Goal: Task Accomplishment & Management: Manage account settings

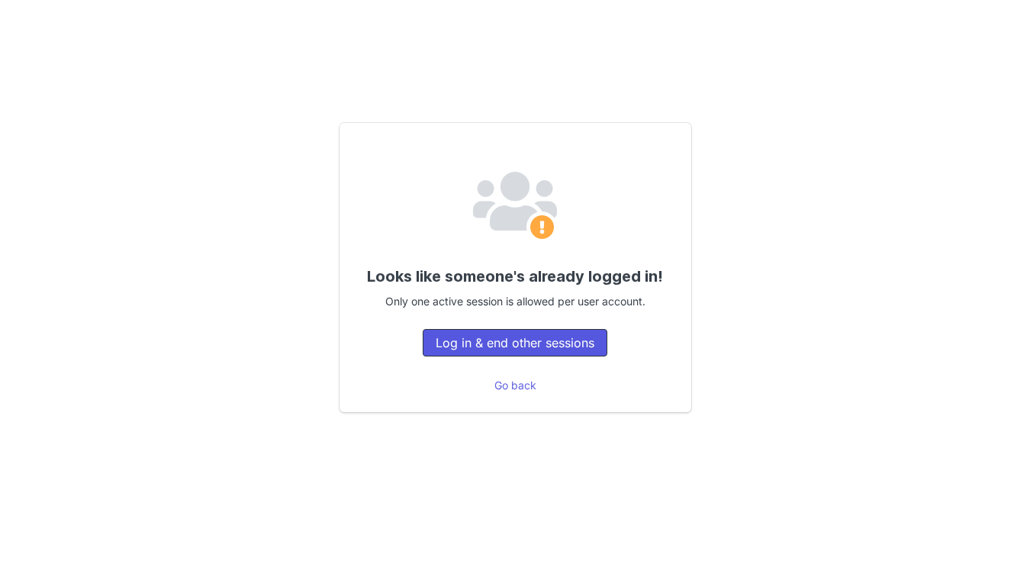
click at [598, 342] on button "Log in & end other sessions" at bounding box center [515, 342] width 185 height 27
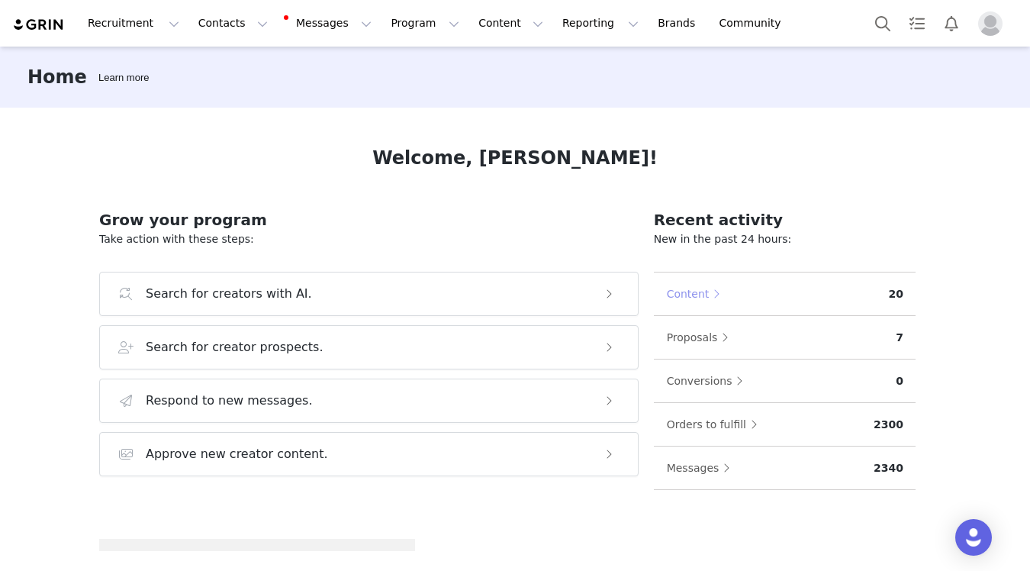
click at [712, 285] on button "Content" at bounding box center [697, 294] width 63 height 24
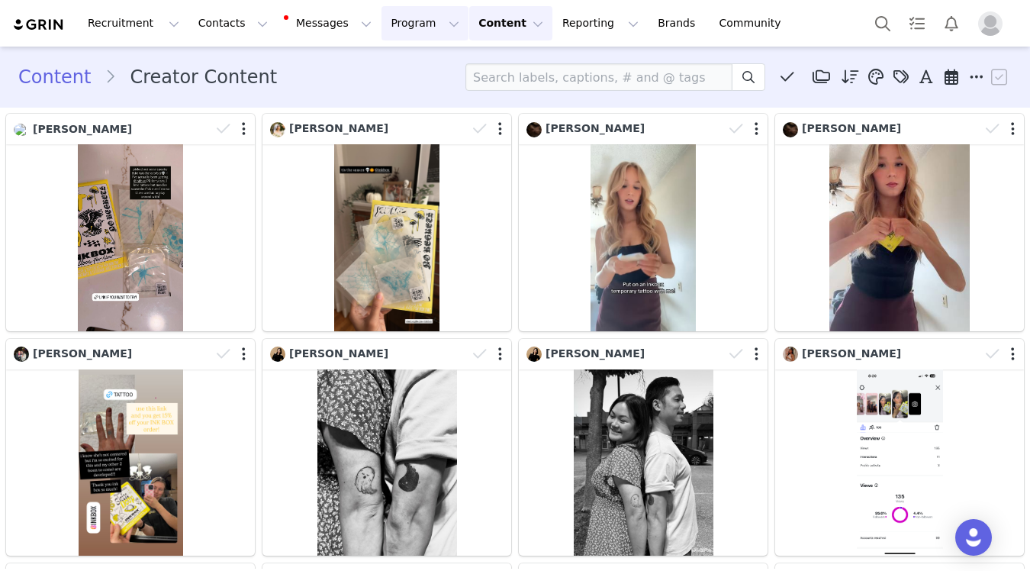
click at [382, 15] on button "Program Program" at bounding box center [425, 23] width 87 height 34
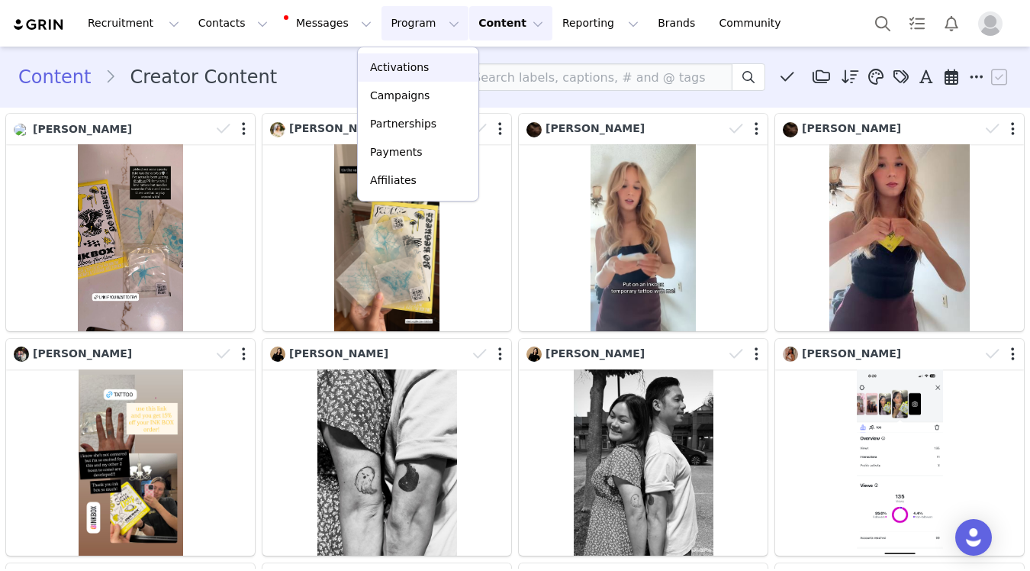
click at [408, 66] on p "Activations" at bounding box center [399, 68] width 59 height 16
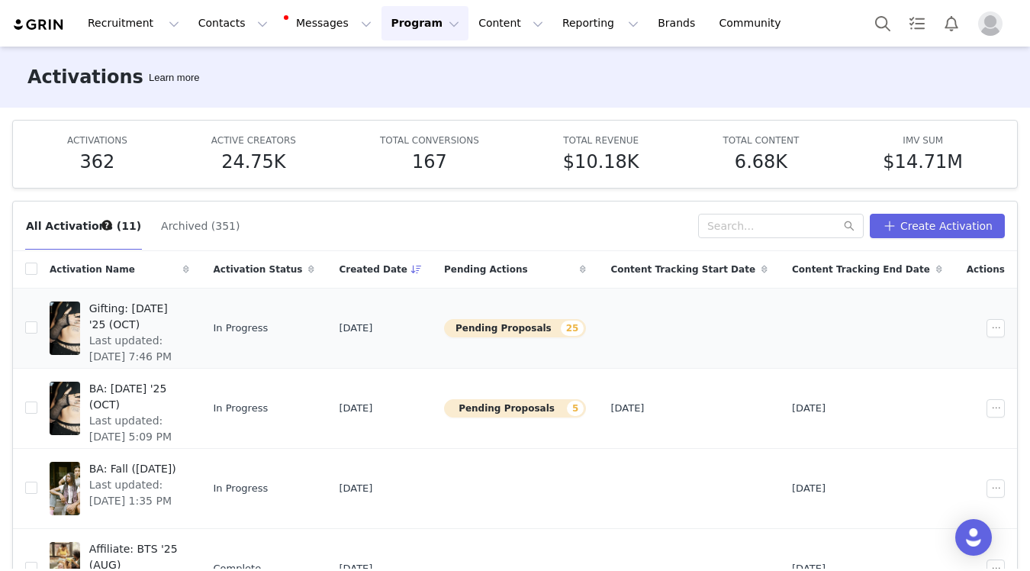
click at [180, 338] on span "Last updated: Sep 20, 2025 7:46 PM" at bounding box center [134, 349] width 91 height 32
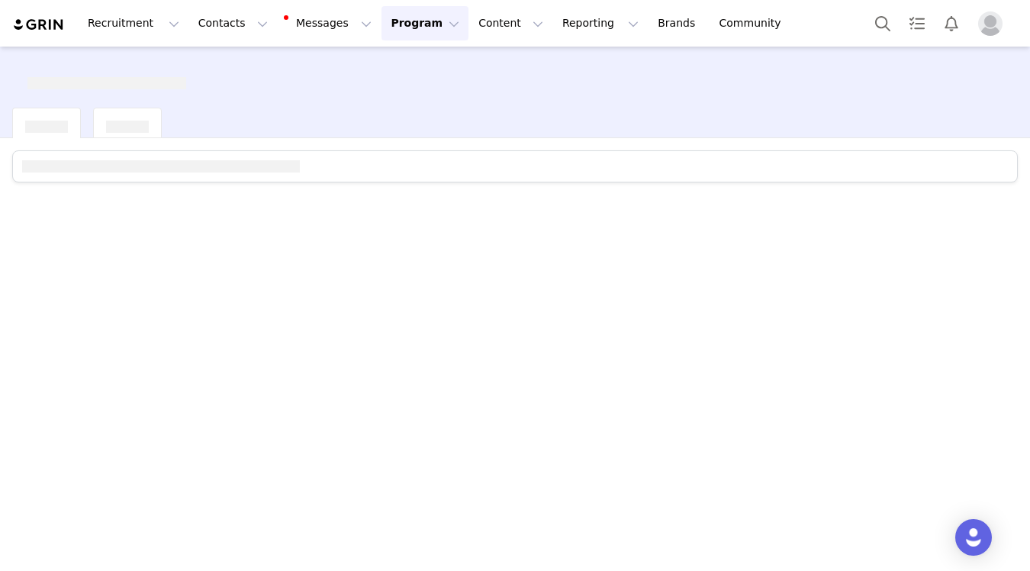
click at [398, 12] on button "Program Program" at bounding box center [425, 23] width 87 height 34
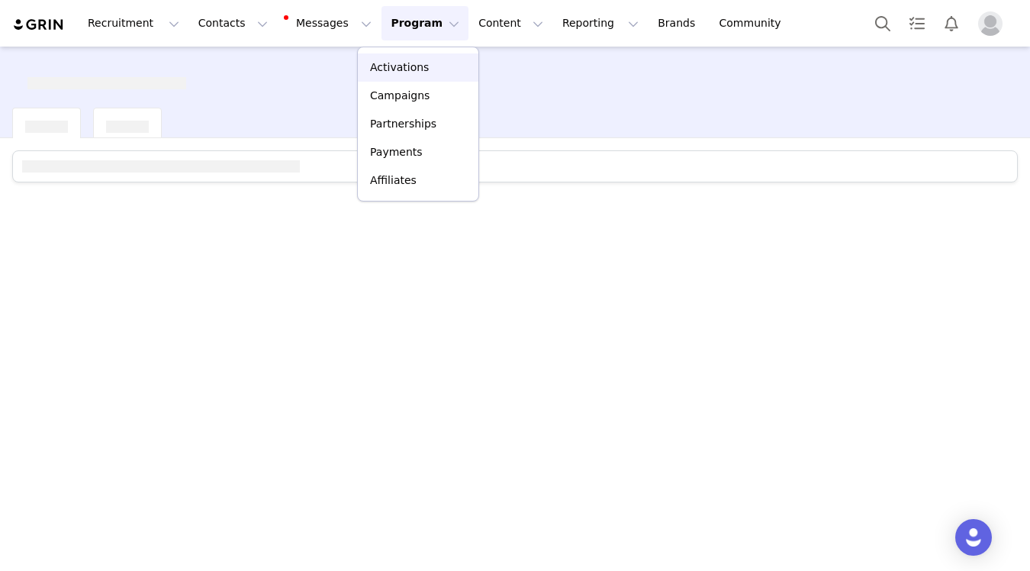
click at [417, 57] on link "Activations" at bounding box center [418, 67] width 121 height 28
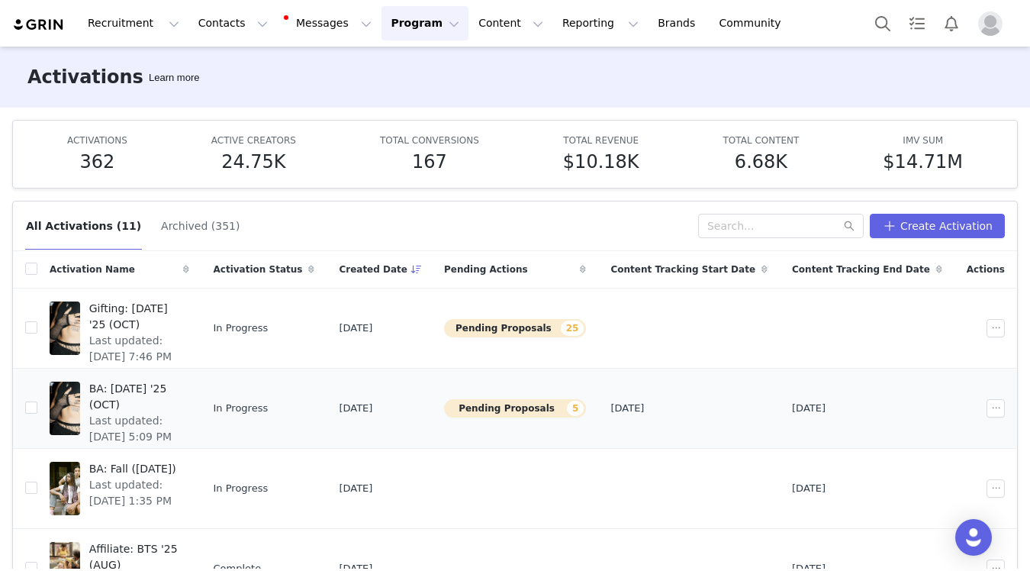
click at [180, 413] on span "Last updated: Sep 14, 2025 5:09 PM" at bounding box center [134, 429] width 91 height 32
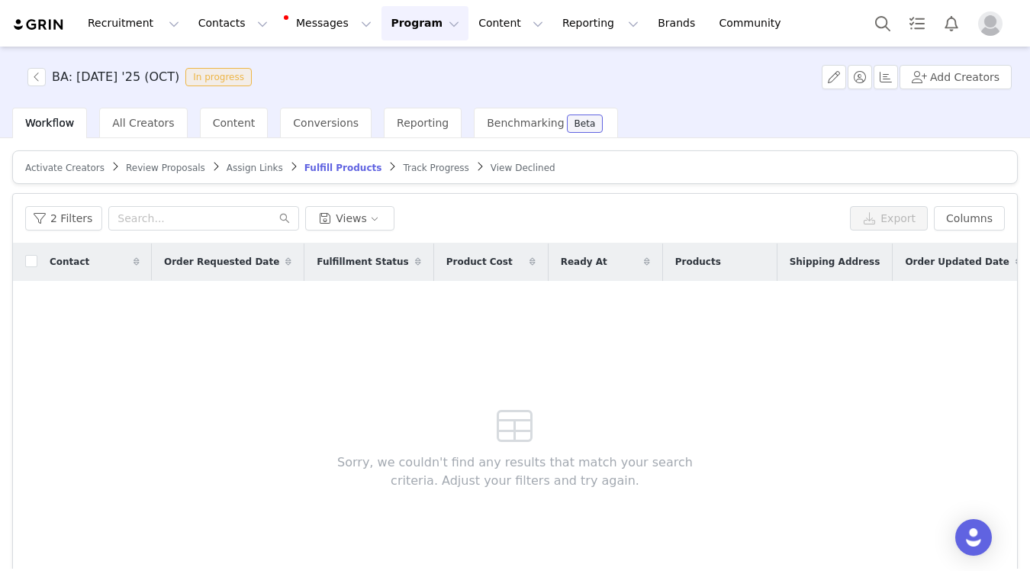
click at [140, 167] on span "Review Proposals" at bounding box center [165, 168] width 79 height 11
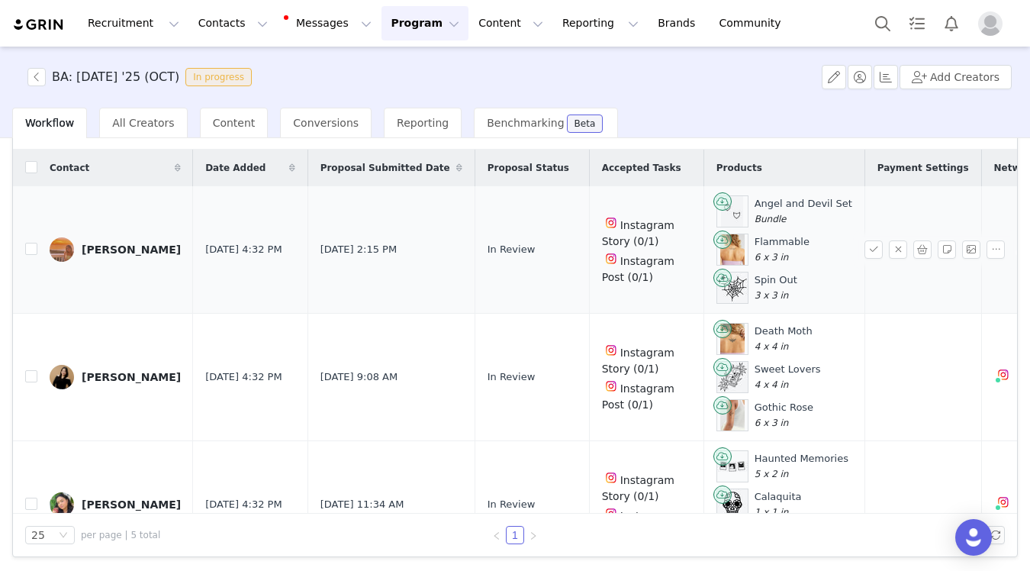
click at [110, 253] on div "molly Joanis" at bounding box center [131, 249] width 99 height 12
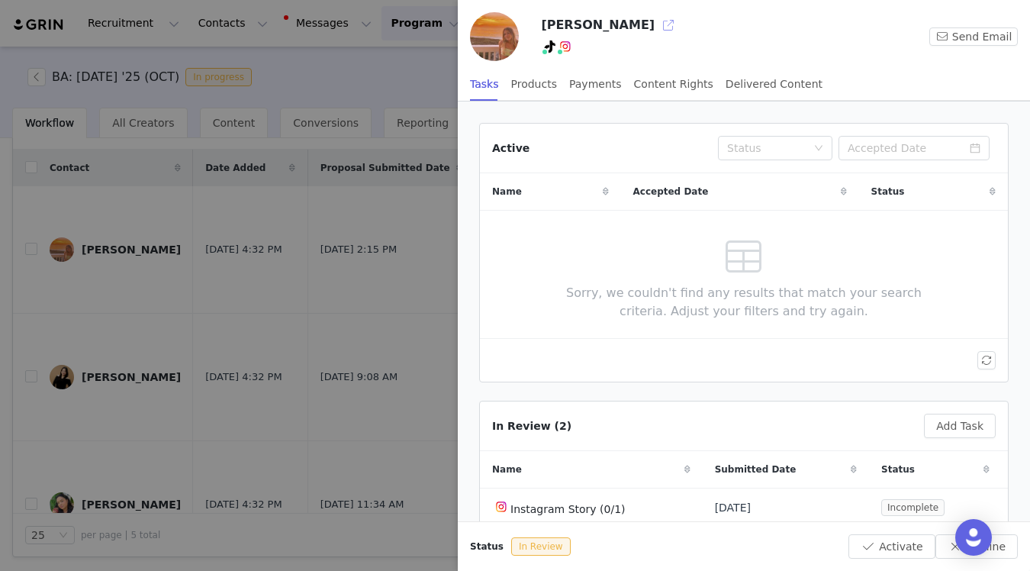
click at [656, 27] on button "button" at bounding box center [668, 25] width 24 height 24
click at [186, 458] on div at bounding box center [515, 285] width 1030 height 571
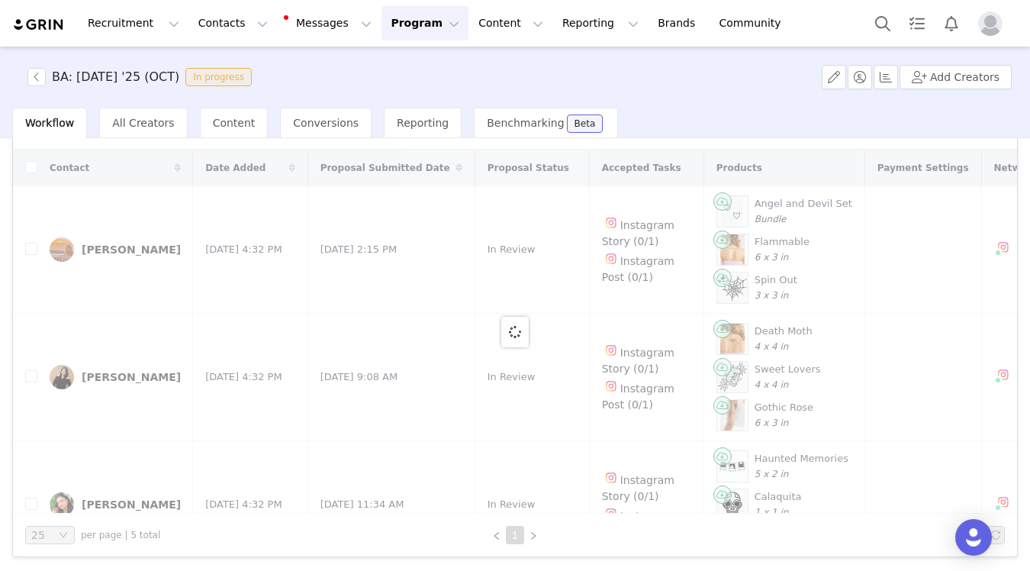
click at [1029, 458] on div at bounding box center [1030, 285] width 0 height 571
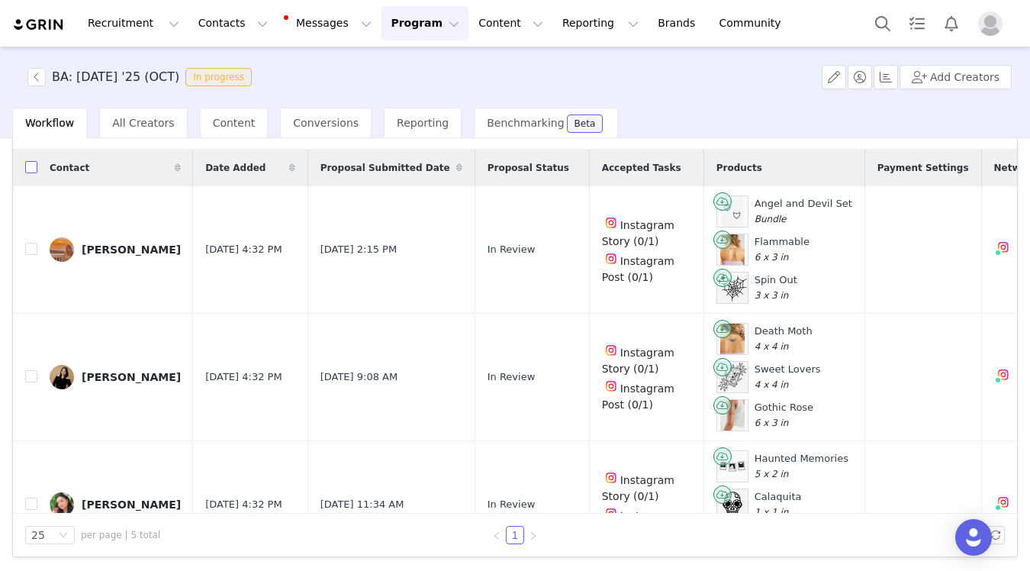
click at [27, 171] on input "checkbox" at bounding box center [31, 167] width 12 height 12
checkbox input "true"
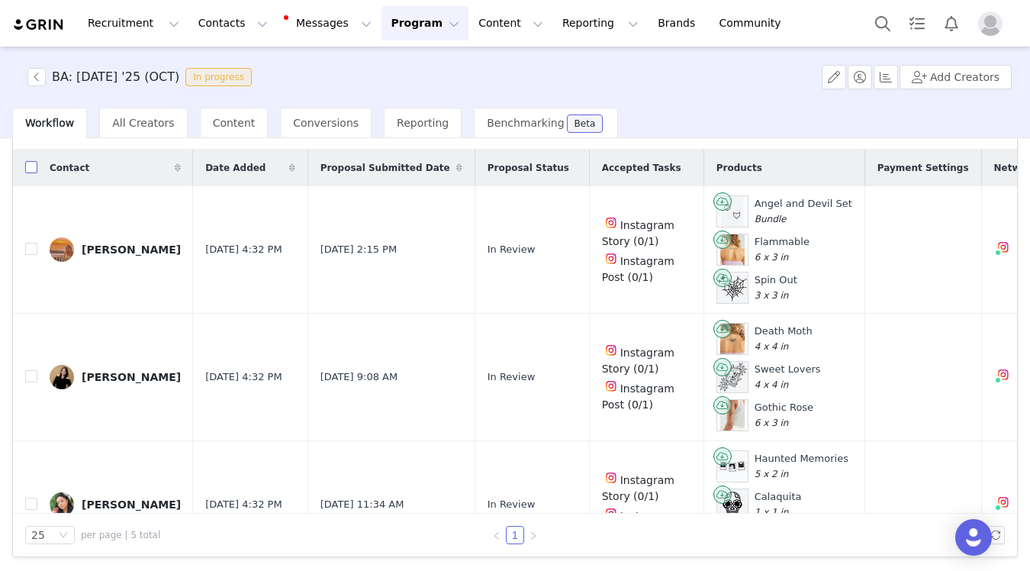
checkbox input "true"
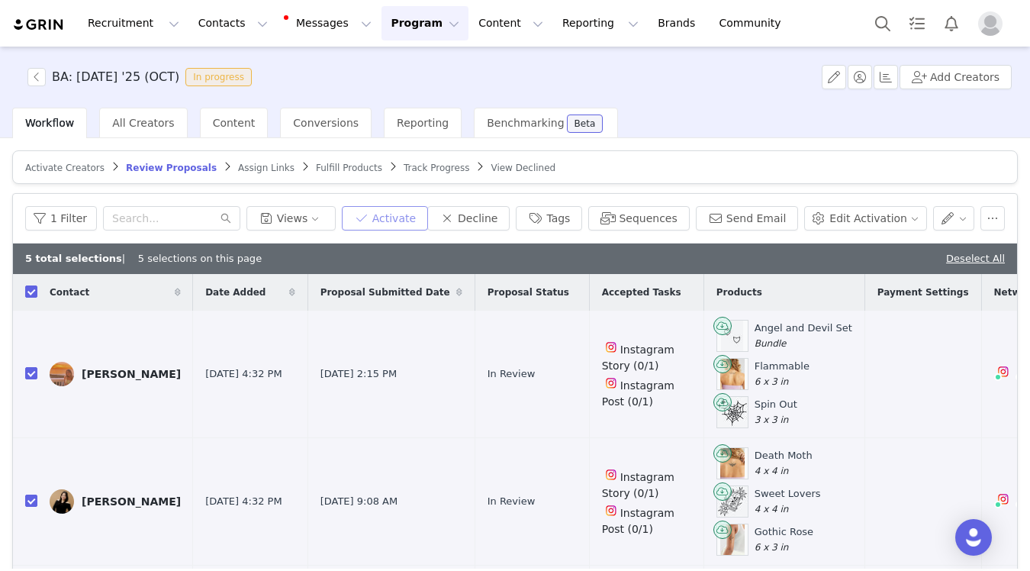
click at [414, 211] on button "Activate" at bounding box center [385, 218] width 86 height 24
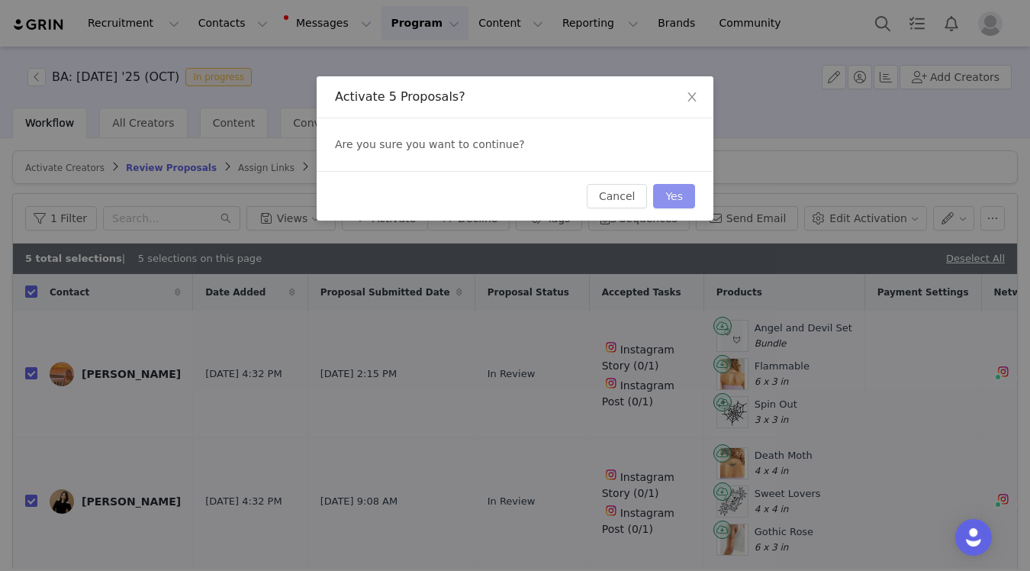
click at [684, 191] on button "Yes" at bounding box center [674, 196] width 42 height 24
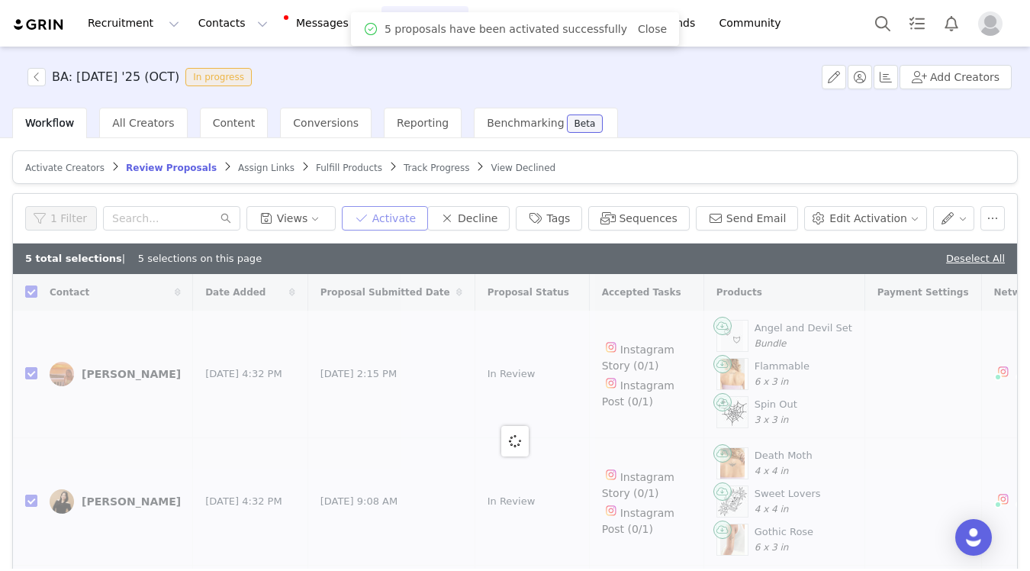
checkbox input "false"
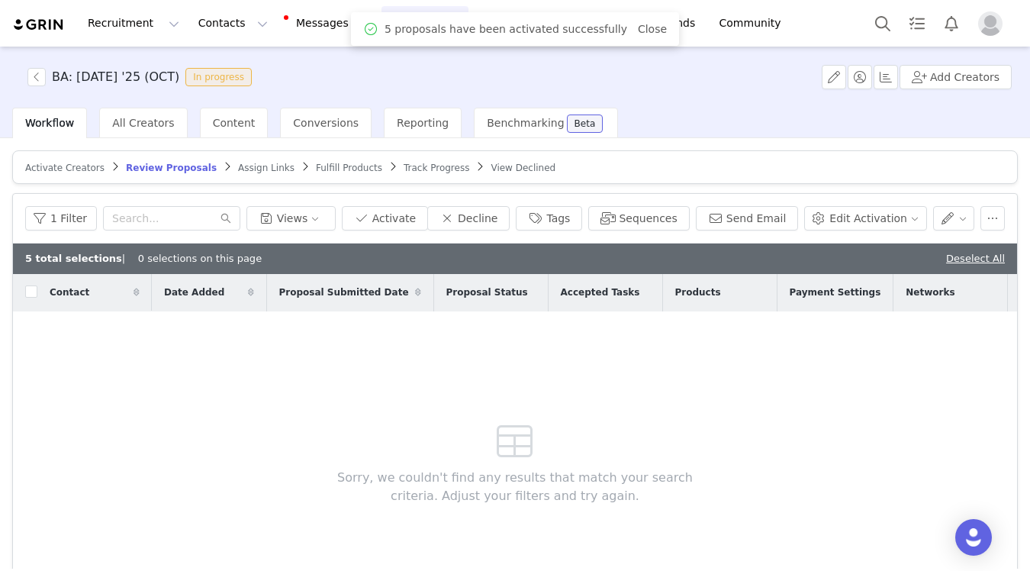
click at [316, 168] on span "Fulfill Products" at bounding box center [349, 168] width 66 height 11
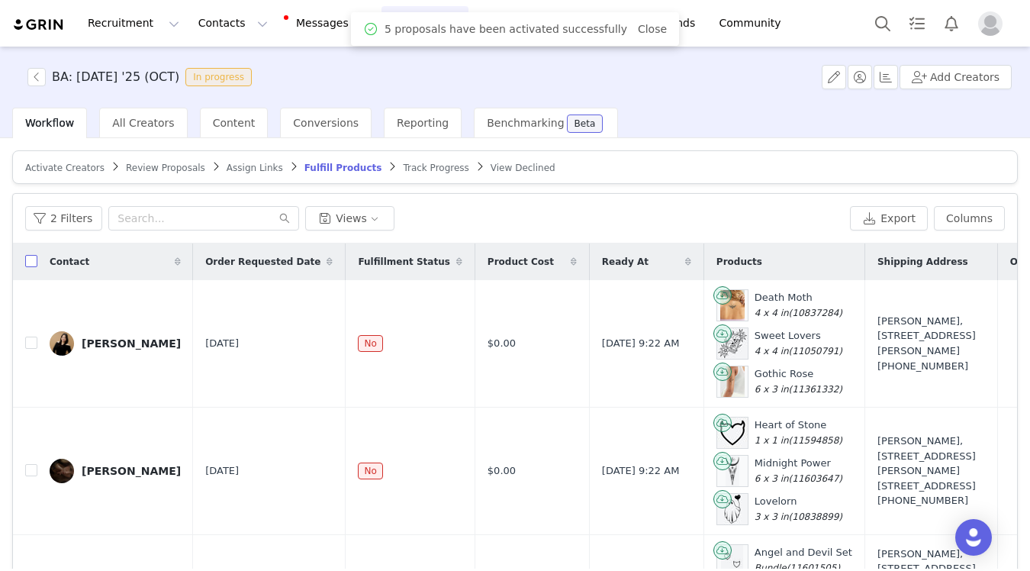
click at [30, 260] on input "checkbox" at bounding box center [31, 261] width 12 height 12
checkbox input "true"
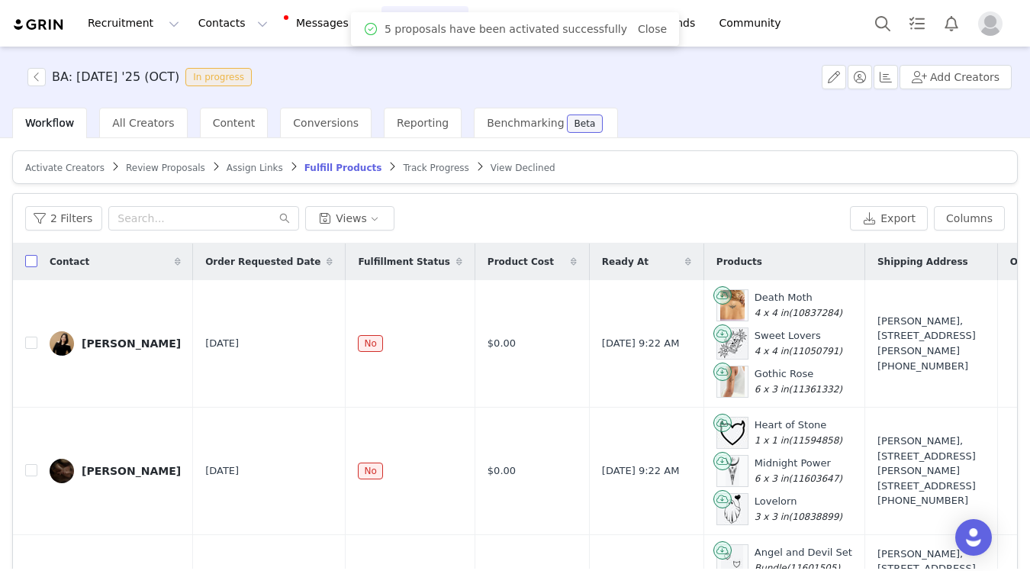
checkbox input "true"
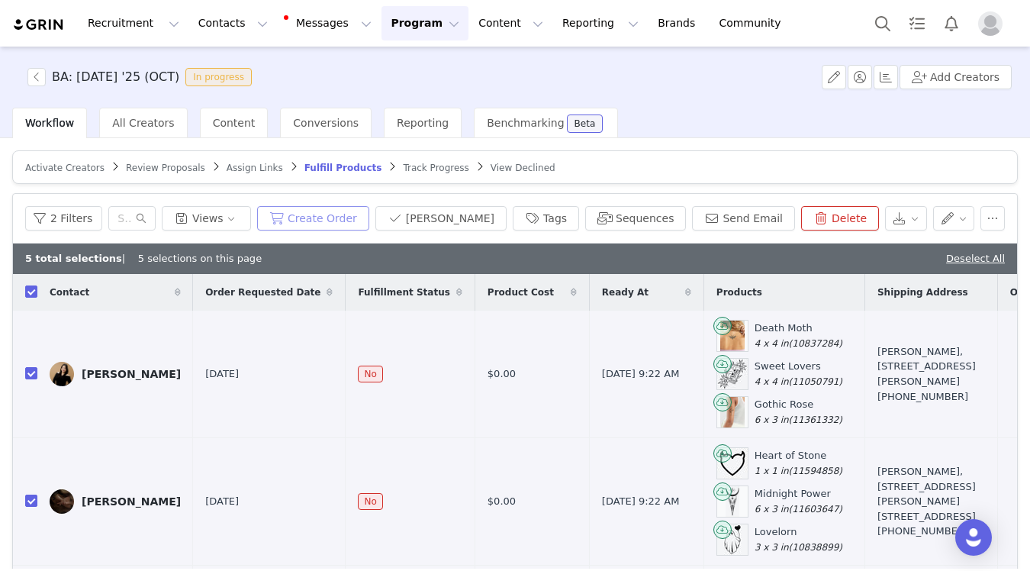
click at [366, 216] on button "Create Order" at bounding box center [313, 218] width 112 height 24
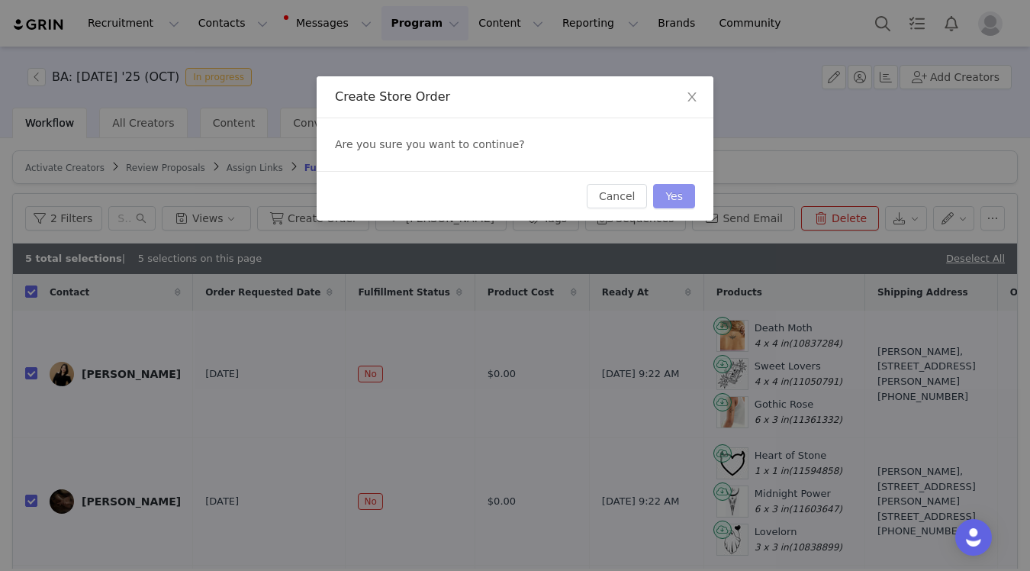
click at [679, 191] on button "Yes" at bounding box center [674, 196] width 42 height 24
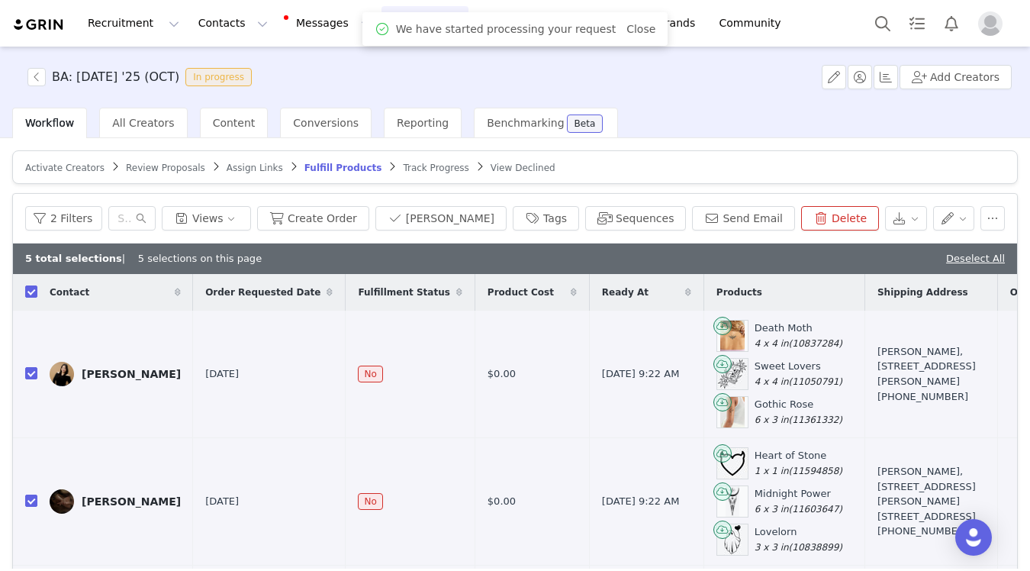
click at [382, 14] on button "Program Program" at bounding box center [425, 23] width 87 height 34
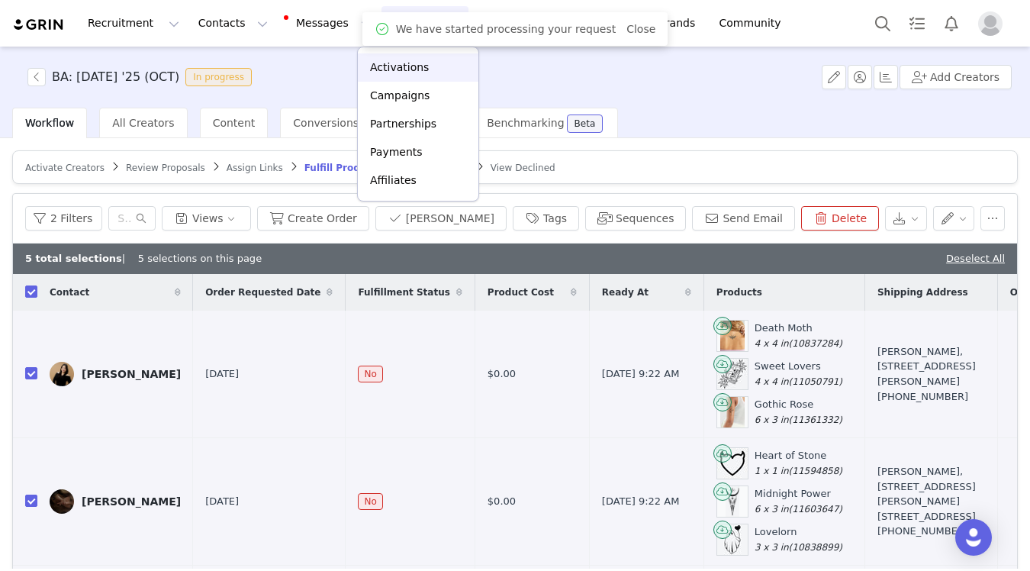
click at [378, 67] on p "Activations" at bounding box center [399, 68] width 59 height 16
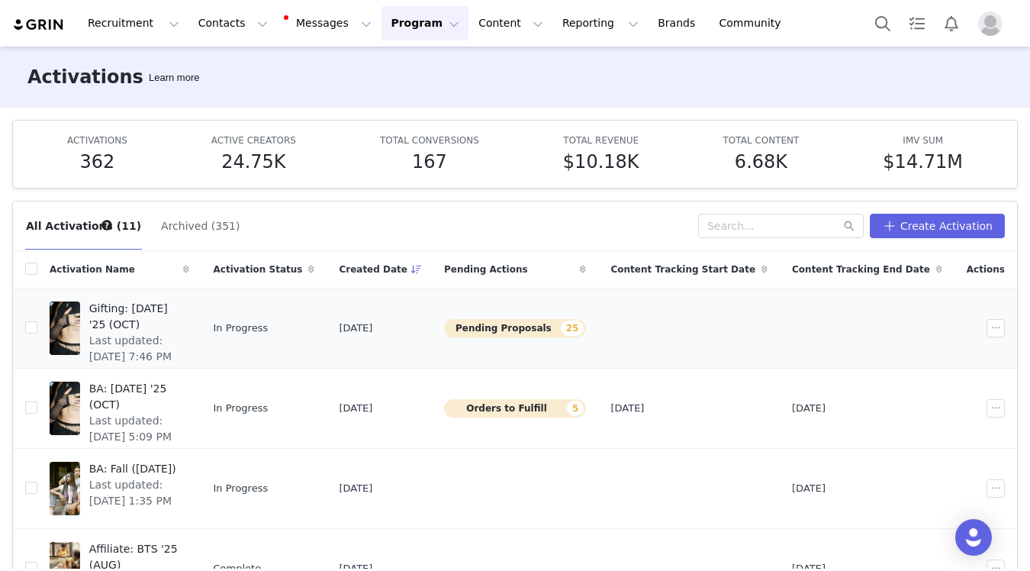
click at [180, 331] on span "Gifting: [DATE] '25 (OCT)" at bounding box center [134, 317] width 91 height 32
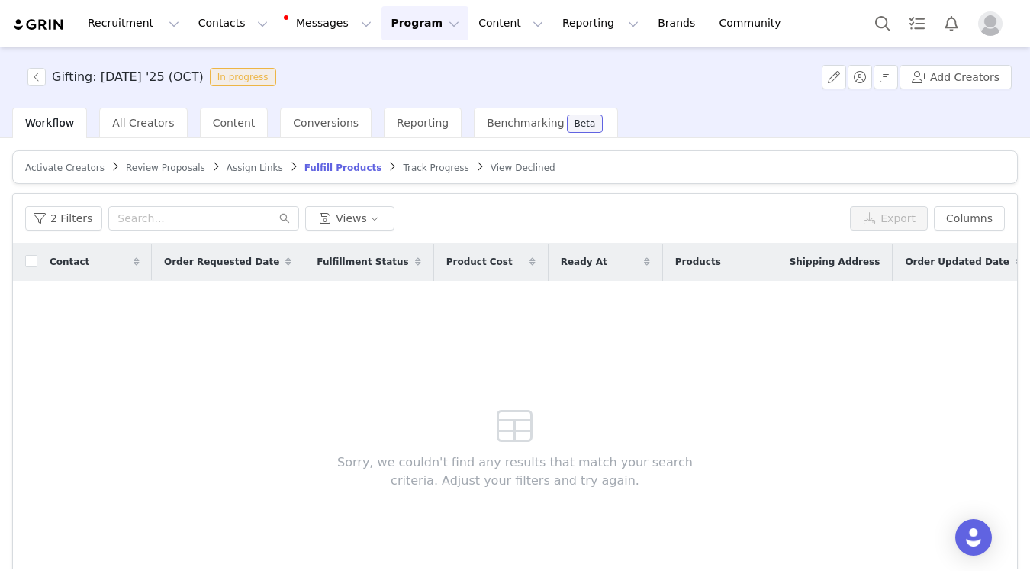
click at [172, 165] on span "Review Proposals" at bounding box center [165, 168] width 79 height 11
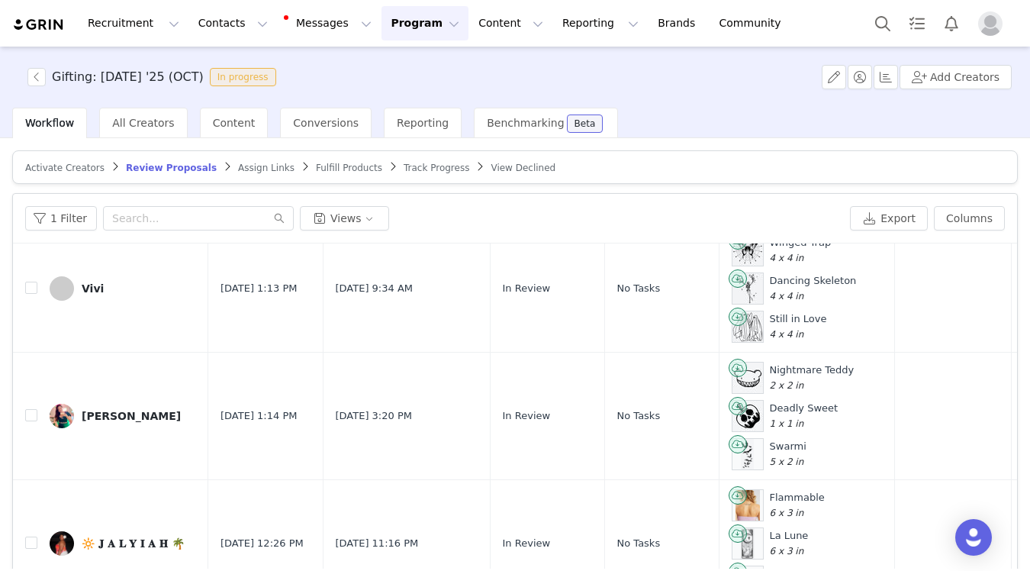
scroll to position [94, 0]
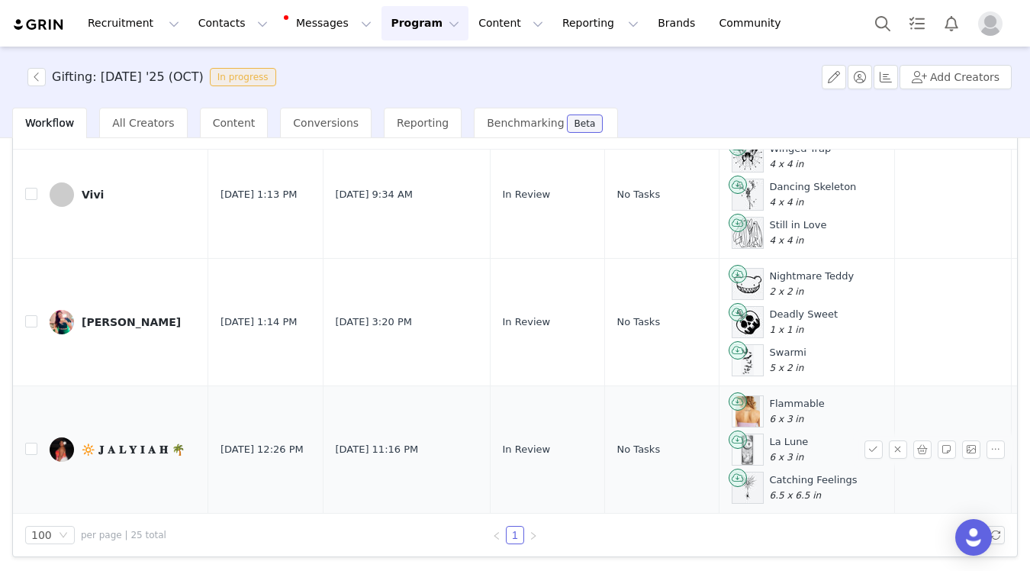
click at [119, 459] on link "🔆 𝐉 𝐀 𝐋 𝐘 𝐈 𝐀 𝐇 🌴" at bounding box center [123, 449] width 147 height 24
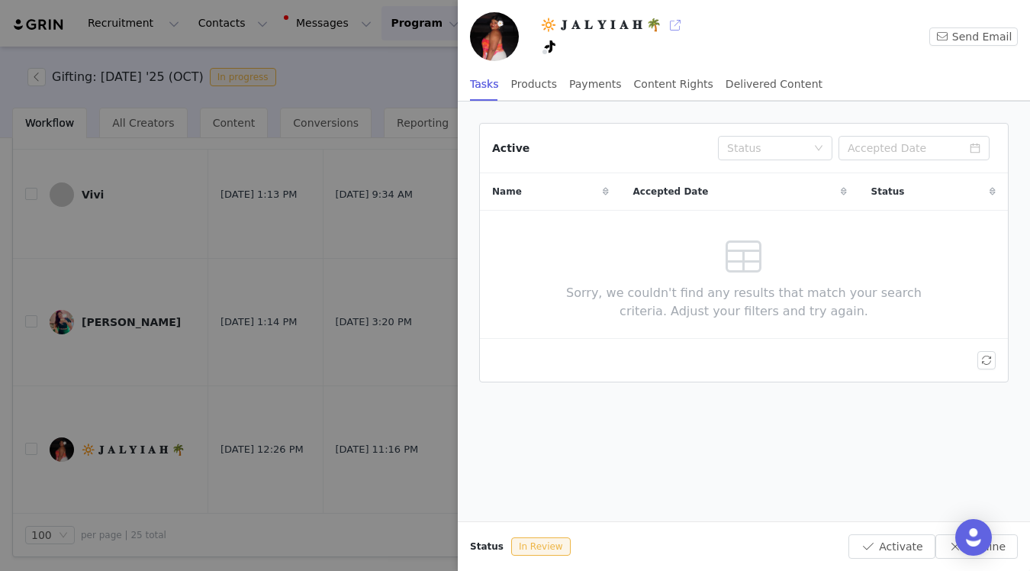
click at [664, 18] on button "button" at bounding box center [675, 25] width 24 height 24
click at [376, 240] on div at bounding box center [515, 285] width 1030 height 571
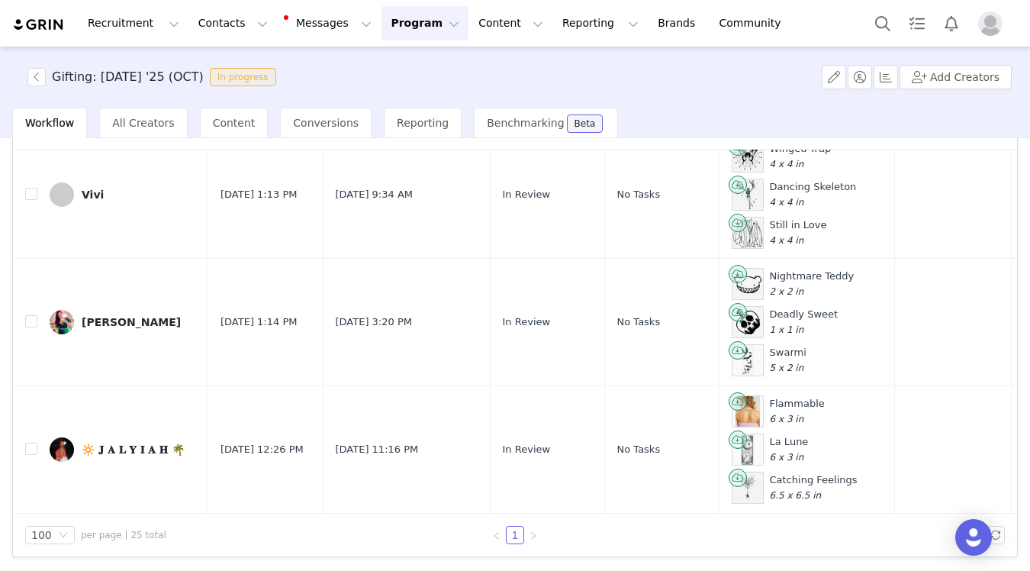
scroll to position [0, 0]
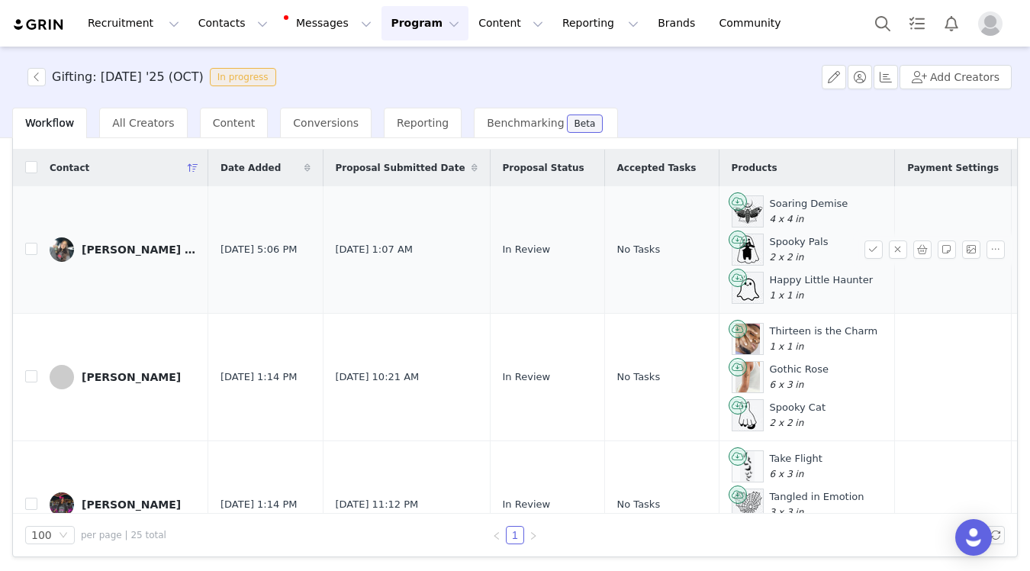
click at [140, 245] on div "Amy | Beauty & Lifestyle 🖤" at bounding box center [139, 249] width 114 height 12
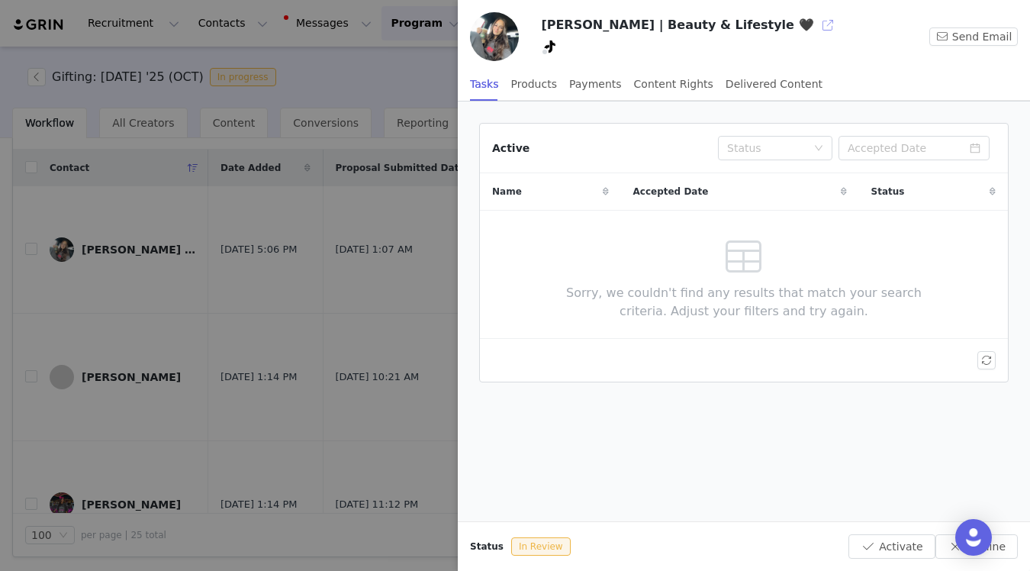
click at [816, 27] on button "button" at bounding box center [828, 25] width 24 height 24
click at [151, 411] on div at bounding box center [515, 285] width 1030 height 571
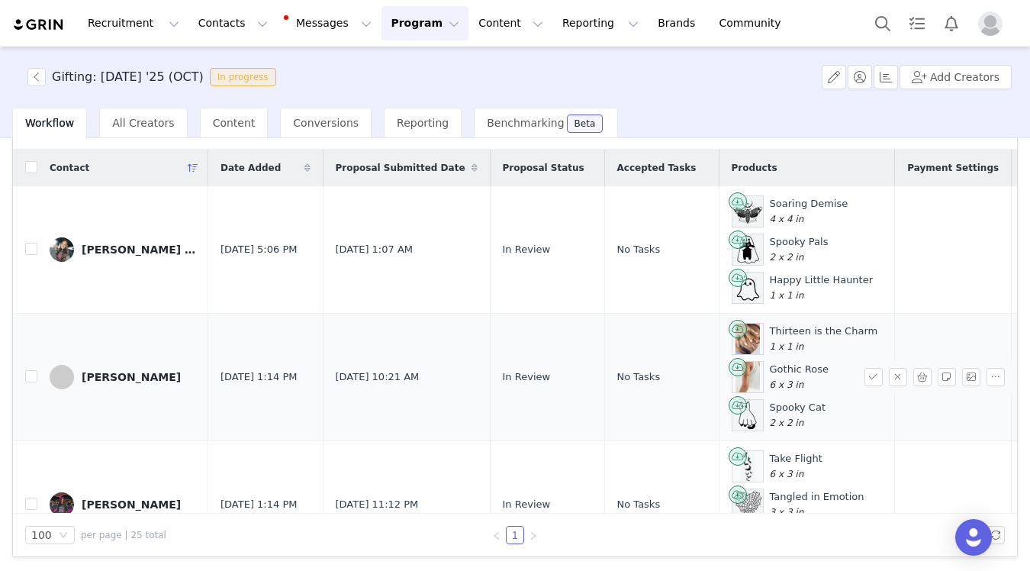
click at [129, 378] on div "Anusha Humayoun" at bounding box center [131, 377] width 99 height 12
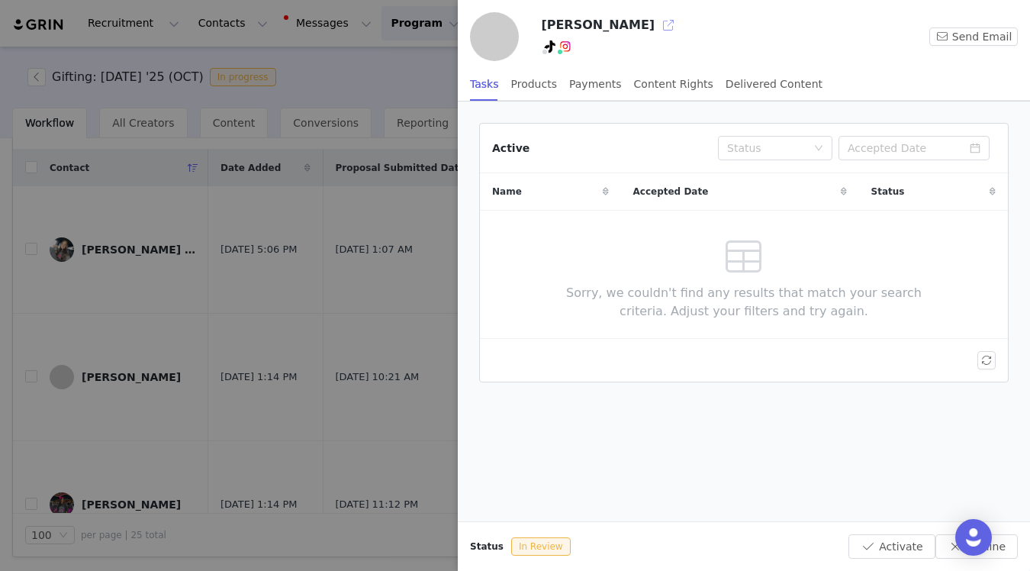
click at [661, 28] on button "button" at bounding box center [668, 25] width 24 height 24
click at [211, 424] on div at bounding box center [515, 285] width 1030 height 571
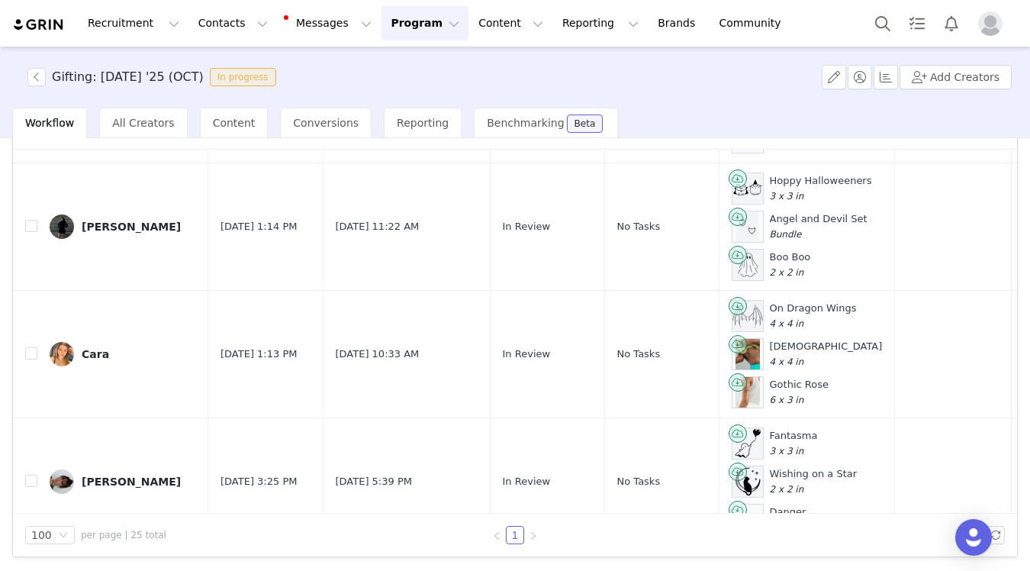
scroll to position [448, 0]
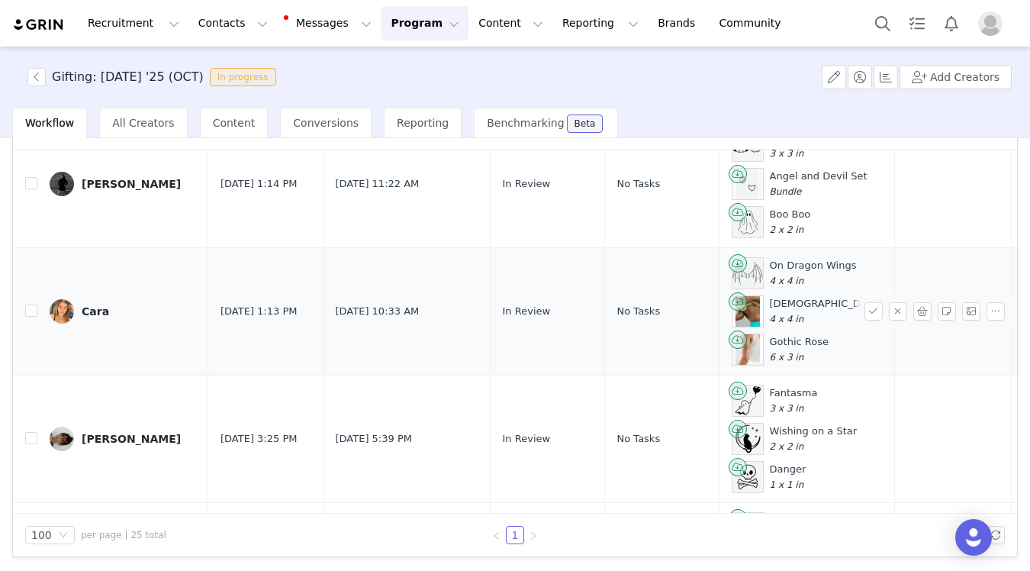
click at [98, 303] on link "Cara" at bounding box center [123, 311] width 147 height 24
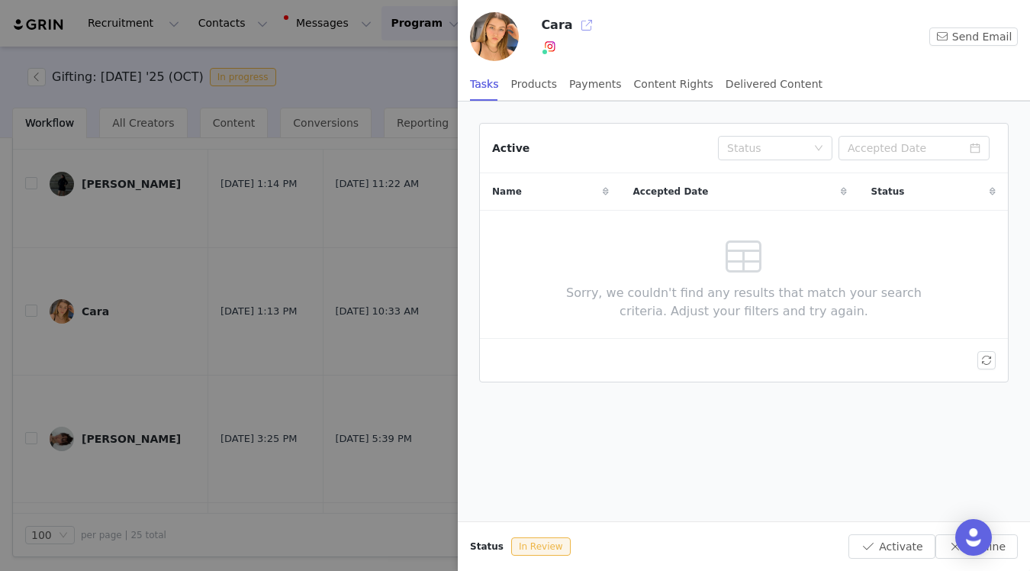
click at [585, 24] on button "button" at bounding box center [587, 25] width 24 height 24
click at [266, 381] on div at bounding box center [515, 285] width 1030 height 571
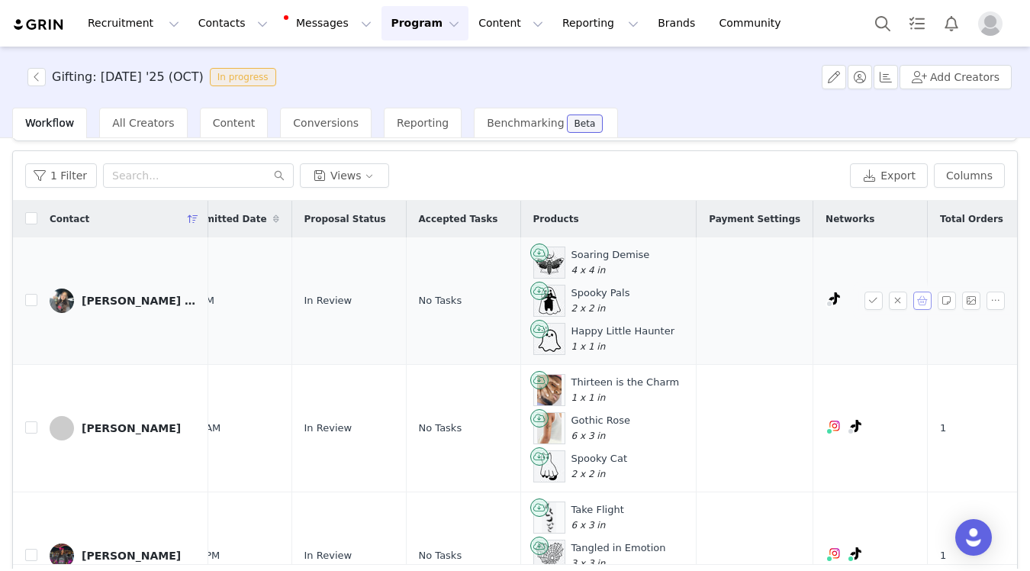
scroll to position [0, 0]
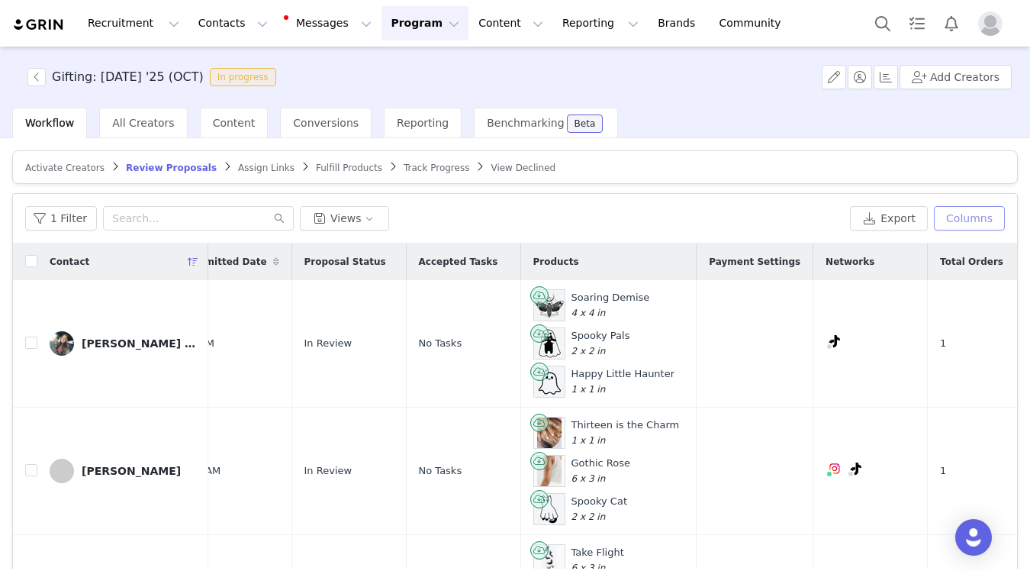
click at [974, 208] on button "Columns" at bounding box center [969, 218] width 71 height 24
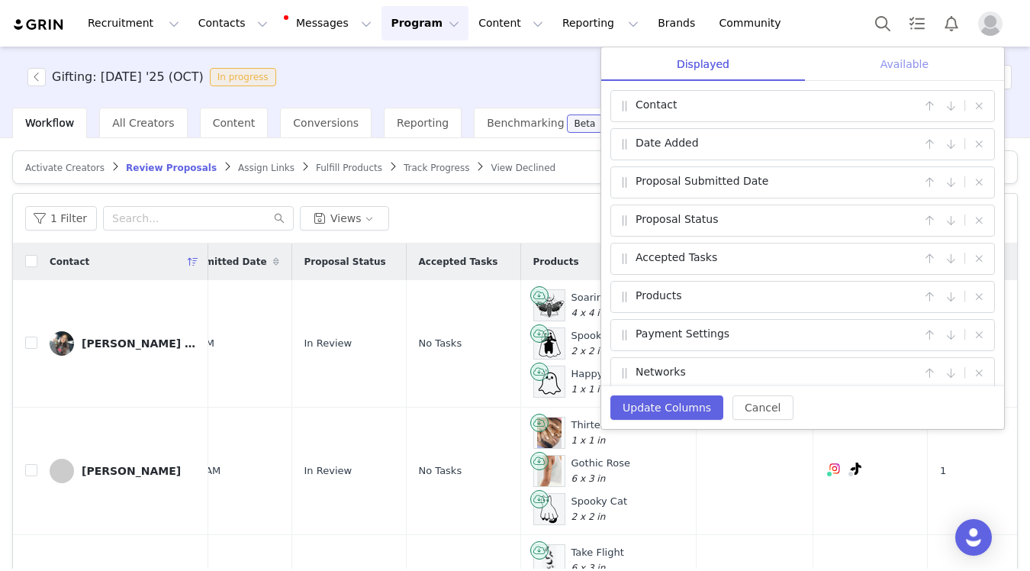
click at [874, 47] on div "Available" at bounding box center [904, 64] width 199 height 34
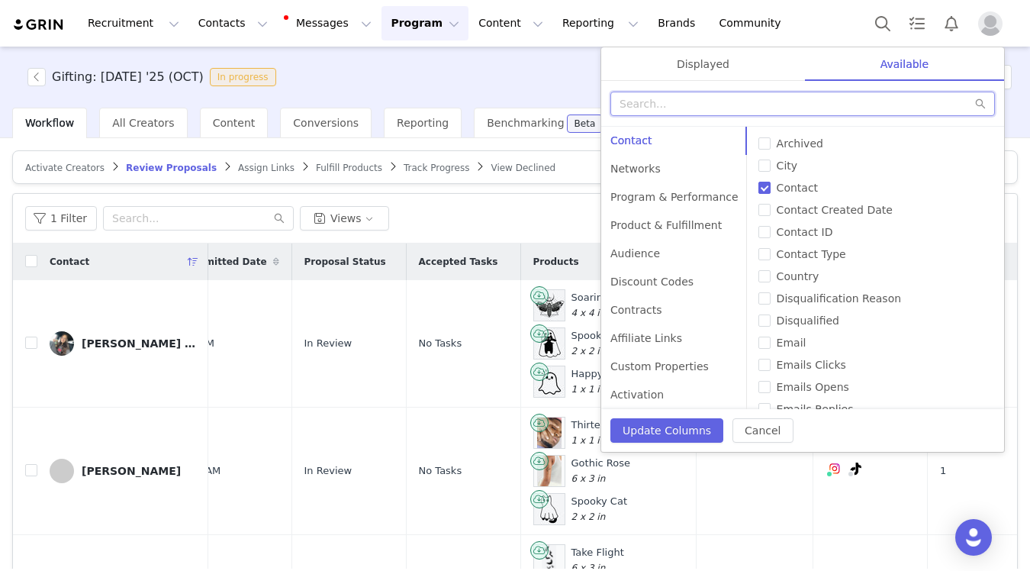
click at [844, 93] on input "text" at bounding box center [802, 104] width 385 height 24
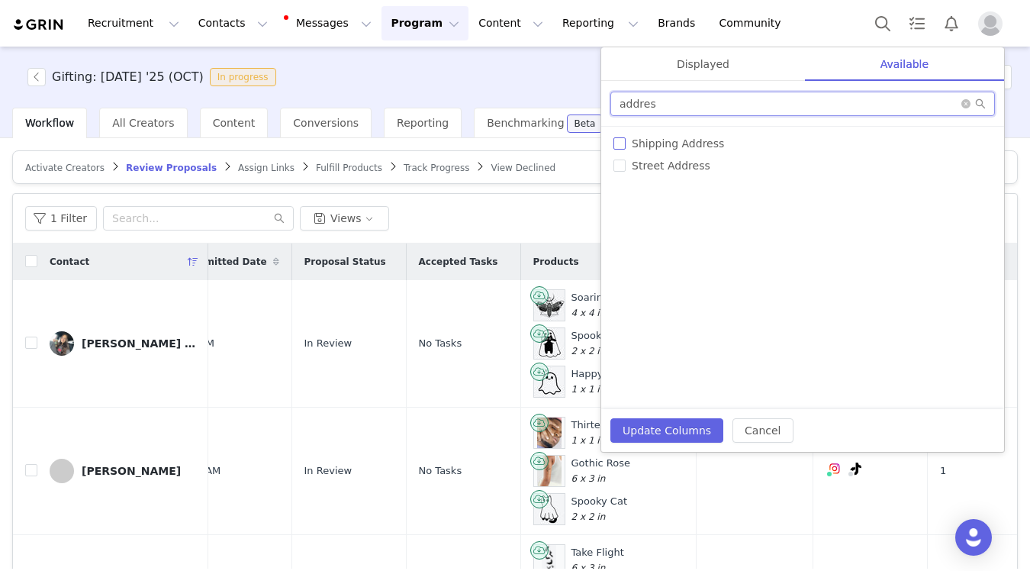
type input "addres"
click at [699, 147] on span "Shipping Address" at bounding box center [678, 143] width 105 height 12
click at [626, 147] on input "Shipping Address" at bounding box center [620, 143] width 12 height 12
checkbox input "true"
click at [676, 73] on div "Displayed" at bounding box center [703, 64] width 204 height 34
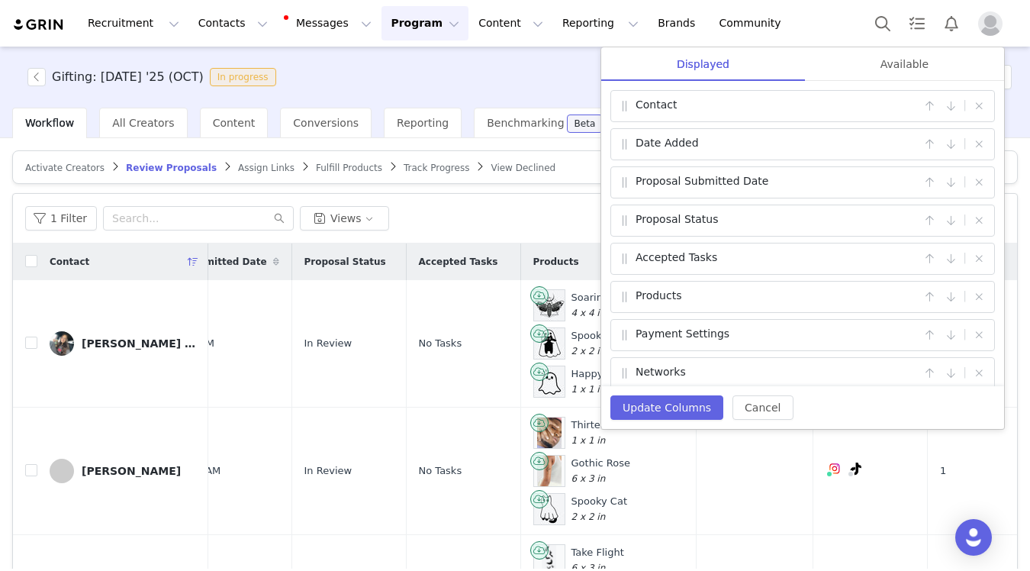
scroll to position [89, 0]
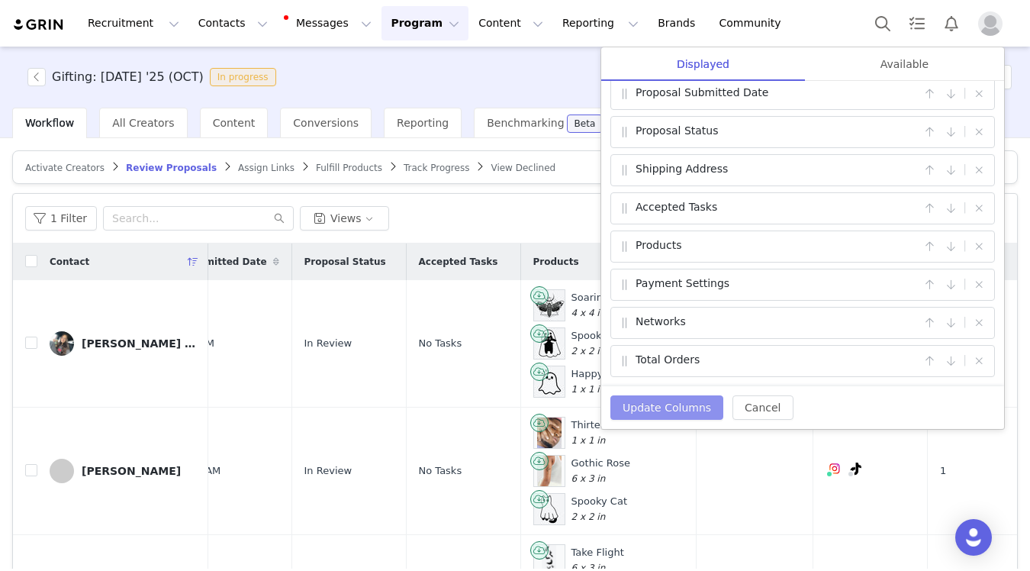
click at [624, 405] on button "Update Columns" at bounding box center [666, 407] width 113 height 24
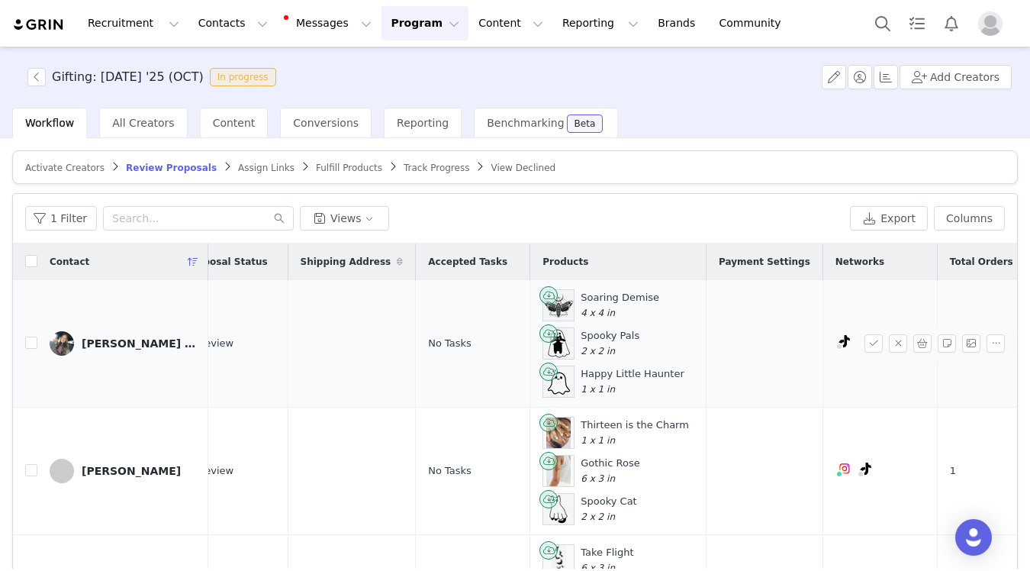
scroll to position [0, 0]
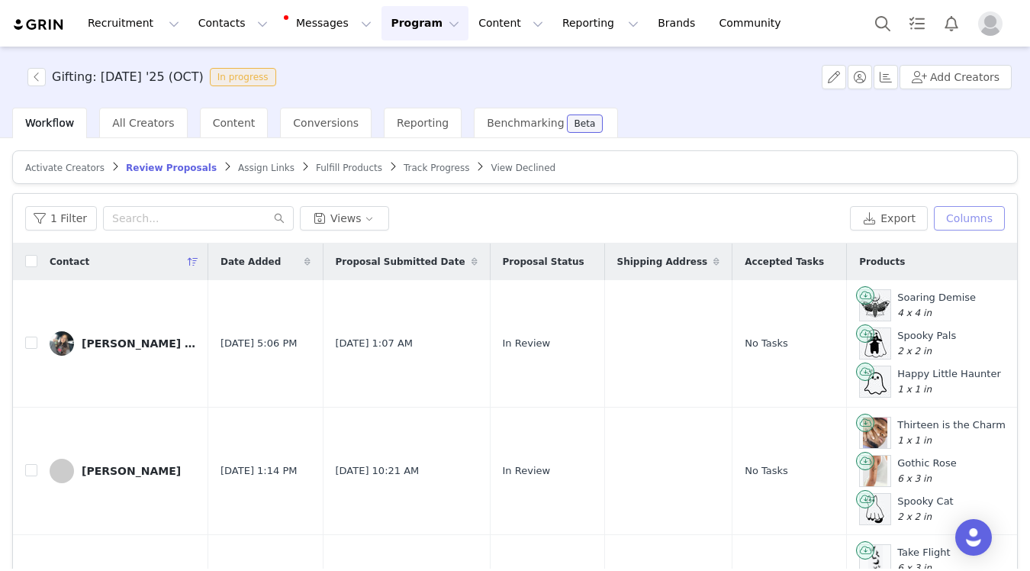
click at [965, 217] on button "Columns" at bounding box center [969, 218] width 71 height 24
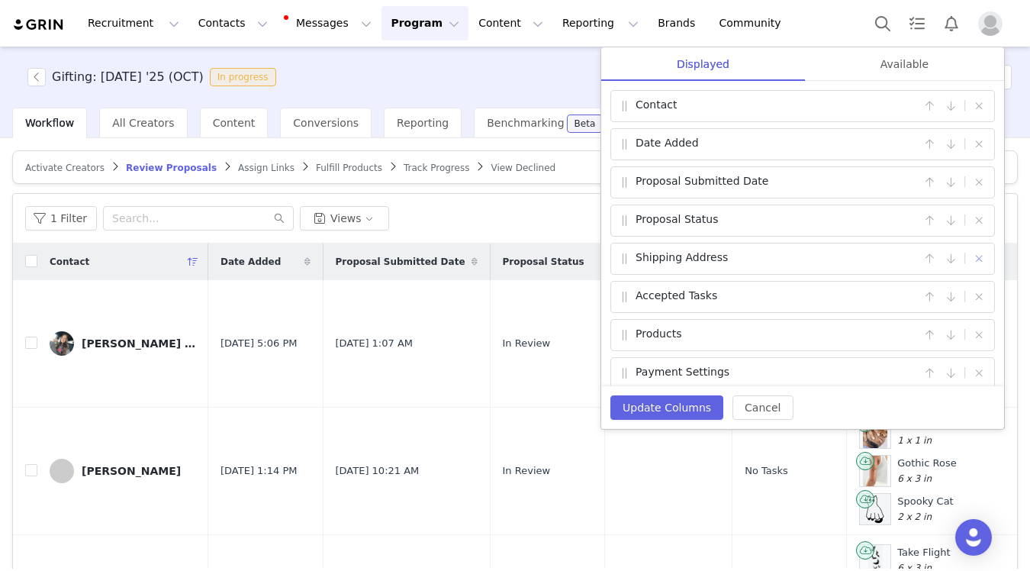
click at [984, 259] on button "button" at bounding box center [979, 259] width 18 height 18
checkbox input "false"
click at [907, 64] on div "Available" at bounding box center [904, 64] width 199 height 34
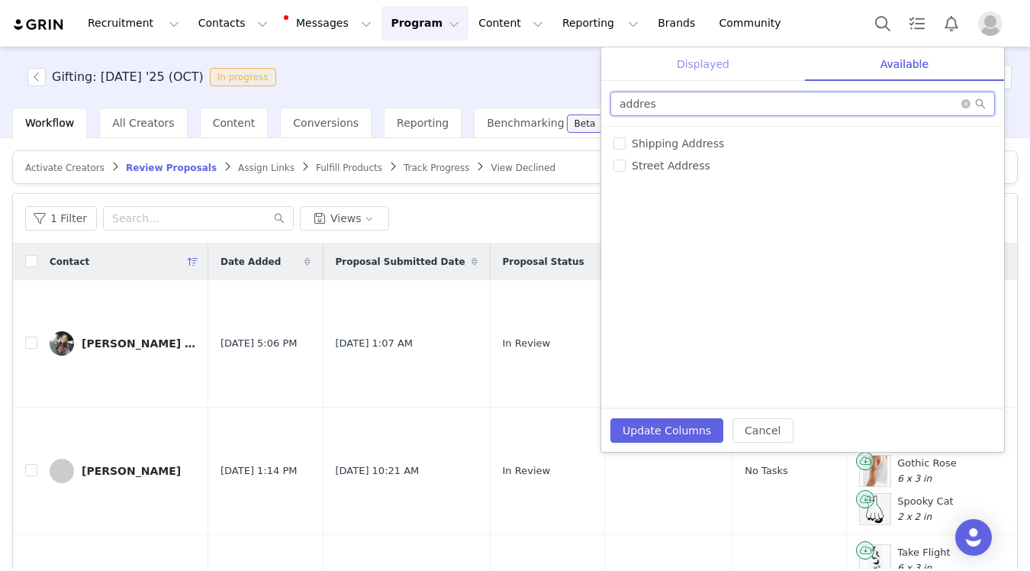
drag, startPoint x: 762, startPoint y: 99, endPoint x: 717, endPoint y: 69, distance: 53.8
click at [717, 69] on div "Displayed Available Contact | Date Added | Proposal Submitted Date | Proposal S…" at bounding box center [802, 228] width 403 height 362
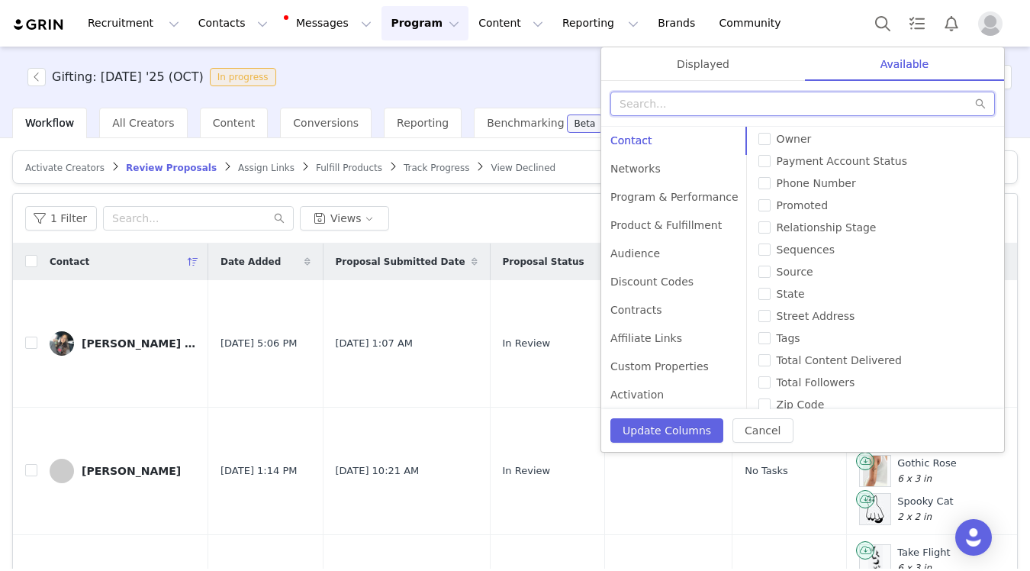
scroll to position [504, 0]
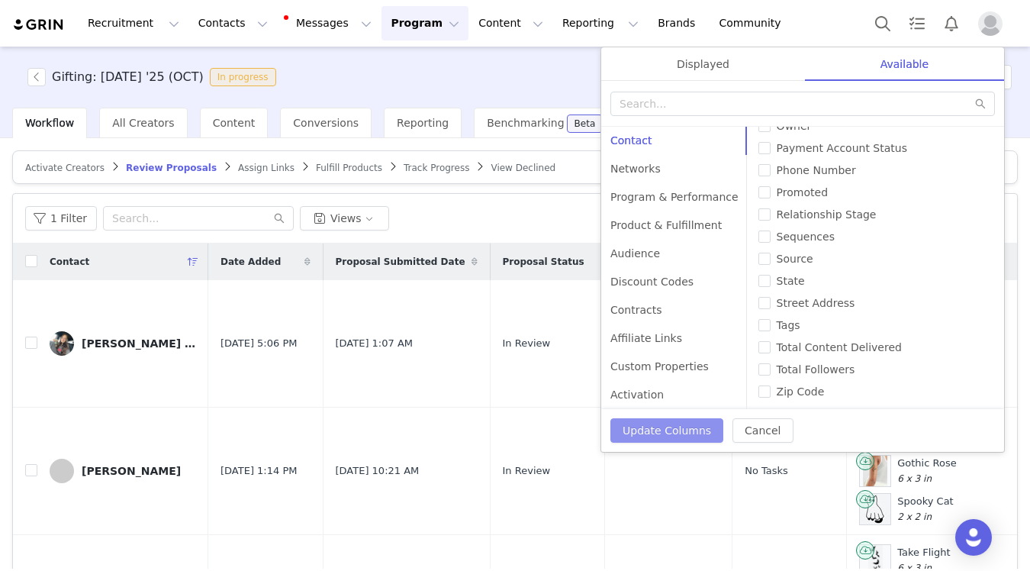
click at [667, 425] on button "Update Columns" at bounding box center [666, 430] width 113 height 24
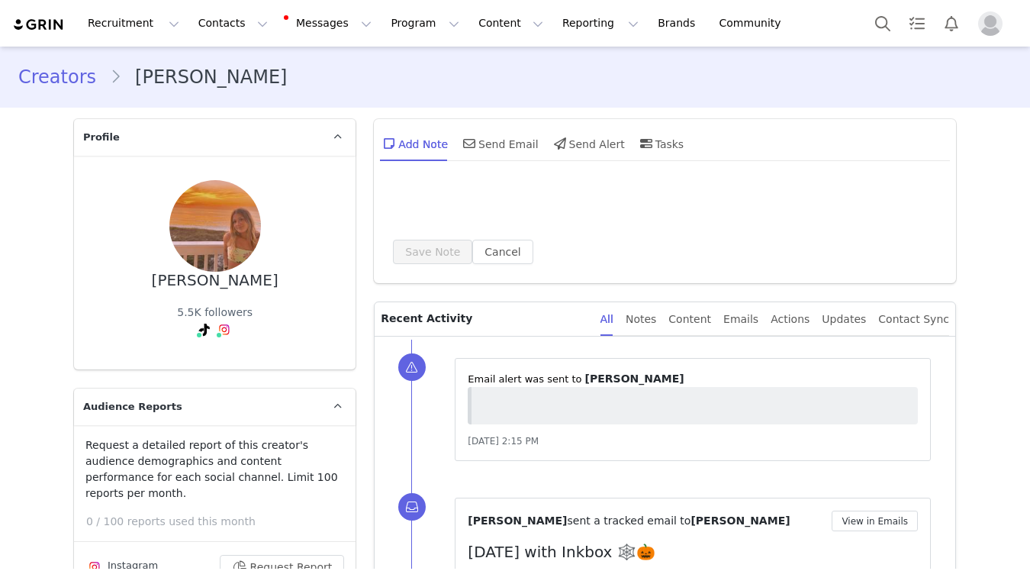
type input "+1 ([GEOGRAPHIC_DATA])"
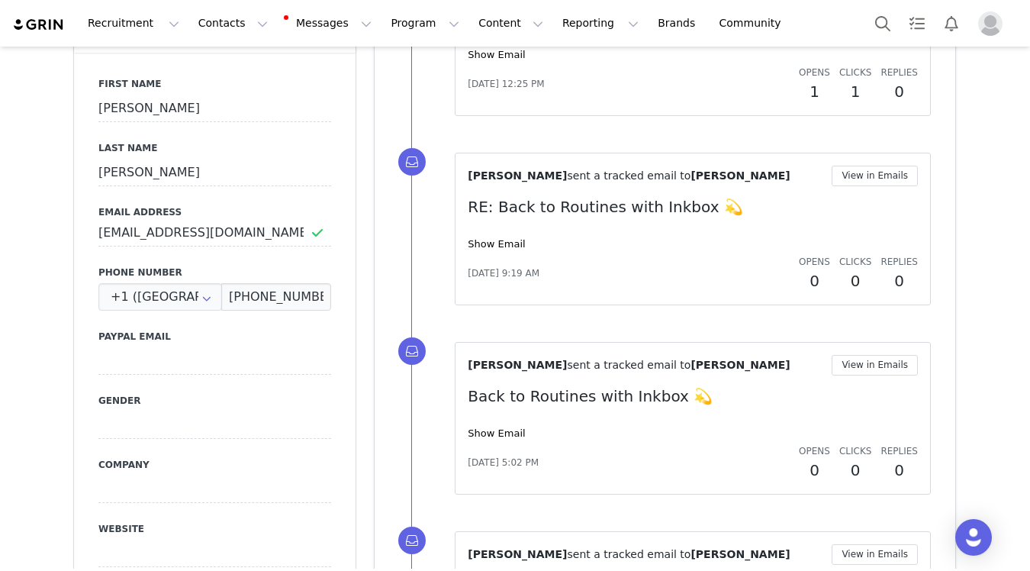
scroll to position [781, 0]
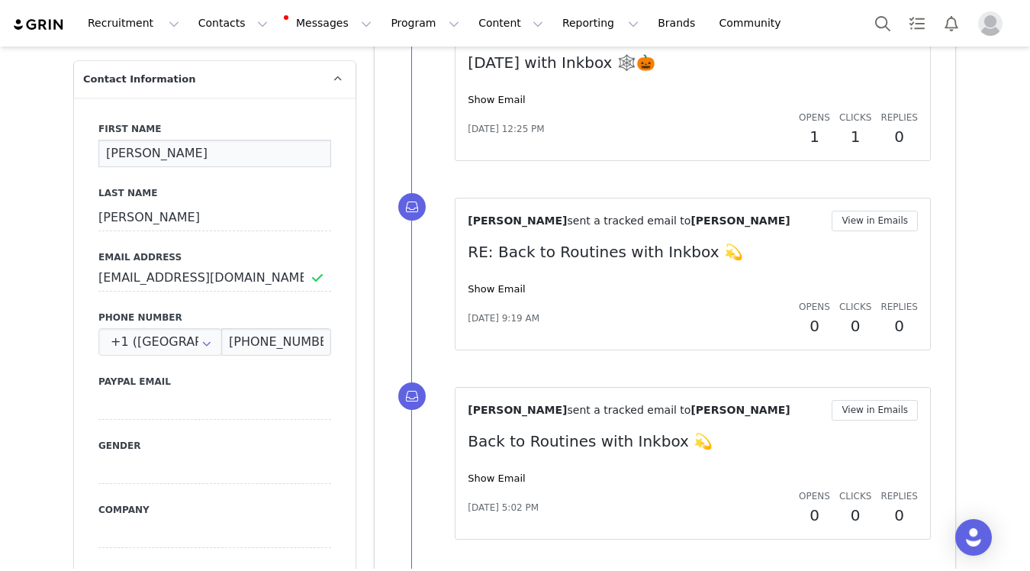
click at [106, 140] on input "molly" at bounding box center [214, 153] width 233 height 27
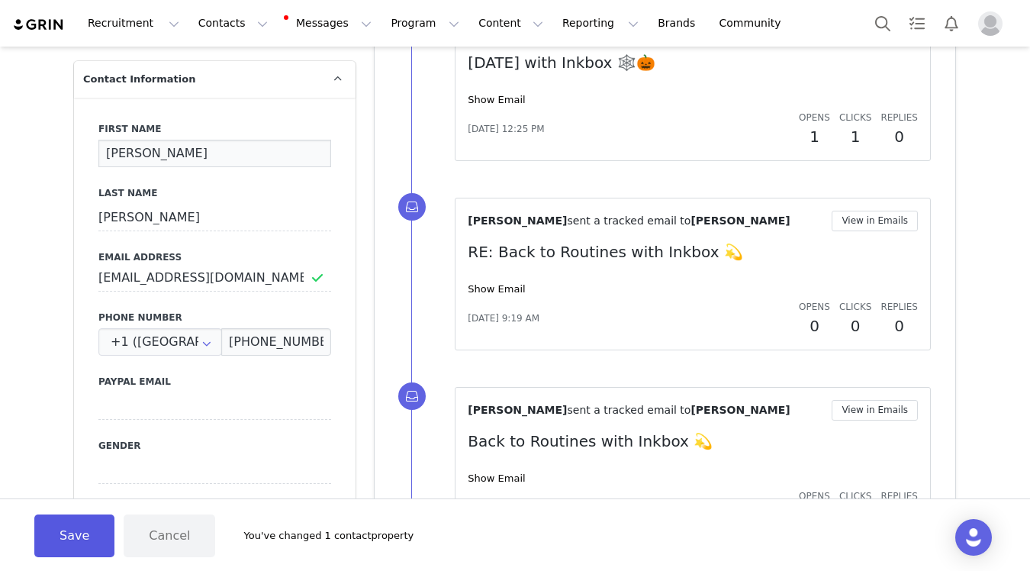
type input "Molly"
click at [69, 544] on button "Save" at bounding box center [74, 535] width 80 height 43
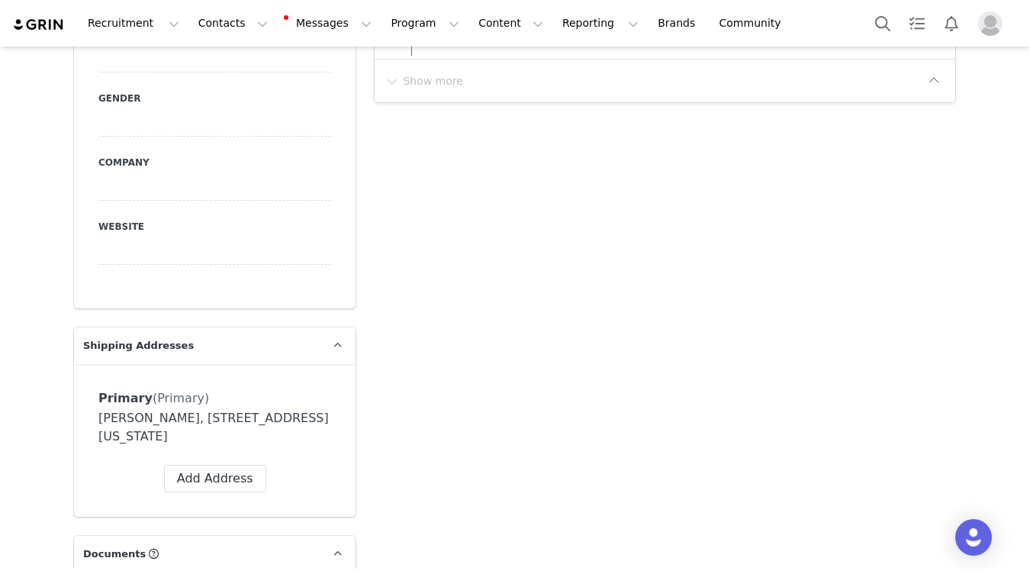
scroll to position [1100, 0]
drag, startPoint x: 169, startPoint y: 402, endPoint x: 92, endPoint y: 400, distance: 76.3
click at [92, 400] on div "Primary (Primary) Label Primary First Name Lyiah Last Name Parson Email Lyiahgr…" at bounding box center [215, 439] width 282 height 153
copy div "[PERSON_NAME]"
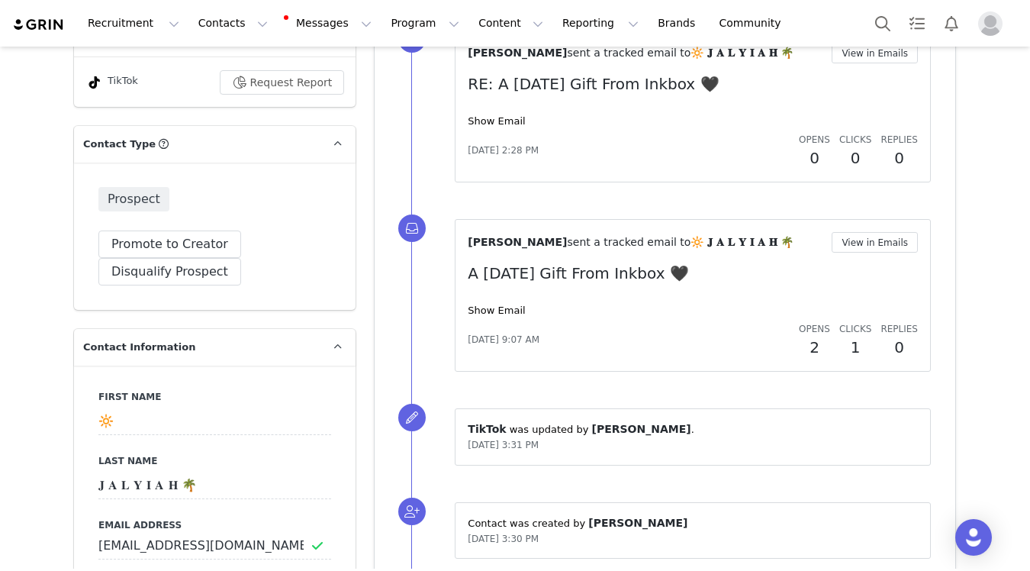
scroll to position [478, 0]
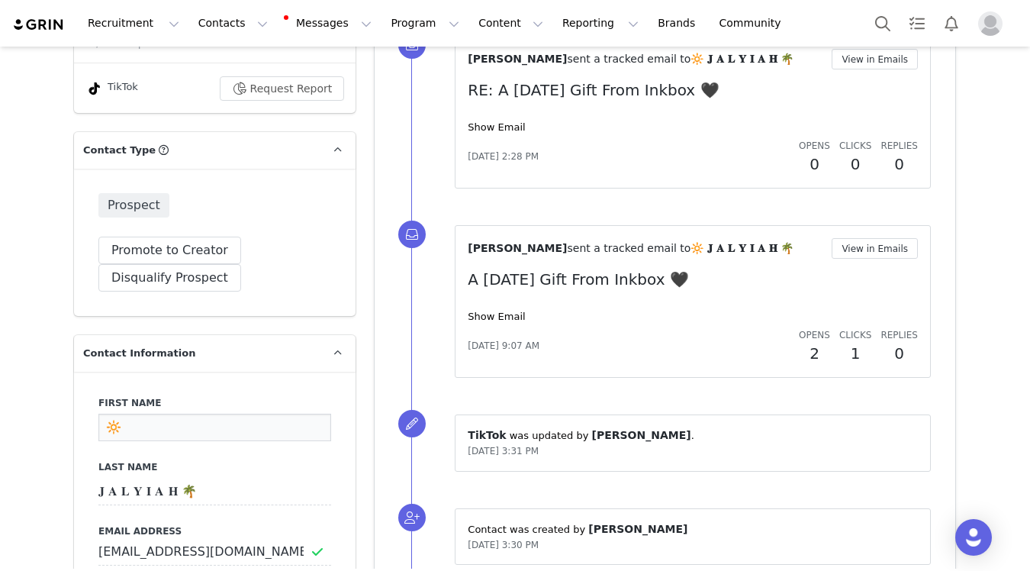
drag, startPoint x: 156, startPoint y: 413, endPoint x: 48, endPoint y: 403, distance: 108.8
paste input "Lyiah Parson"
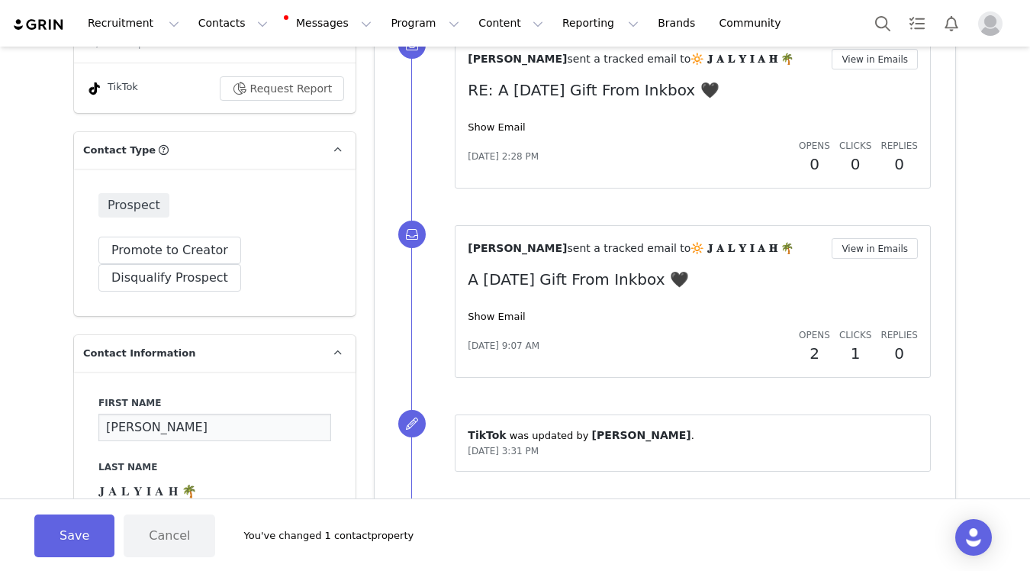
drag, startPoint x: 188, startPoint y: 421, endPoint x: 140, endPoint y: 411, distance: 50.0
click at [140, 414] on input "Lyiah Parson" at bounding box center [214, 427] width 233 height 27
type input "Lyiah"
drag, startPoint x: 224, startPoint y: 484, endPoint x: 49, endPoint y: 394, distance: 197.3
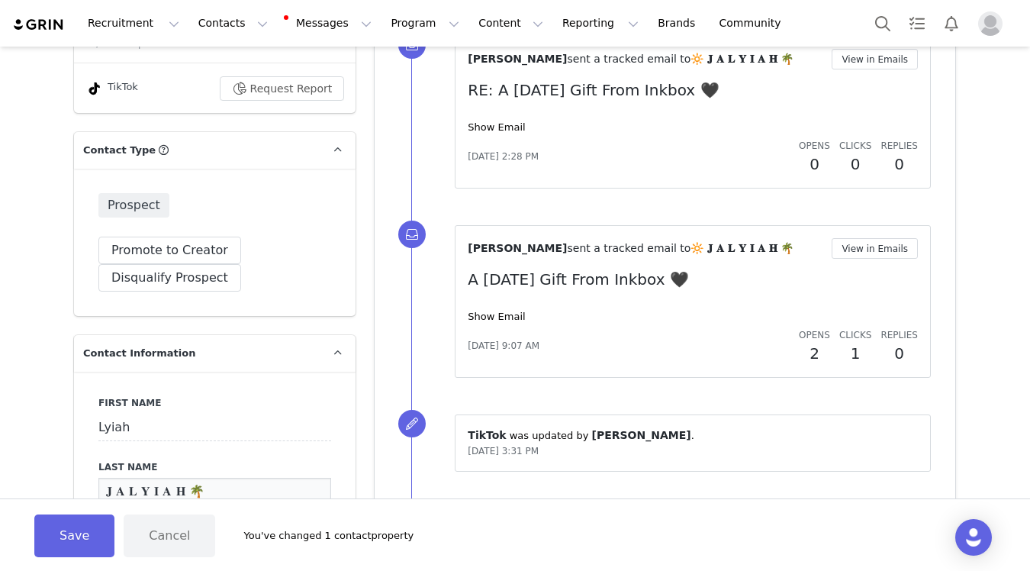
paste input "Parson"
type input "Parson"
click at [67, 541] on button "Save" at bounding box center [74, 535] width 80 height 43
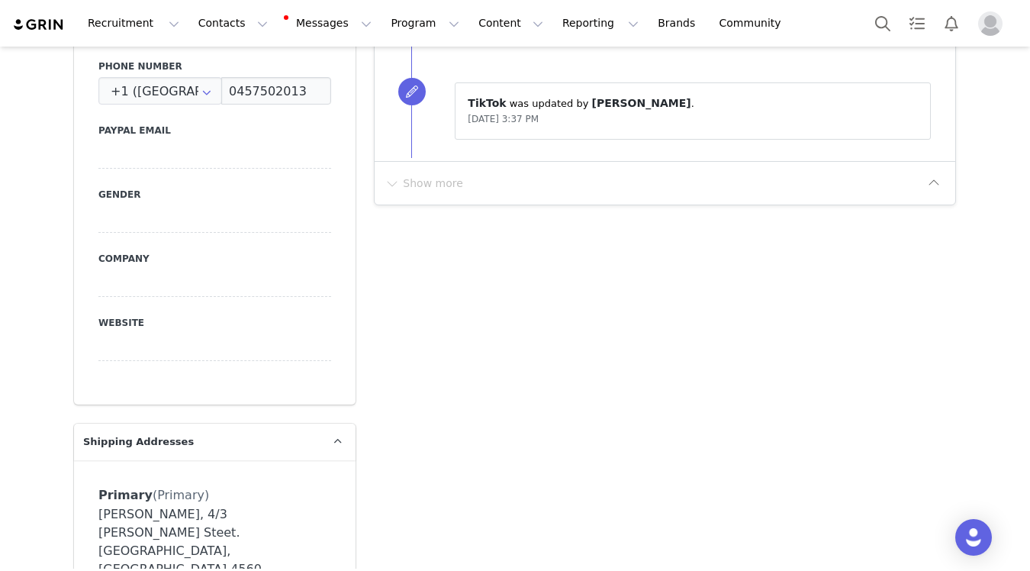
scroll to position [1032, 0]
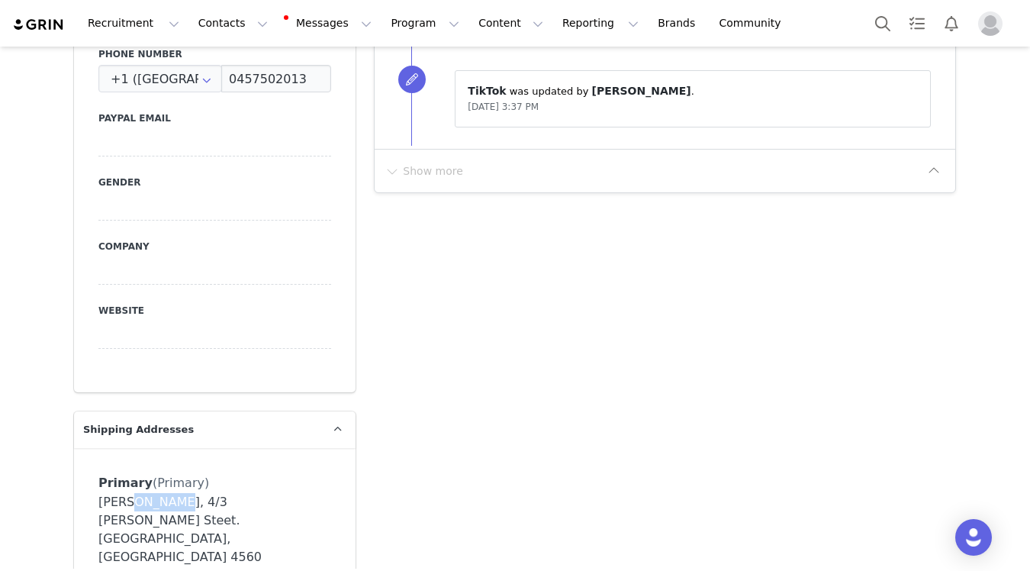
drag, startPoint x: 166, startPoint y: 470, endPoint x: 128, endPoint y: 470, distance: 38.2
click at [128, 493] on div "[PERSON_NAME], 4/3 [PERSON_NAME] Steet. [GEOGRAPHIC_DATA], [GEOGRAPHIC_DATA] 45…" at bounding box center [214, 539] width 233 height 92
copy div "[PERSON_NAME]"
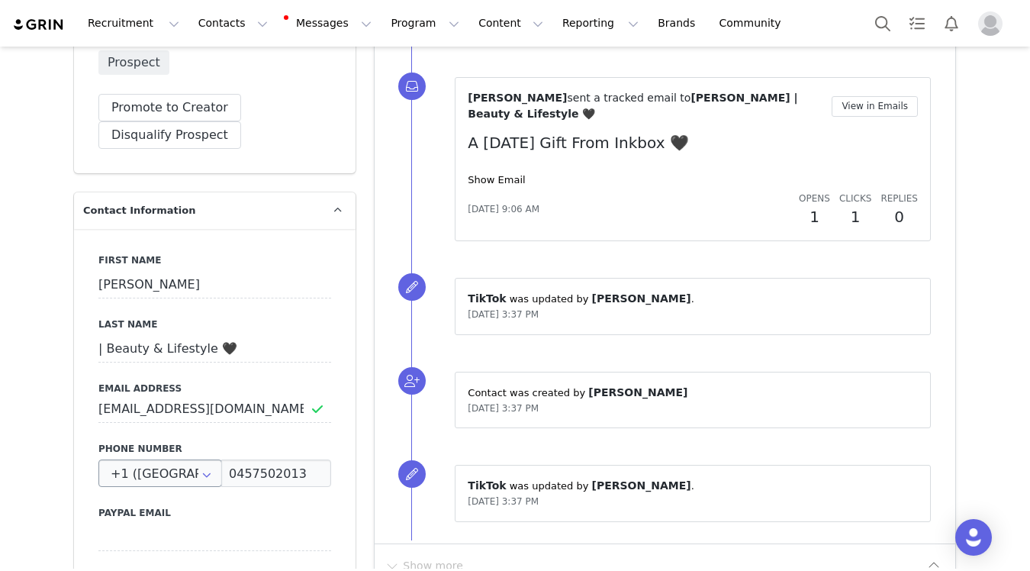
scroll to position [623, 0]
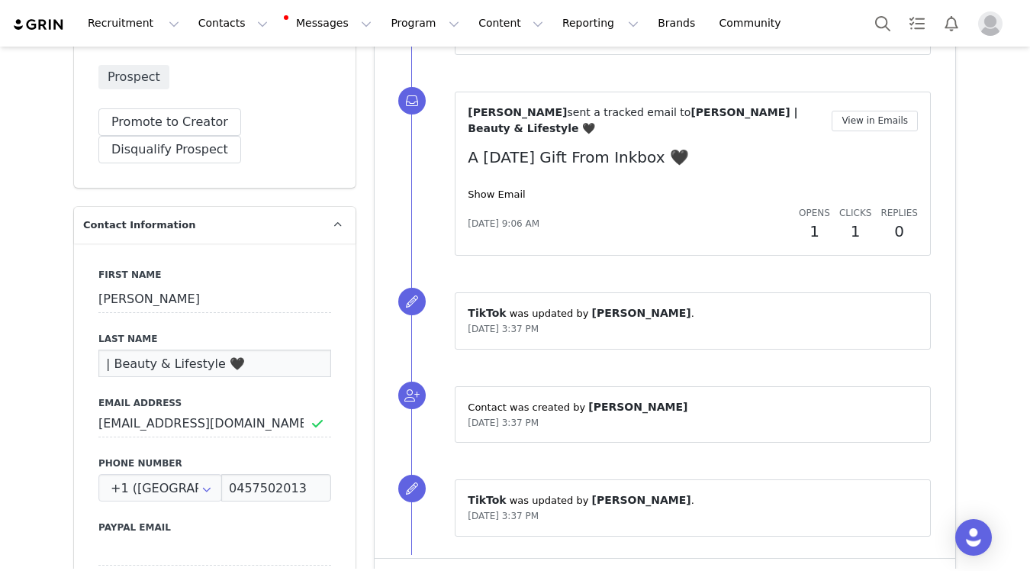
drag, startPoint x: 251, startPoint y: 335, endPoint x: 110, endPoint y: 272, distance: 154.7
click at [110, 272] on div "First Name [PERSON_NAME] Last Name | Beauty & Lifestyle 🖤 Email Address [EMAIL_…" at bounding box center [215, 522] width 282 height 558
paste input "[PERSON_NAME]"
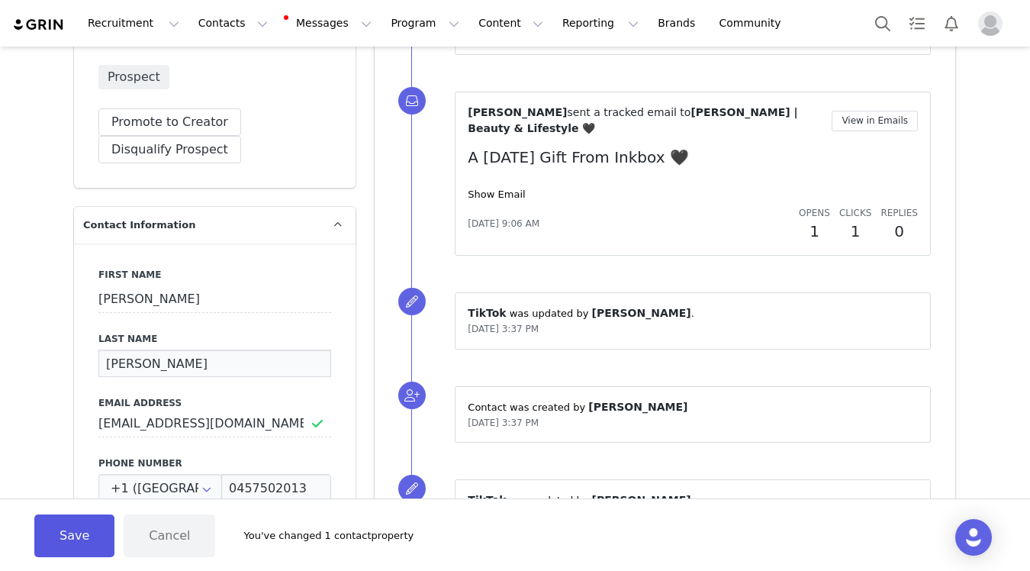
type input "[PERSON_NAME]"
click at [83, 542] on button "Save" at bounding box center [74, 535] width 80 height 43
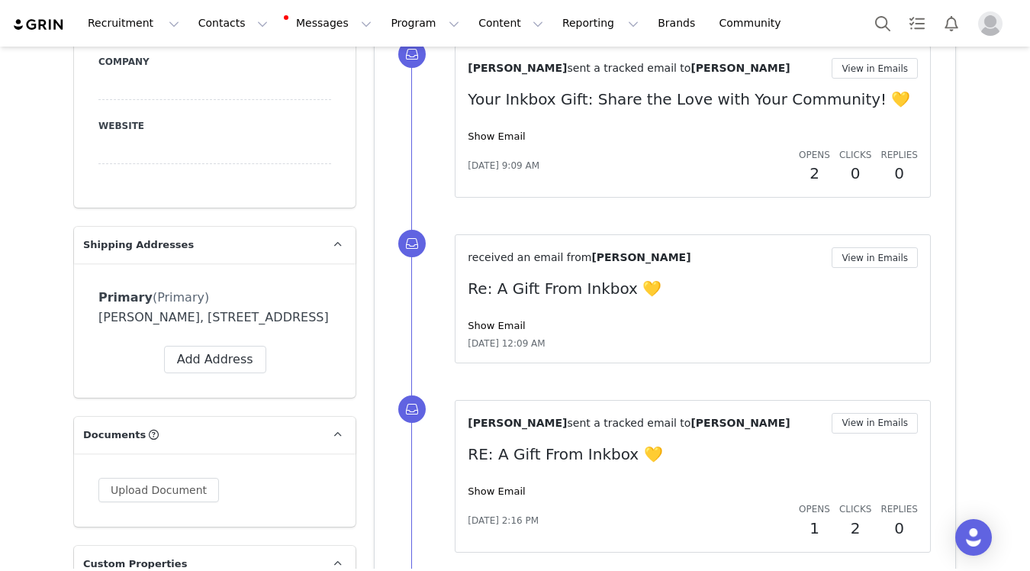
scroll to position [1141, 0]
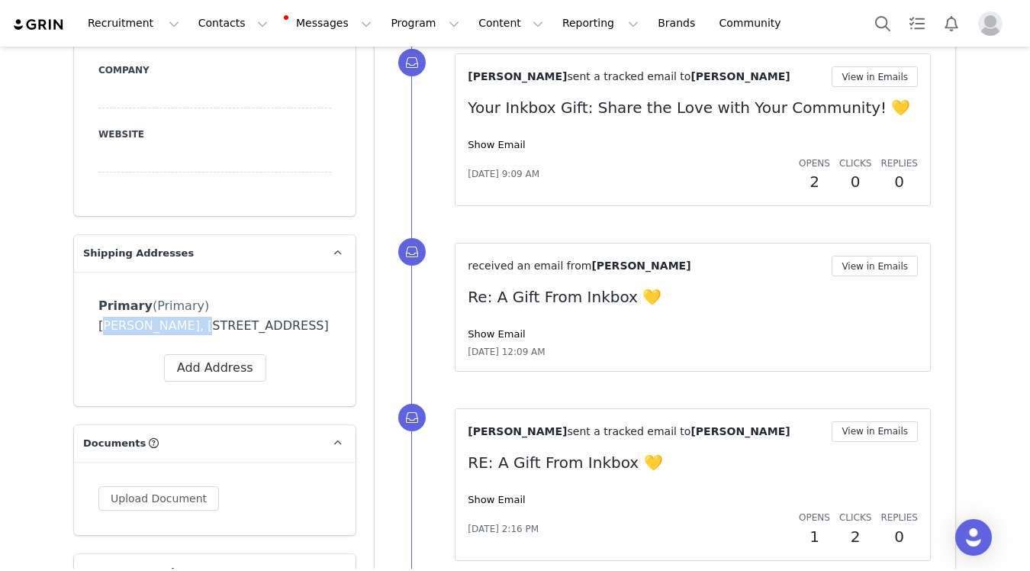
drag, startPoint x: 201, startPoint y: 311, endPoint x: 101, endPoint y: 312, distance: 100.0
click at [101, 317] on div "Anusha Humayoun, 150 Bamburgh Cir. 17 Toronto, Ontario M1W 3V7 Canada" at bounding box center [214, 326] width 233 height 18
copy div "Anusha Humayoun"
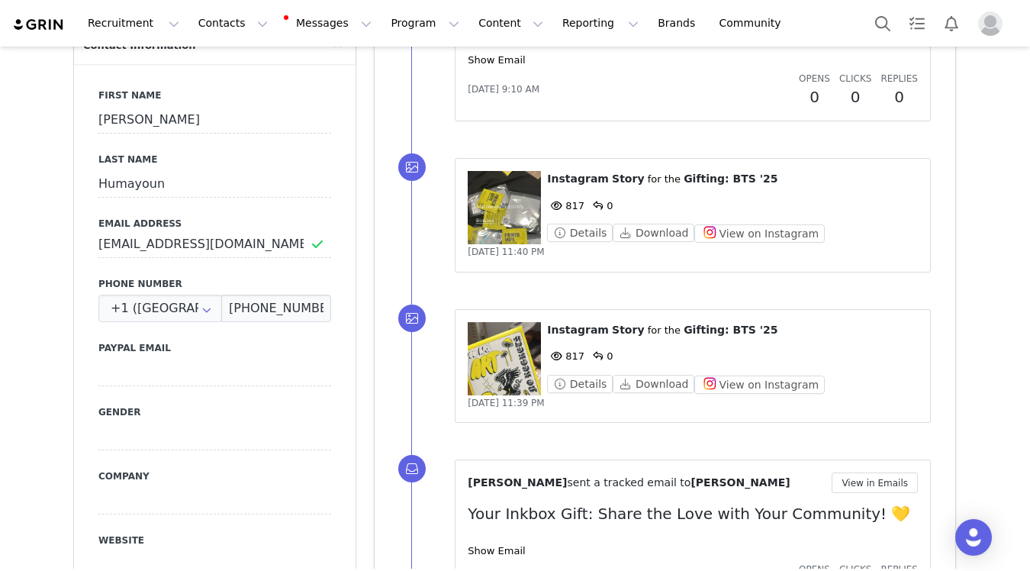
scroll to position [702, 0]
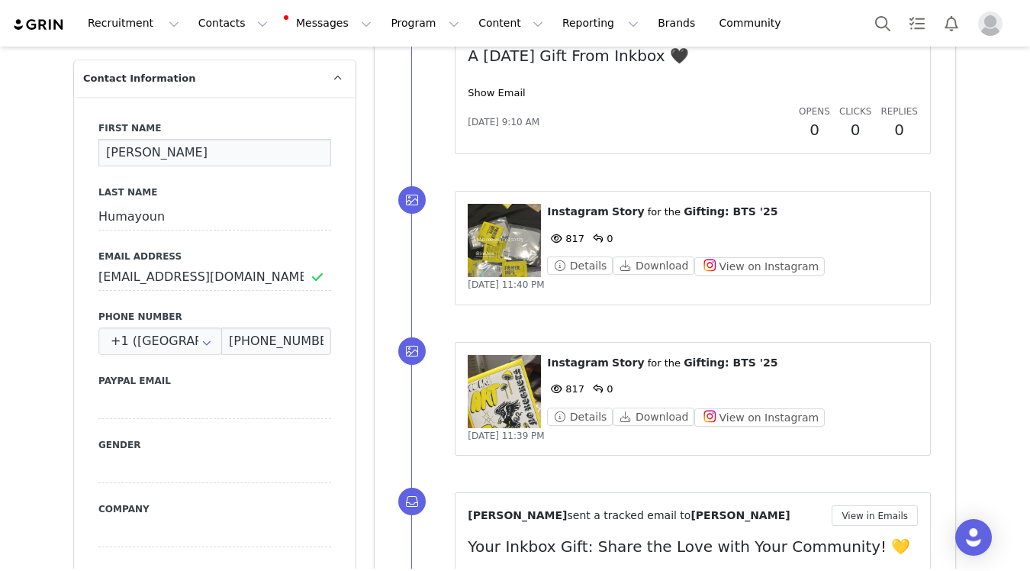
drag, startPoint x: 188, startPoint y: 130, endPoint x: 120, endPoint y: 115, distance: 69.6
click at [120, 121] on div "First Name Anusha" at bounding box center [214, 143] width 233 height 45
paste input "Humayoun"
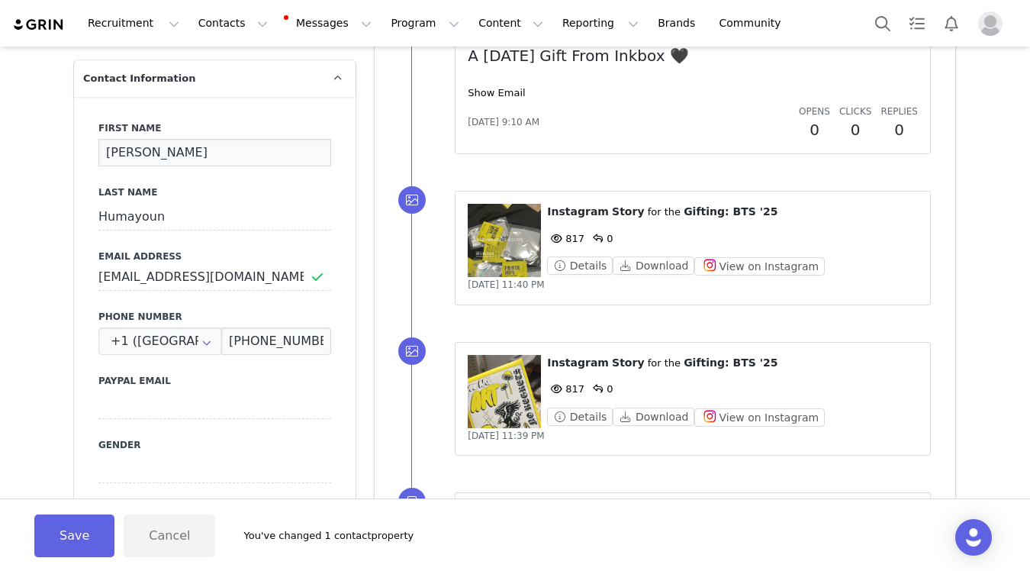
drag, startPoint x: 229, startPoint y: 136, endPoint x: 152, endPoint y: 136, distance: 77.1
click at [152, 139] on input "Anusha Humayoun" at bounding box center [214, 152] width 233 height 27
type input "Anusha"
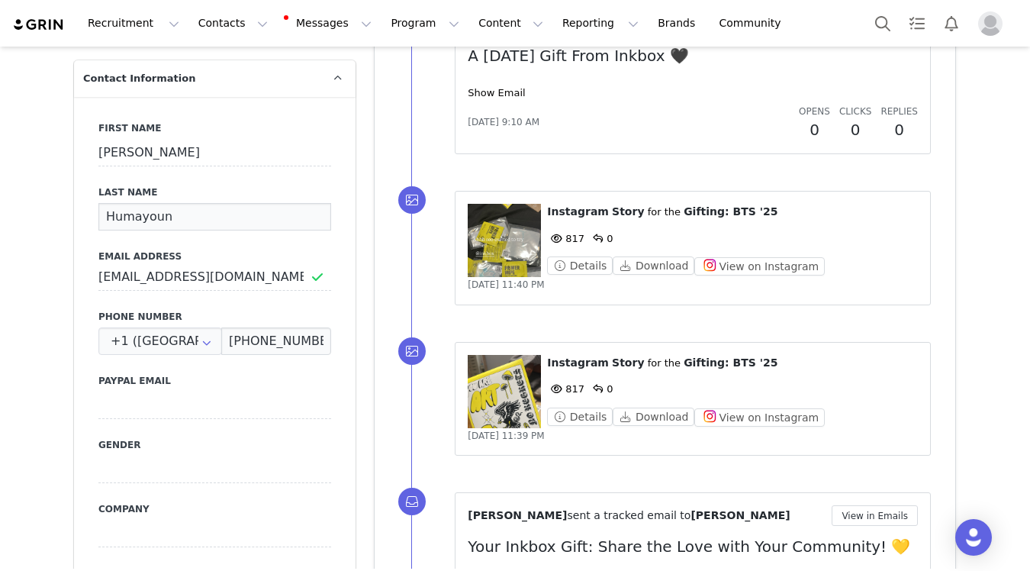
drag, startPoint x: 168, startPoint y: 206, endPoint x: 8, endPoint y: 165, distance: 165.5
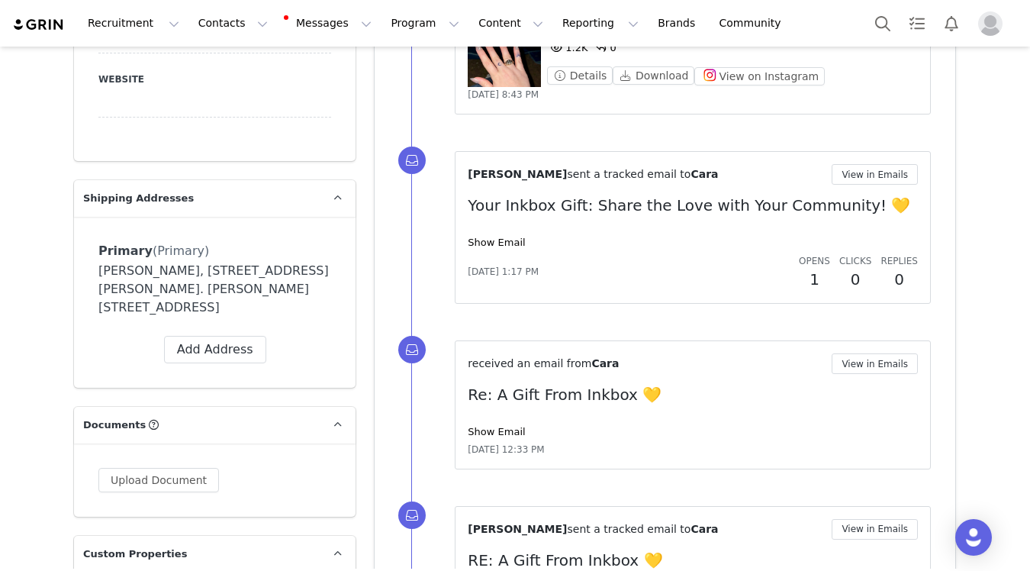
scroll to position [1248, 0]
drag, startPoint x: 168, startPoint y: 253, endPoint x: 87, endPoint y: 254, distance: 80.9
click at [87, 254] on div "Primary (Primary) Label Primary First Name [PERSON_NAME] Last Name [PERSON_NAME…" at bounding box center [215, 301] width 282 height 171
copy div "[PERSON_NAME]"
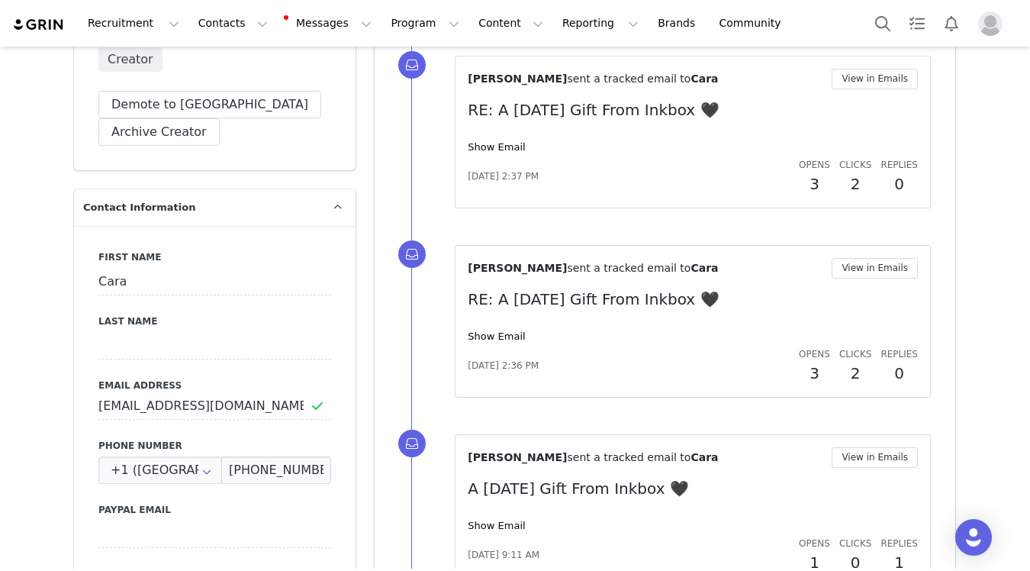
scroll to position [583, 0]
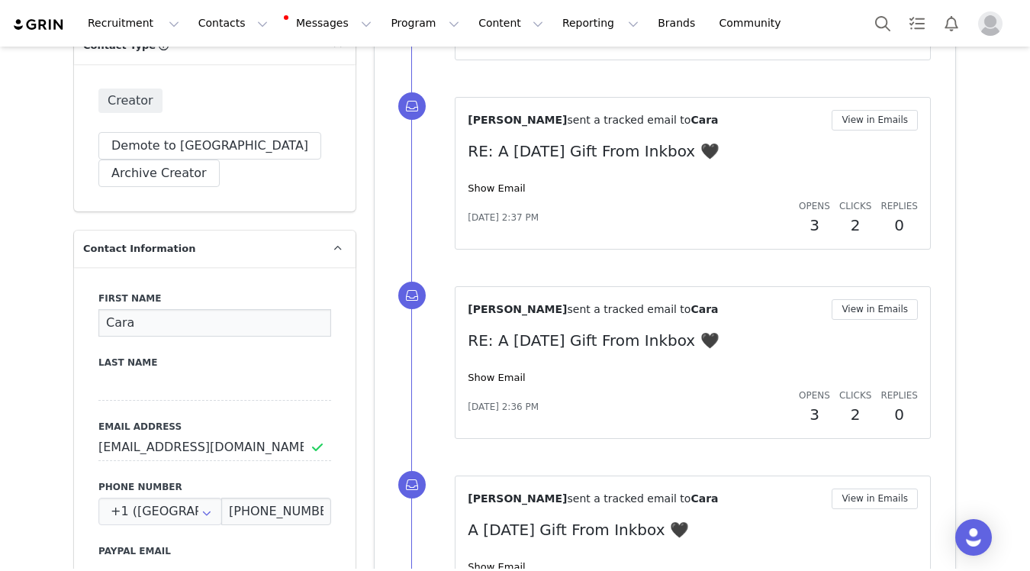
drag, startPoint x: 156, startPoint y: 313, endPoint x: 66, endPoint y: 276, distance: 97.2
paste input "Macrae"
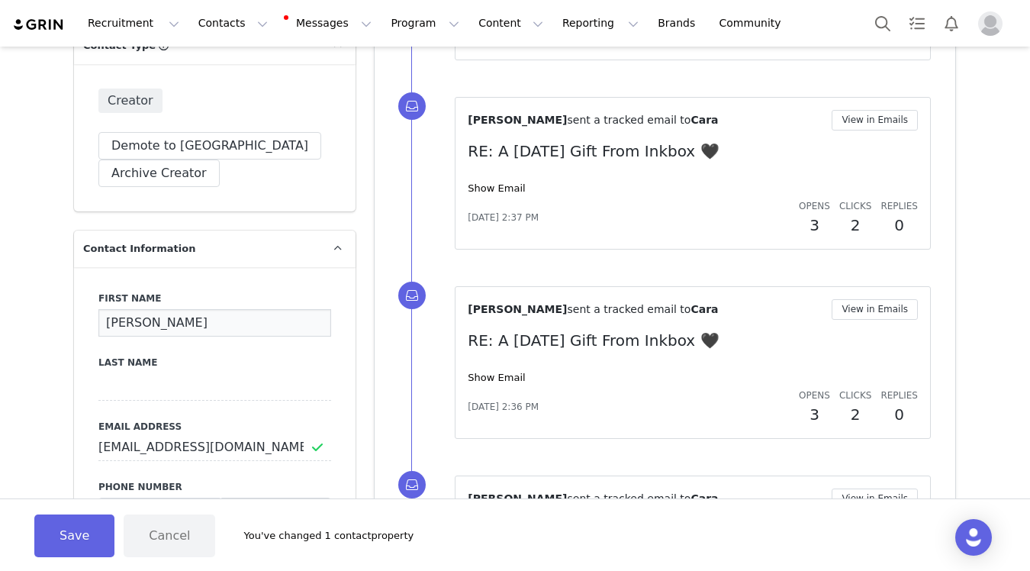
drag, startPoint x: 195, startPoint y: 306, endPoint x: 138, endPoint y: 306, distance: 56.5
click at [138, 309] on input "[PERSON_NAME]" at bounding box center [214, 322] width 233 height 27
type input "Cara"
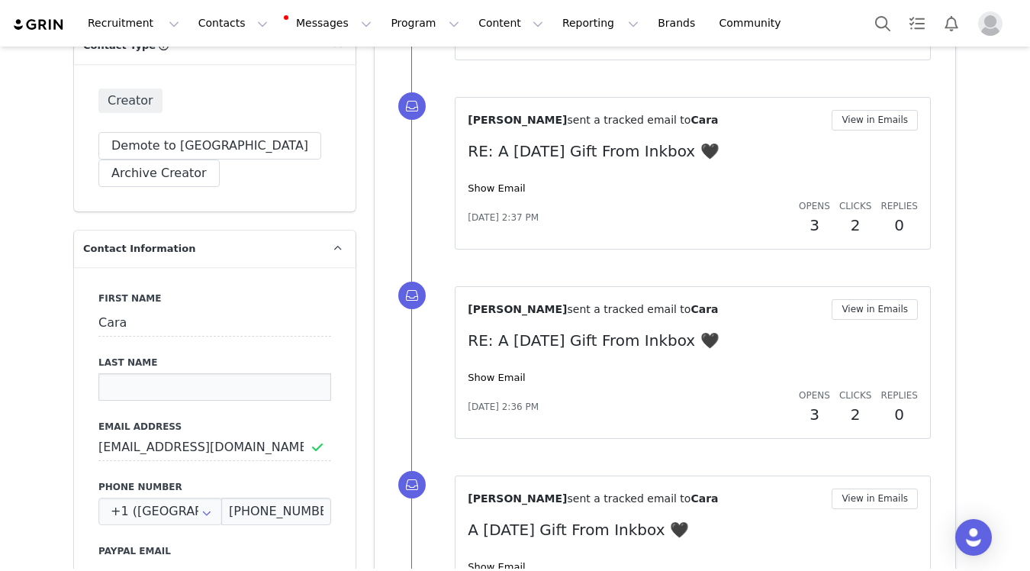
click at [148, 373] on input at bounding box center [214, 386] width 233 height 27
paste input "Macrae"
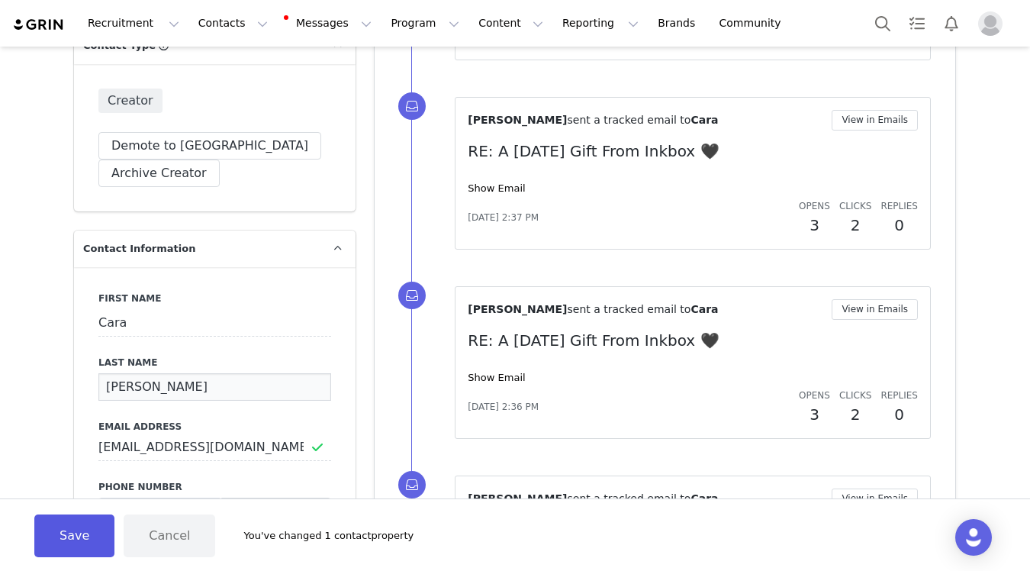
type input "Macrae"
click at [76, 547] on button "Save" at bounding box center [74, 535] width 80 height 43
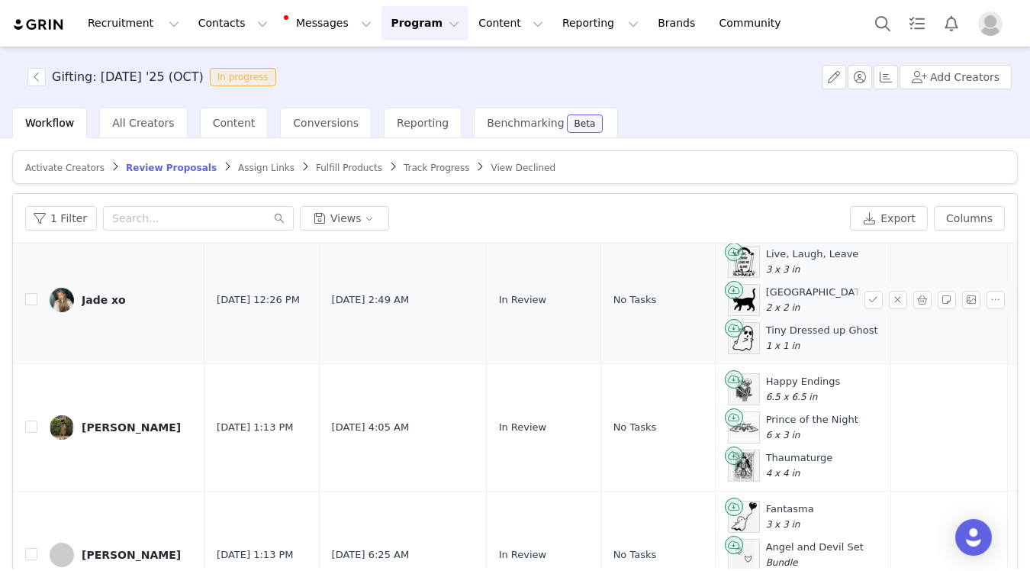
scroll to position [1554, 0]
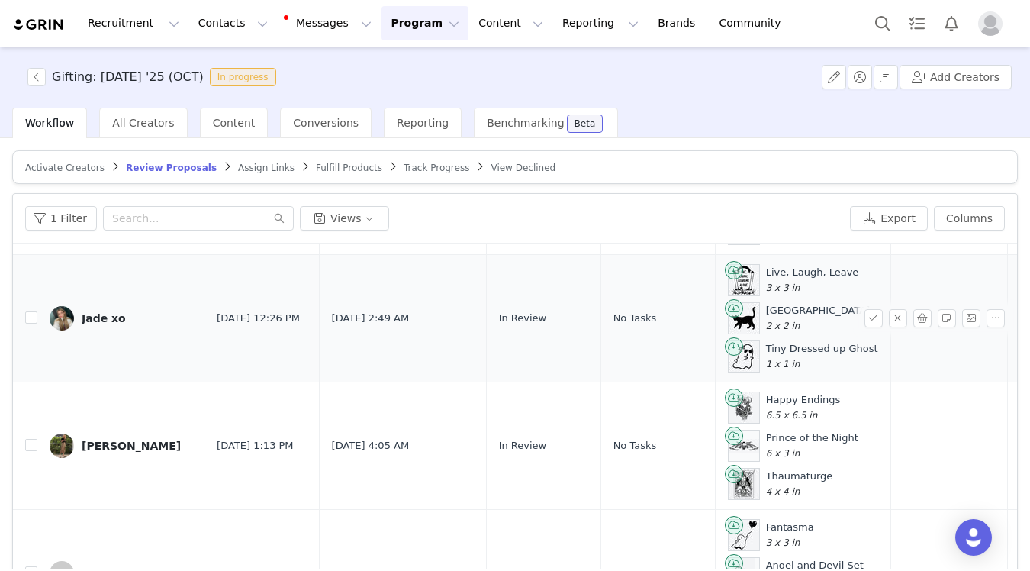
click at [111, 313] on div "Jade xo" at bounding box center [104, 318] width 44 height 12
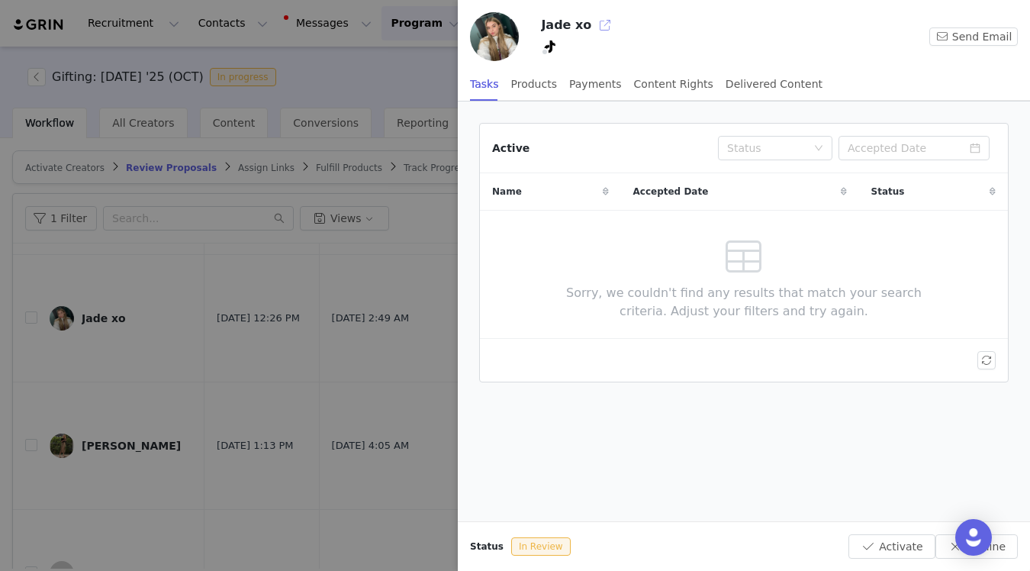
click at [601, 26] on button "button" at bounding box center [605, 25] width 24 height 24
click at [342, 339] on div at bounding box center [515, 285] width 1030 height 571
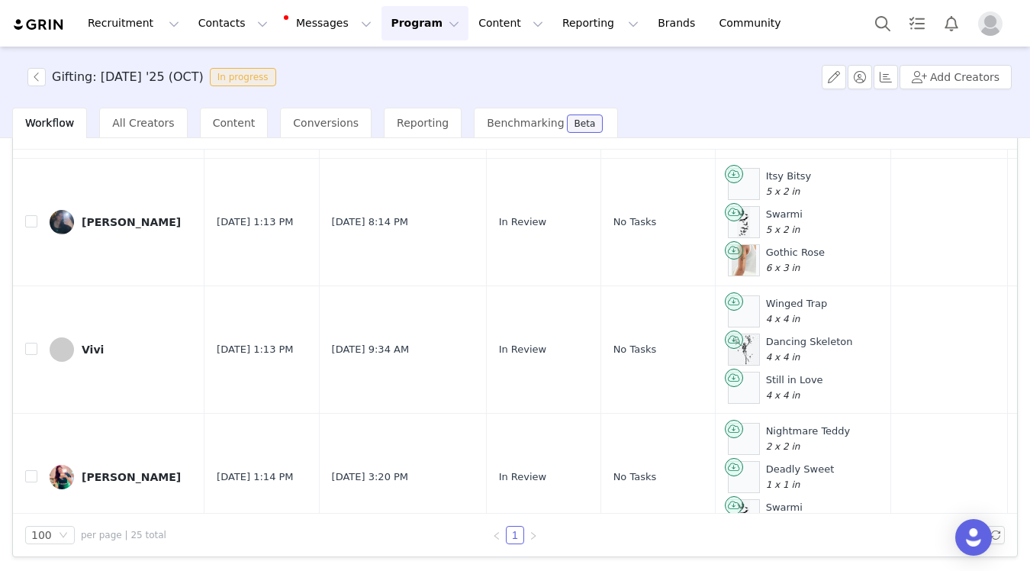
scroll to position [2859, 0]
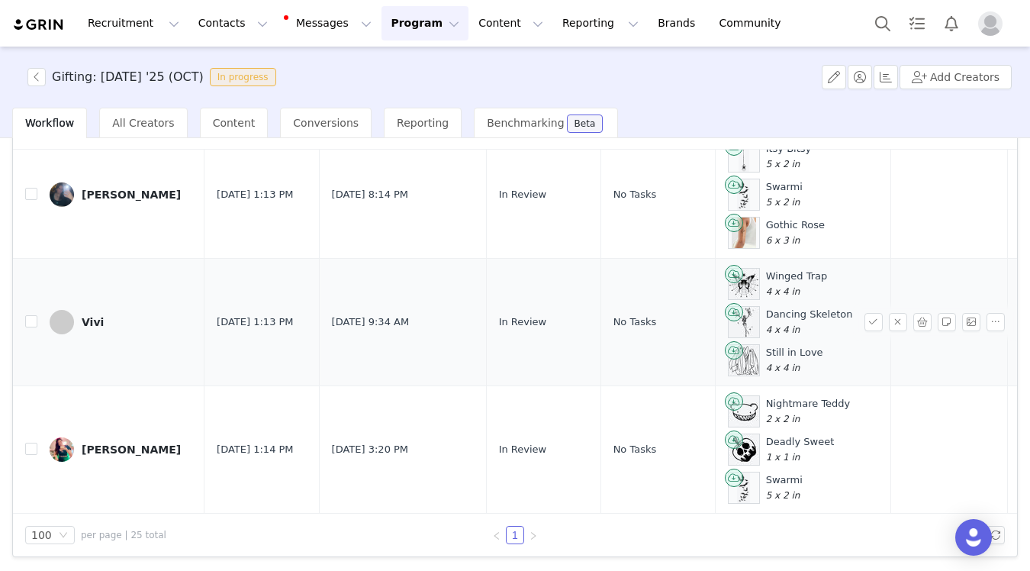
click at [96, 325] on div "Vivi" at bounding box center [93, 322] width 22 height 12
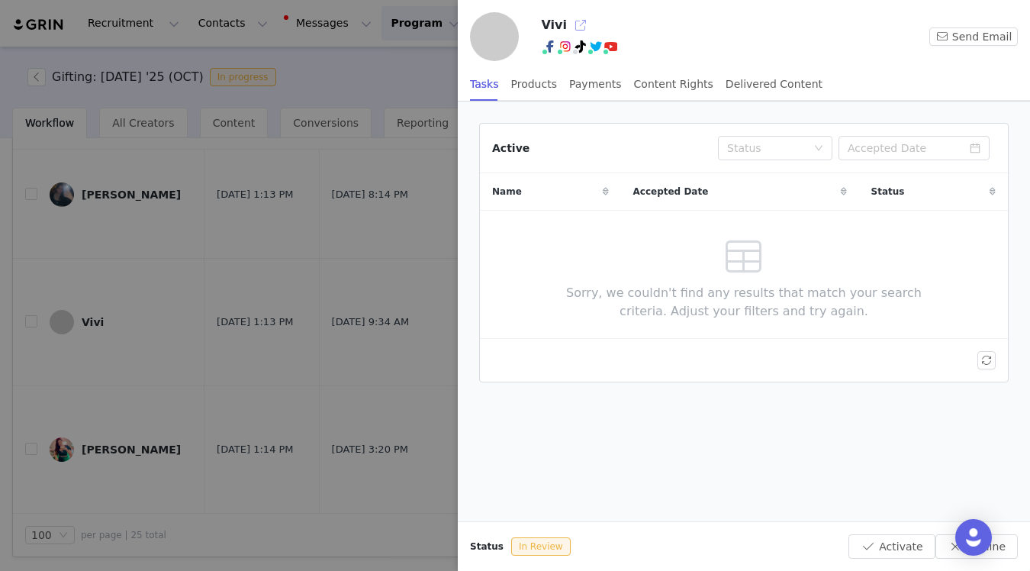
click at [578, 23] on button "button" at bounding box center [580, 25] width 24 height 24
click at [352, 354] on div at bounding box center [515, 285] width 1030 height 571
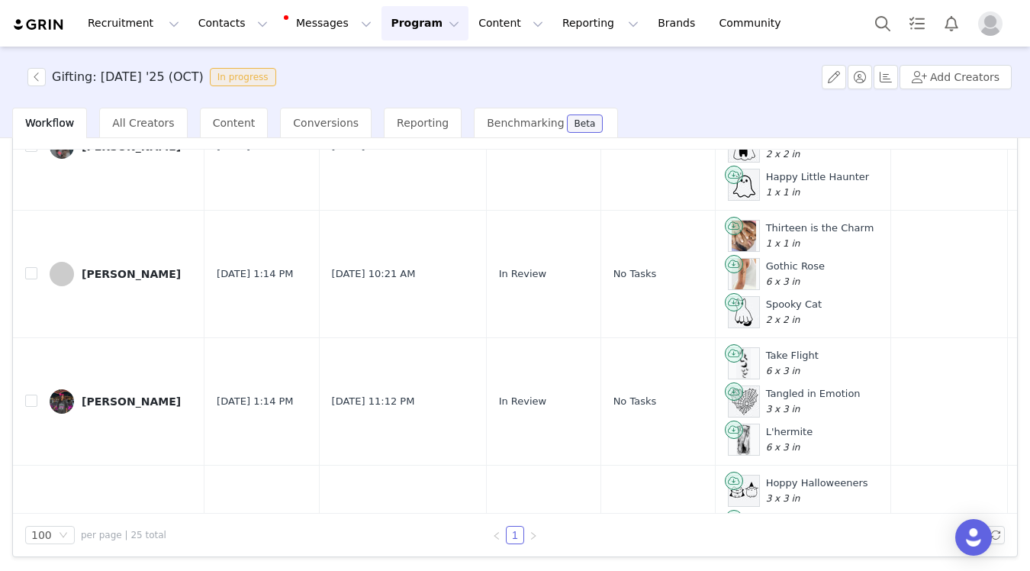
scroll to position [0, 0]
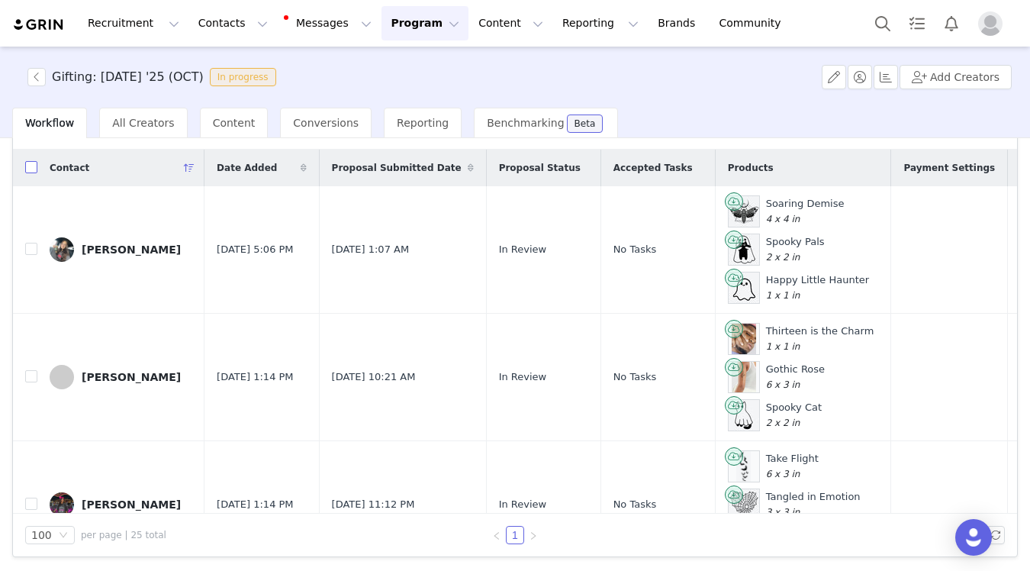
click at [33, 169] on input "checkbox" at bounding box center [31, 167] width 12 height 12
checkbox input "true"
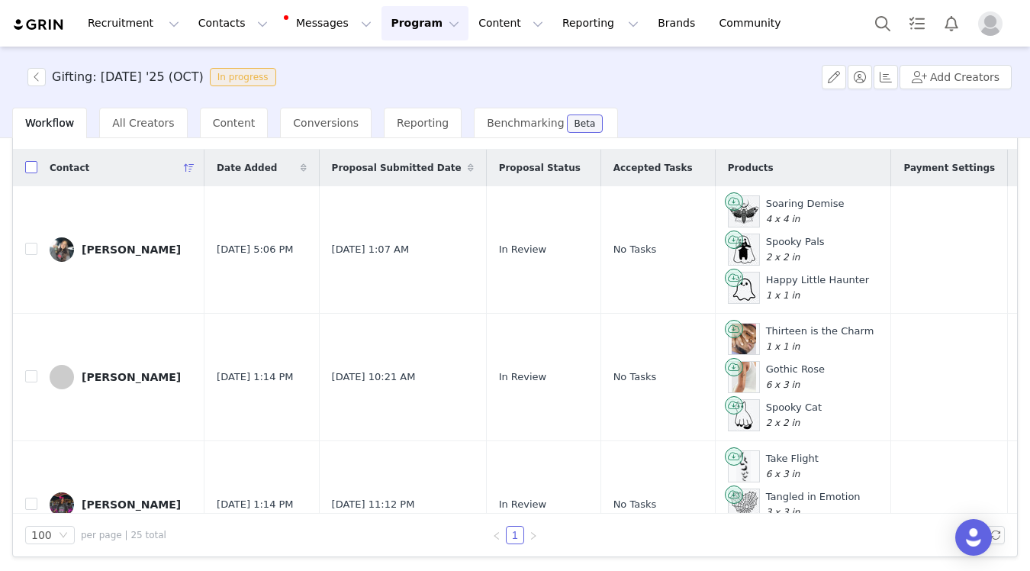
checkbox input "true"
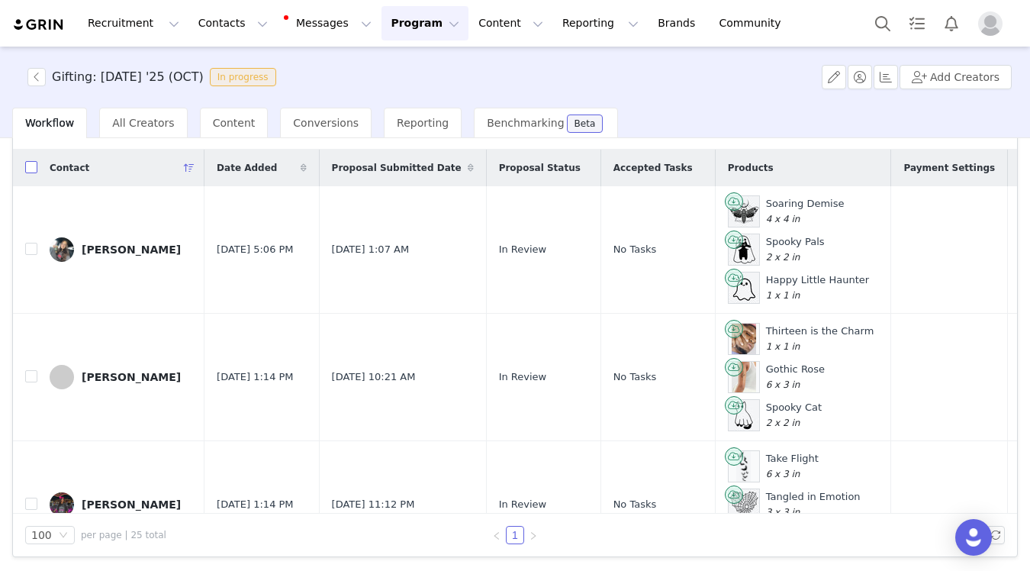
checkbox input "true"
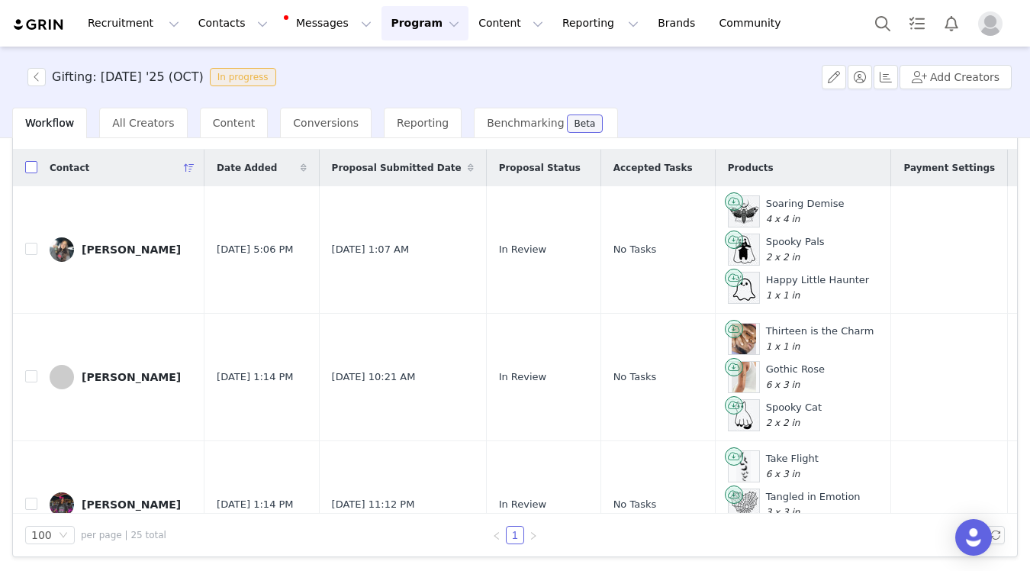
checkbox input "true"
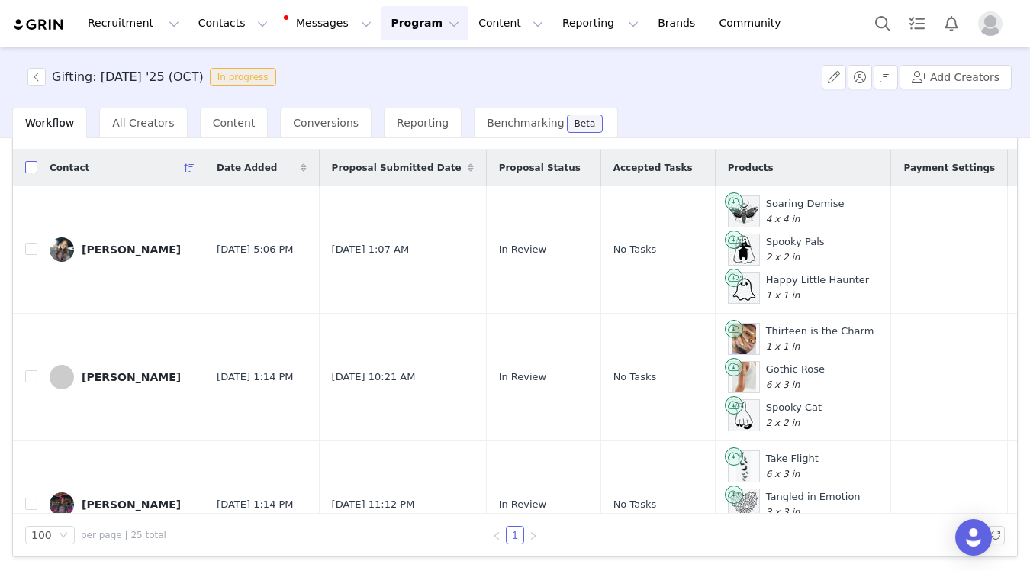
checkbox input "true"
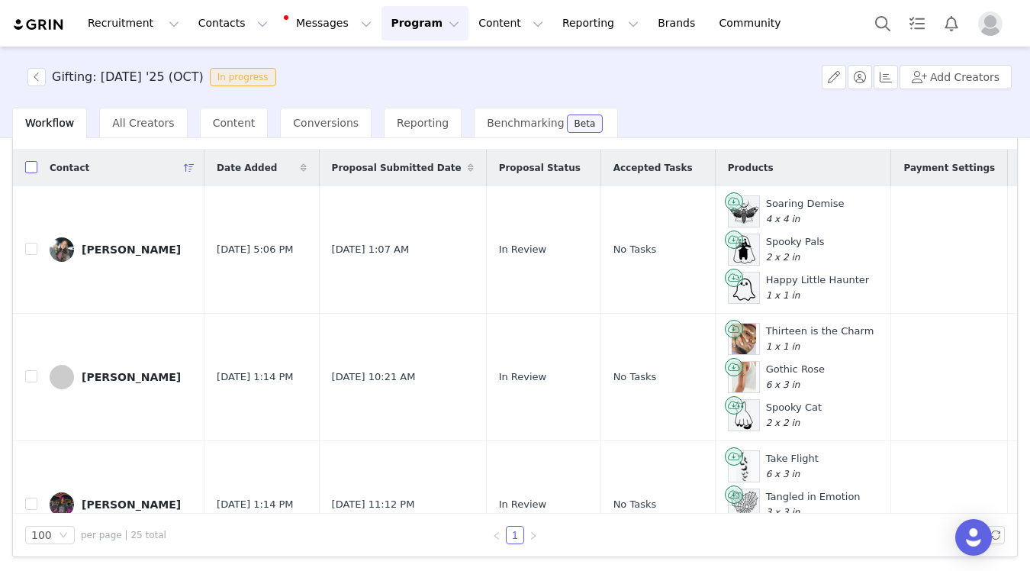
checkbox input "true"
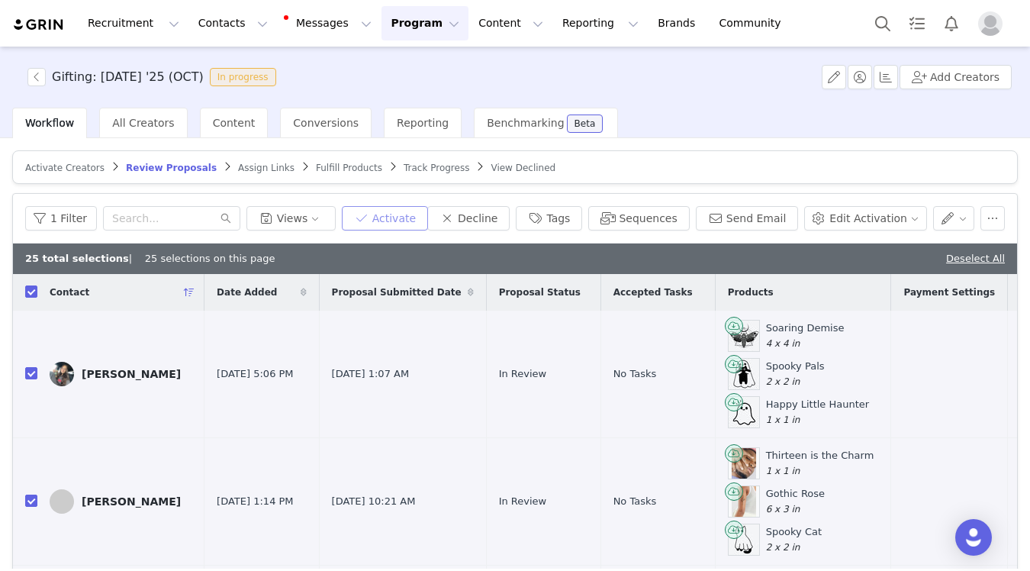
click at [417, 225] on button "Activate" at bounding box center [385, 218] width 86 height 24
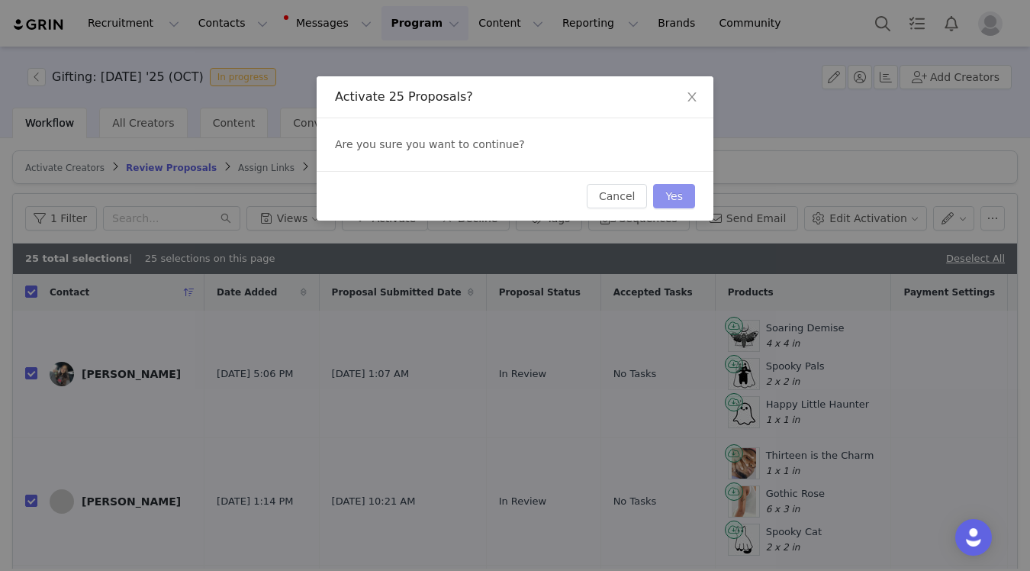
click at [675, 196] on button "Yes" at bounding box center [674, 196] width 42 height 24
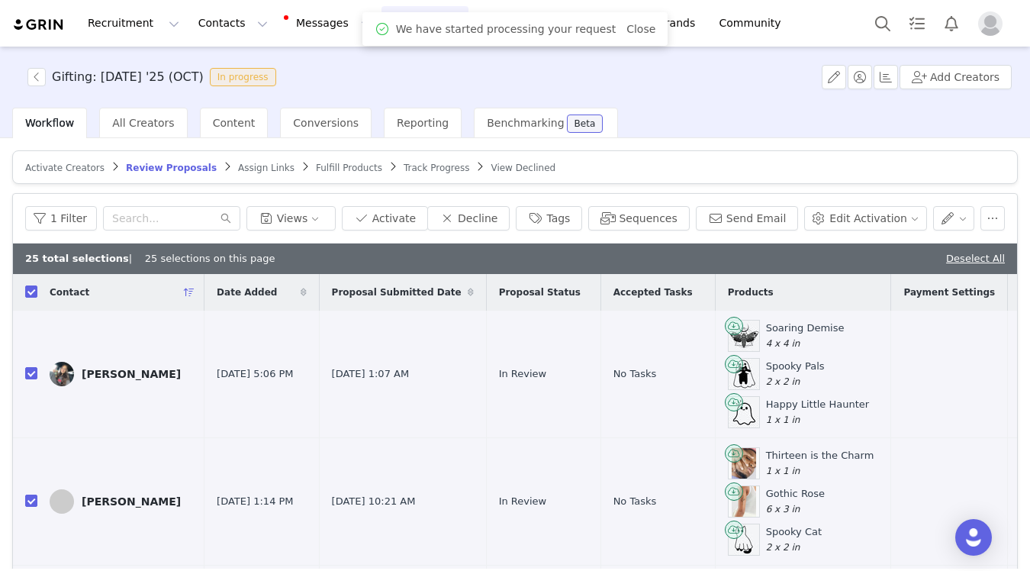
click at [332, 169] on span "Fulfill Products" at bounding box center [349, 168] width 66 height 11
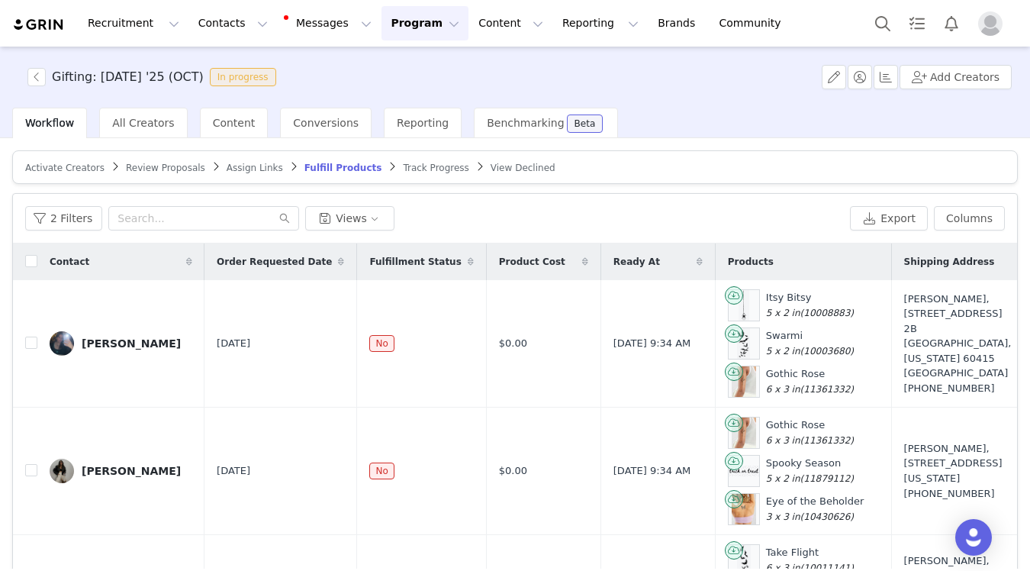
click at [24, 260] on th at bounding box center [25, 261] width 24 height 37
click at [37, 264] on div "Contact" at bounding box center [120, 261] width 167 height 37
click at [31, 260] on input "checkbox" at bounding box center [31, 261] width 12 height 12
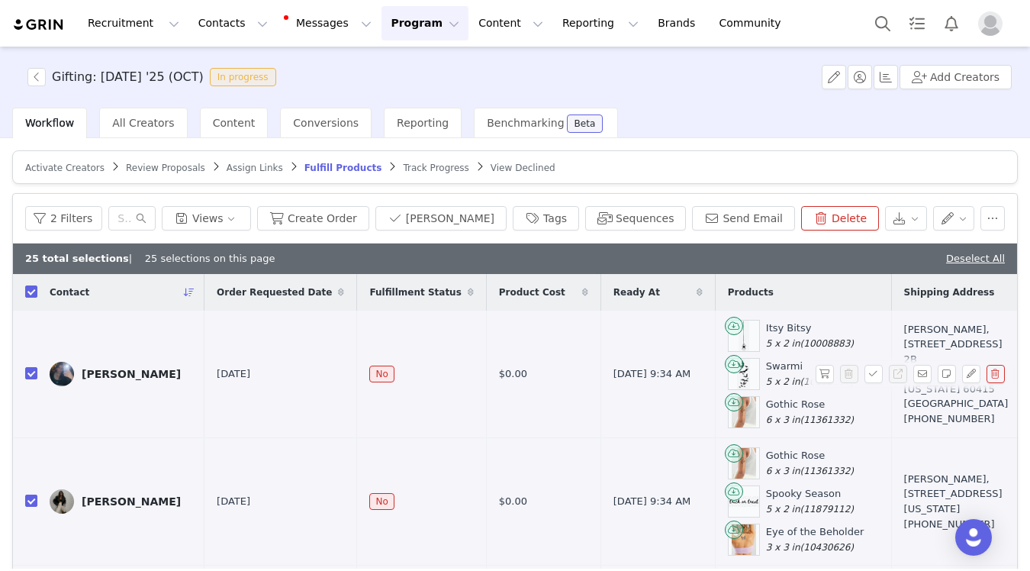
checkbox input "true"
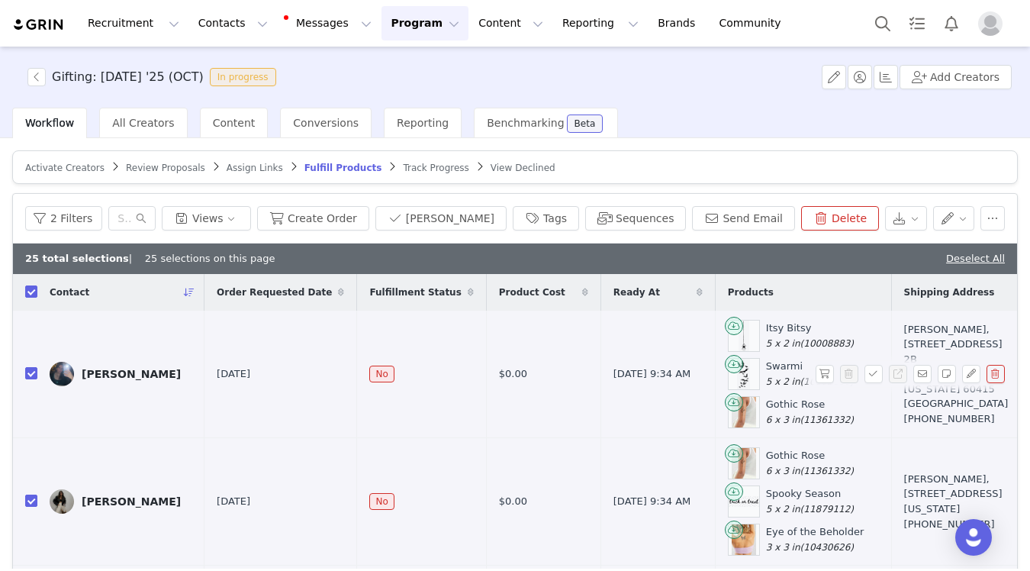
checkbox input "true"
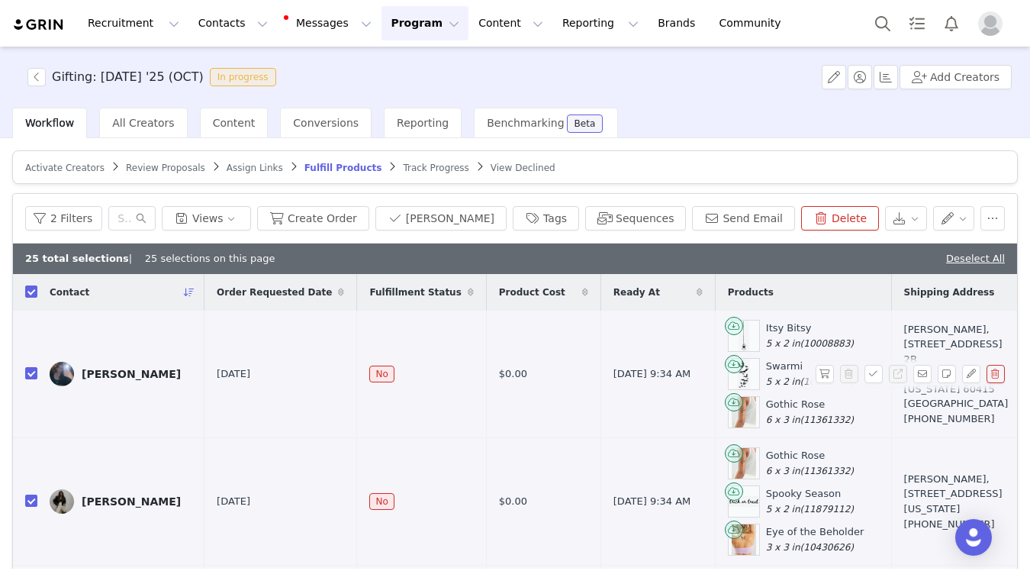
checkbox input "true"
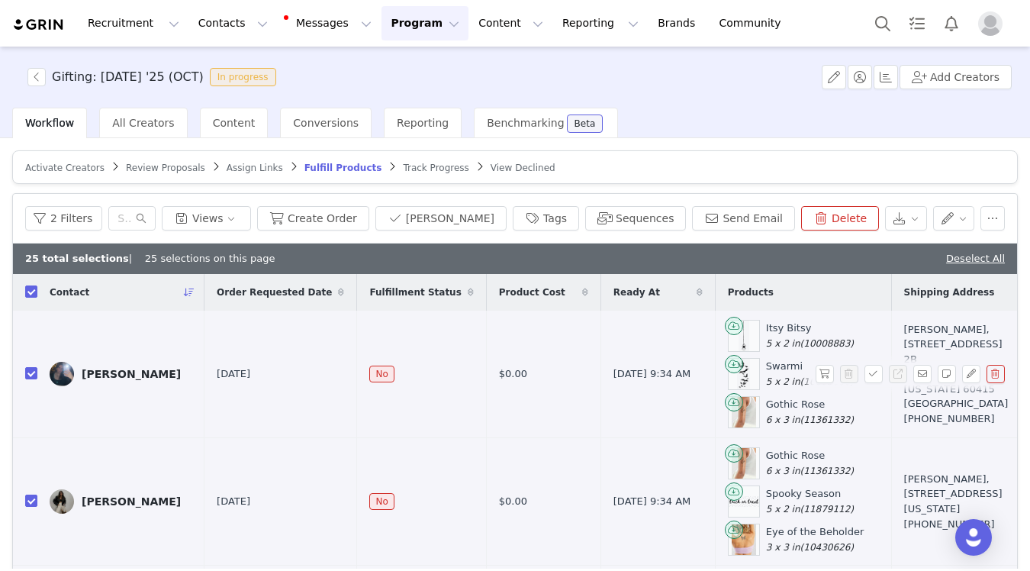
checkbox input "true"
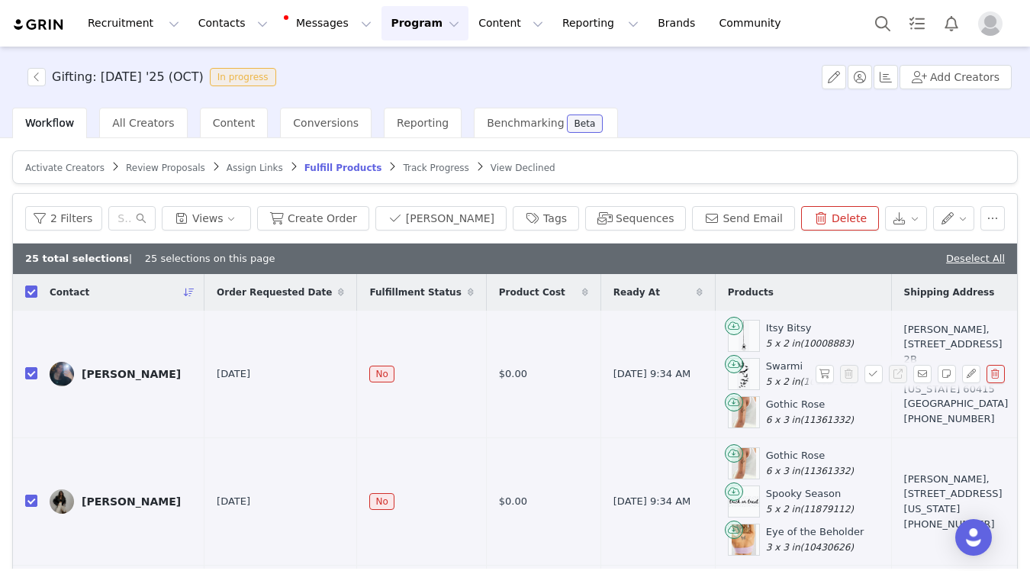
checkbox input "true"
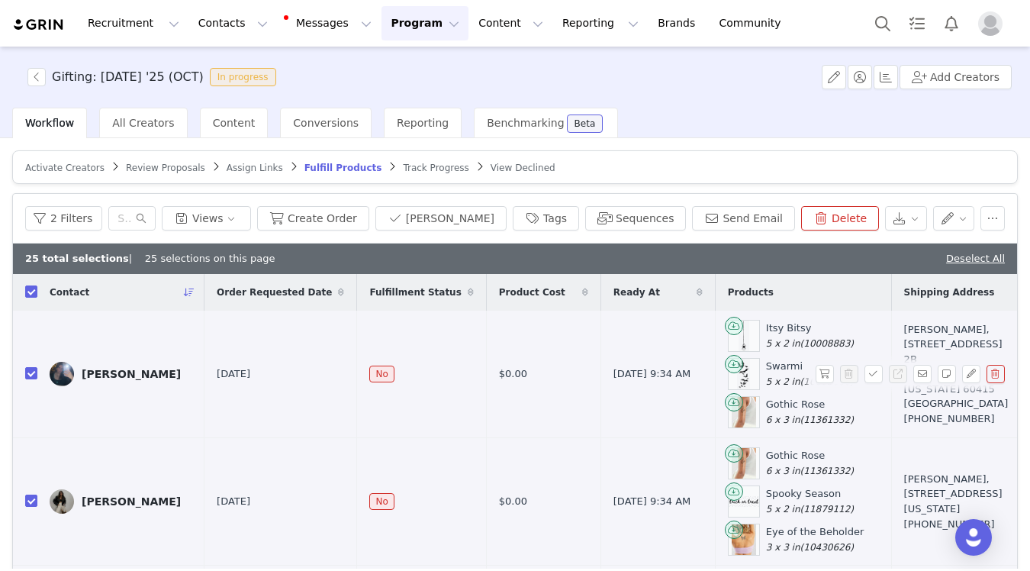
checkbox input "true"
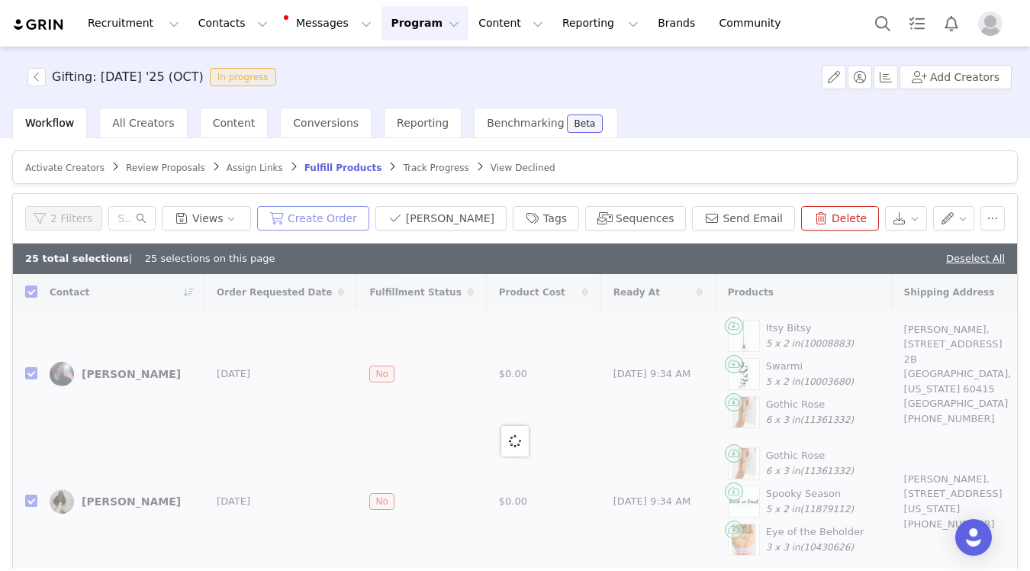
click at [369, 212] on button "Create Order" at bounding box center [313, 218] width 112 height 24
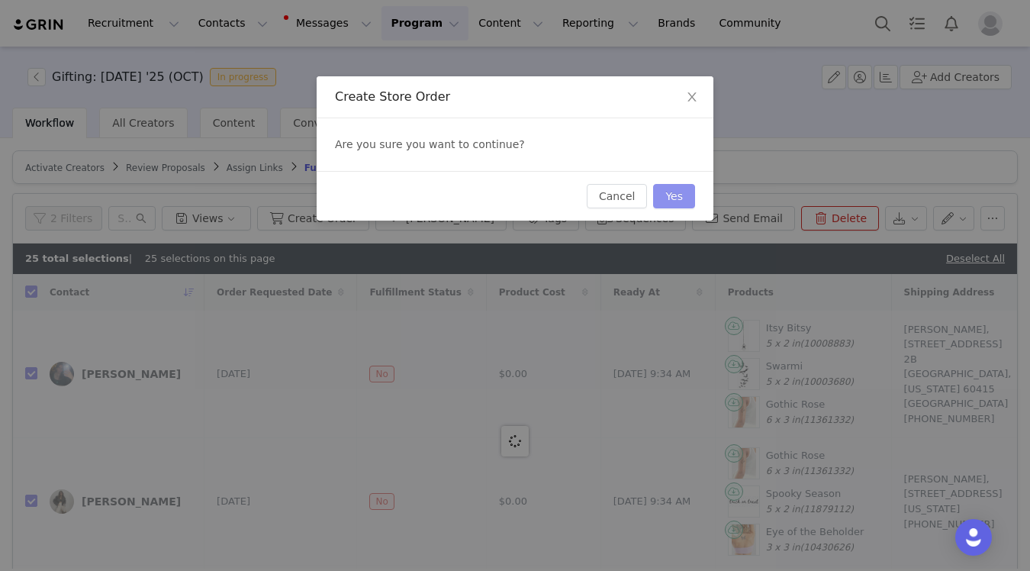
click at [664, 193] on button "Yes" at bounding box center [674, 196] width 42 height 24
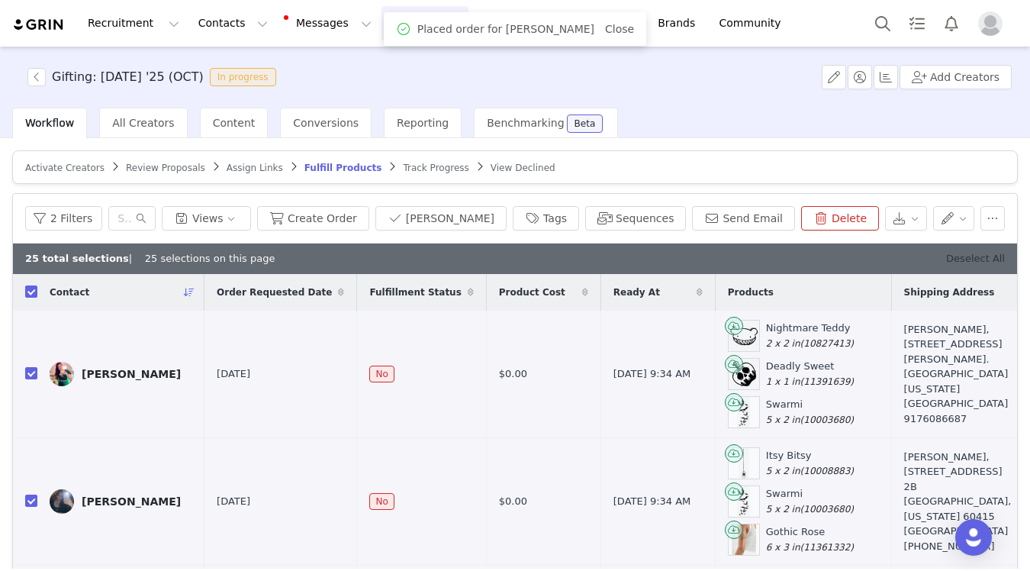
click at [955, 261] on link "Deselect All" at bounding box center [975, 258] width 59 height 11
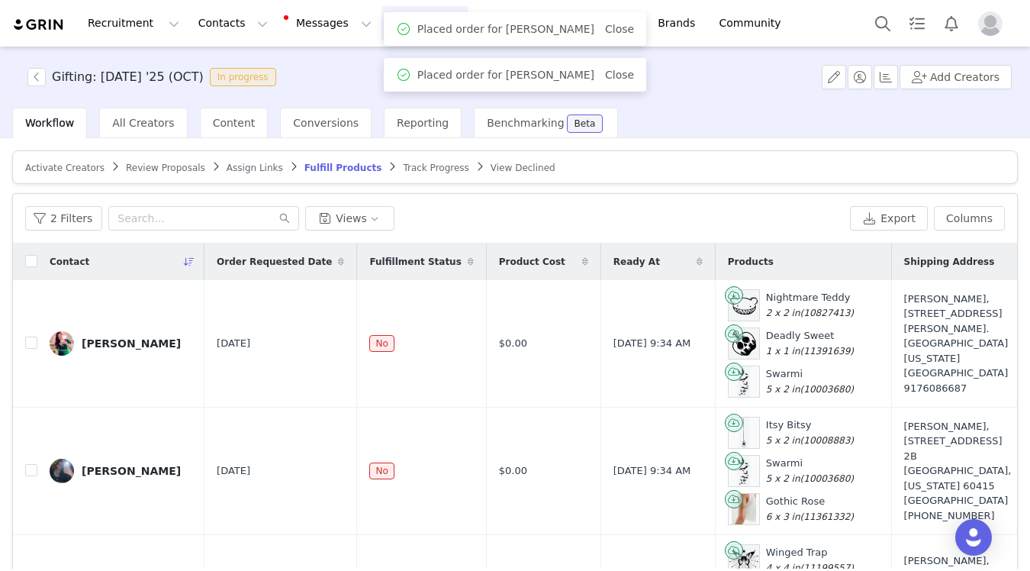
checkbox input "false"
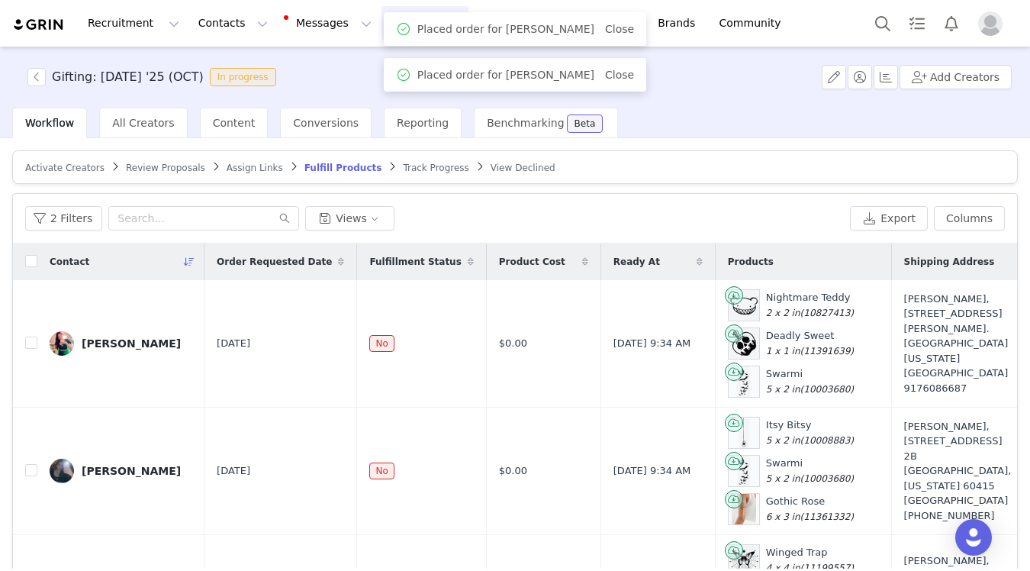
checkbox input "false"
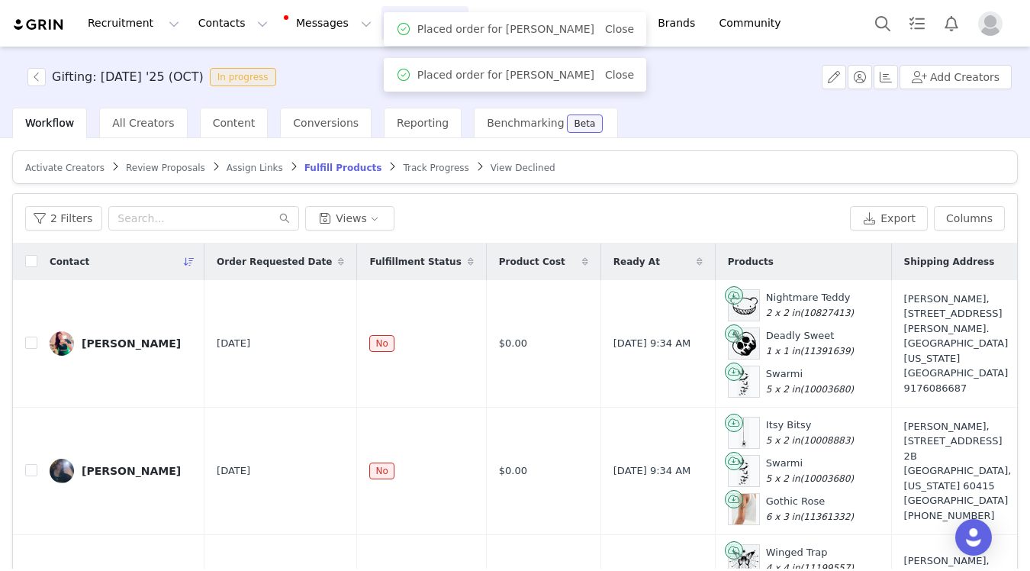
checkbox input "false"
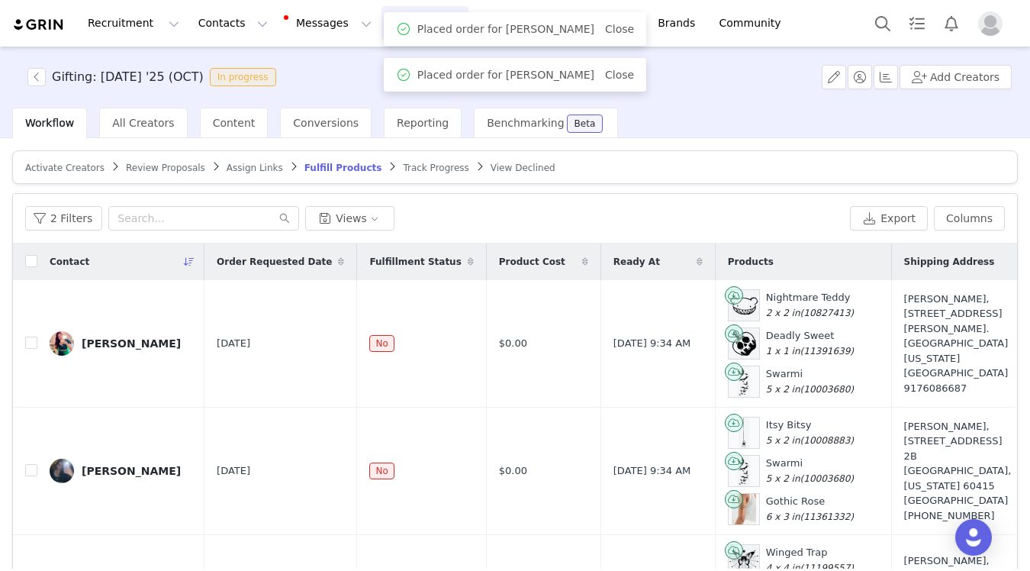
checkbox input "false"
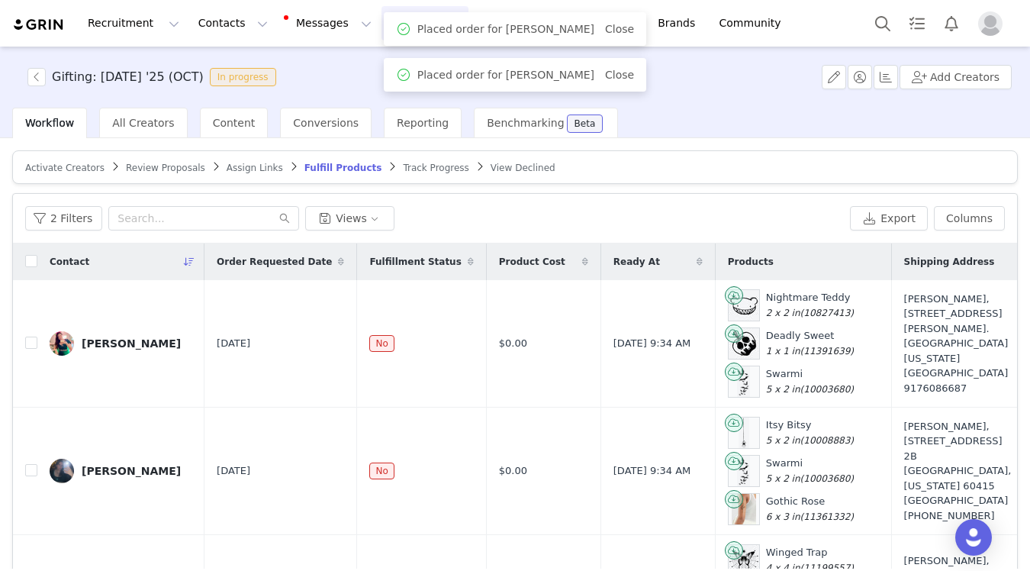
checkbox input "false"
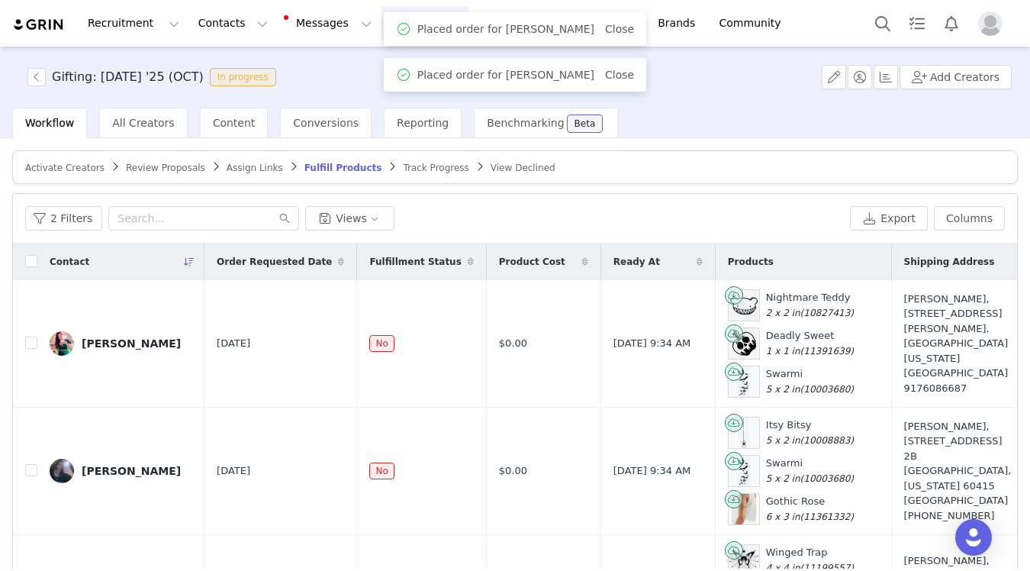
checkbox input "false"
click at [246, 164] on span "Assign Links" at bounding box center [255, 168] width 56 height 11
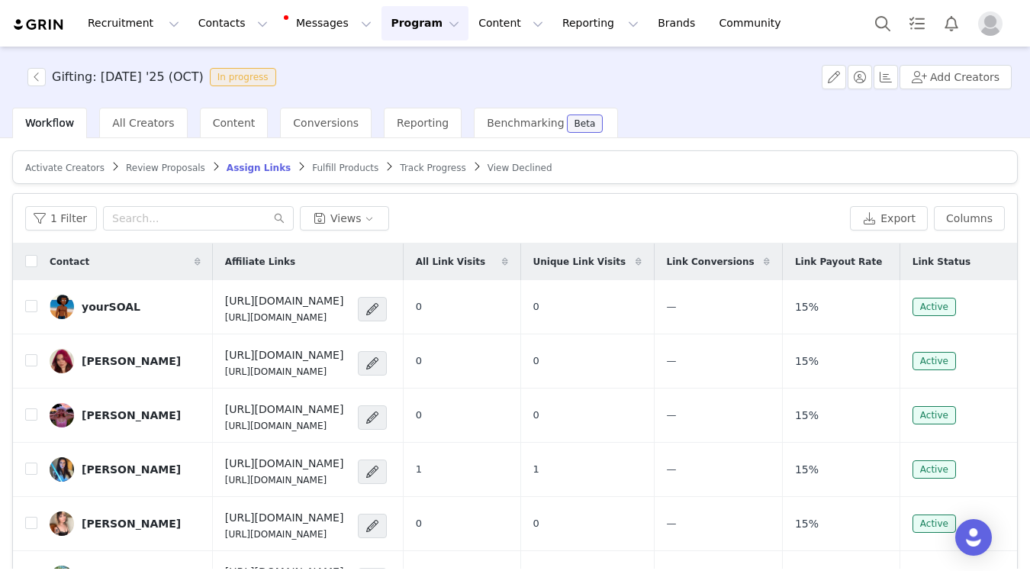
click at [151, 163] on span "Review Proposals" at bounding box center [165, 168] width 79 height 11
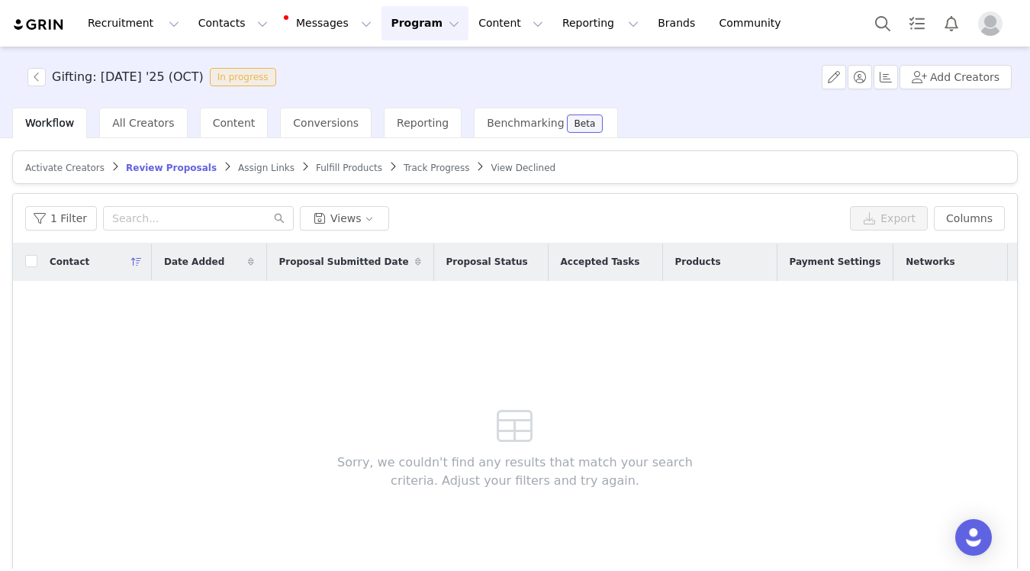
click at [329, 166] on span "Fulfill Products" at bounding box center [349, 168] width 66 height 11
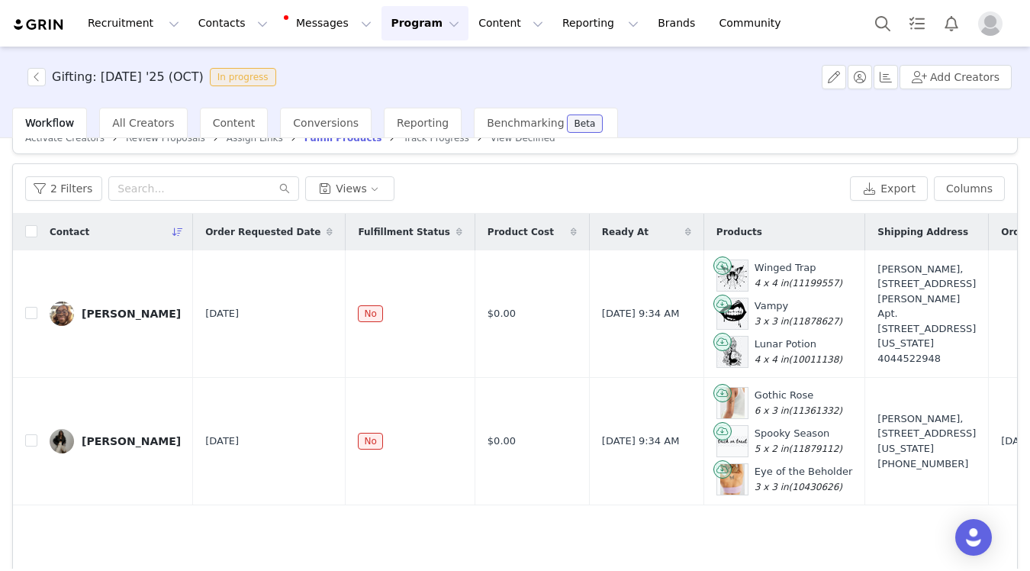
scroll to position [27, 0]
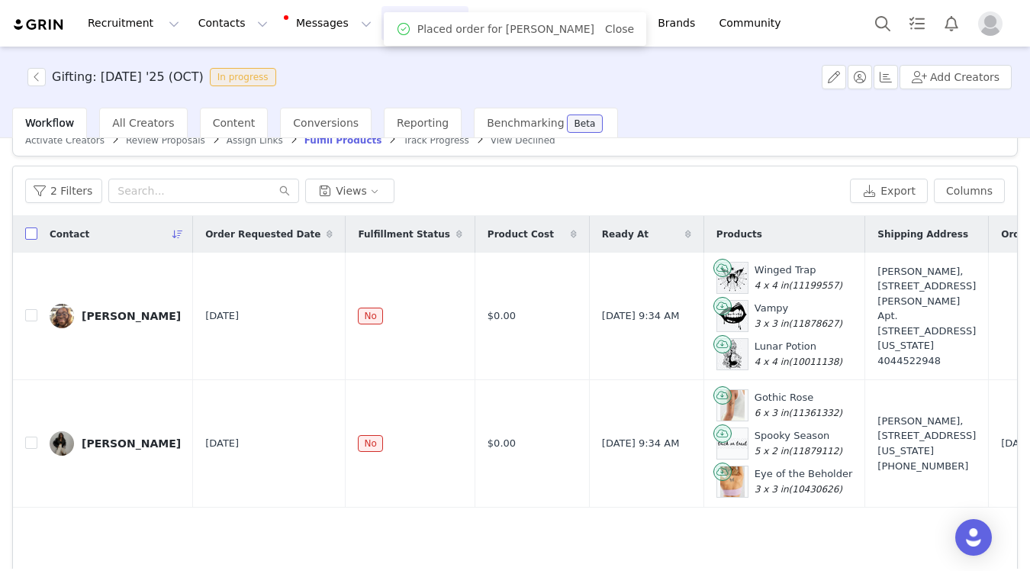
click at [27, 230] on input "checkbox" at bounding box center [31, 233] width 12 height 12
checkbox input "true"
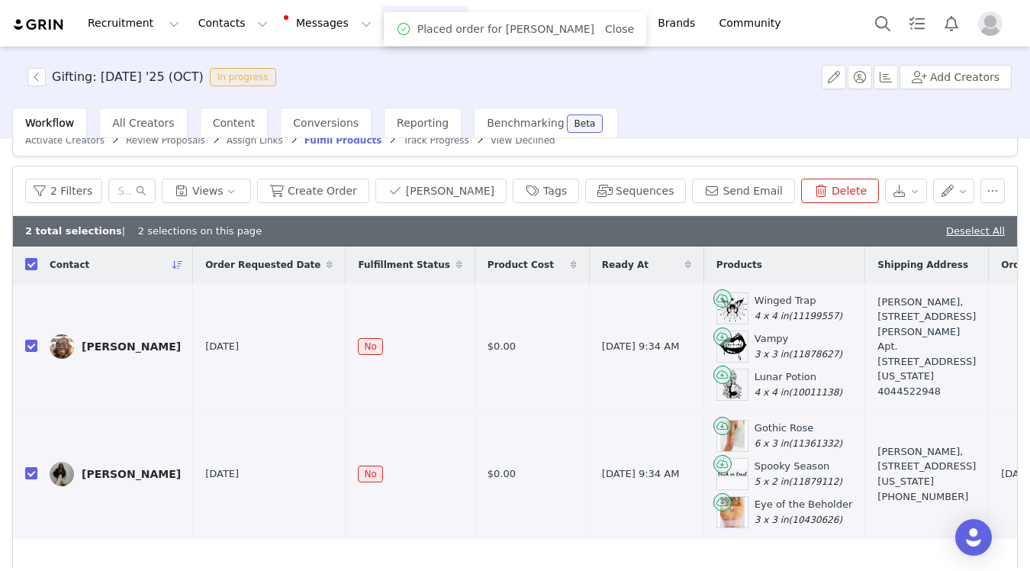
scroll to position [0, 0]
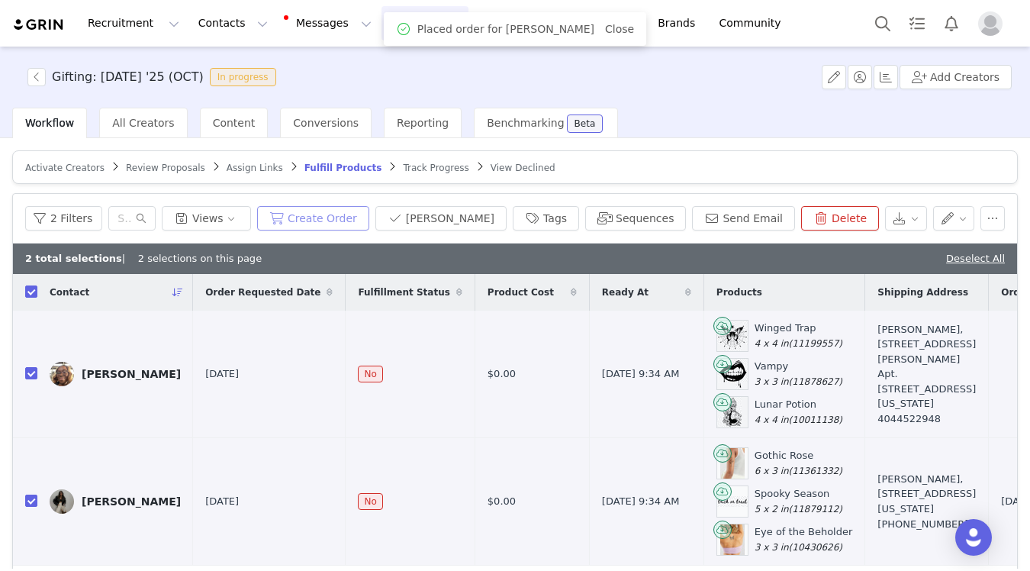
click at [356, 218] on button "Create Order" at bounding box center [313, 218] width 112 height 24
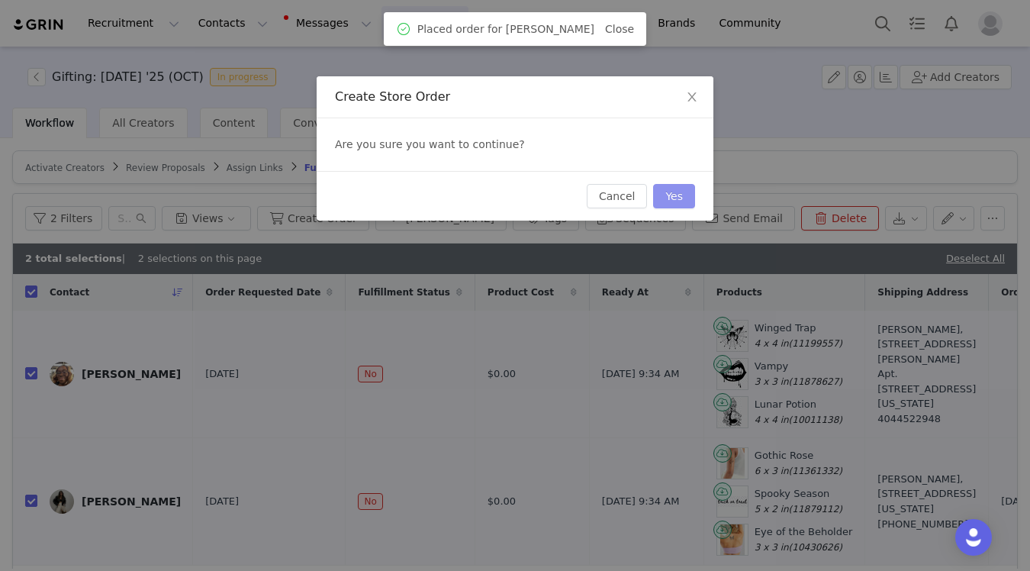
click at [676, 194] on button "Yes" at bounding box center [674, 196] width 42 height 24
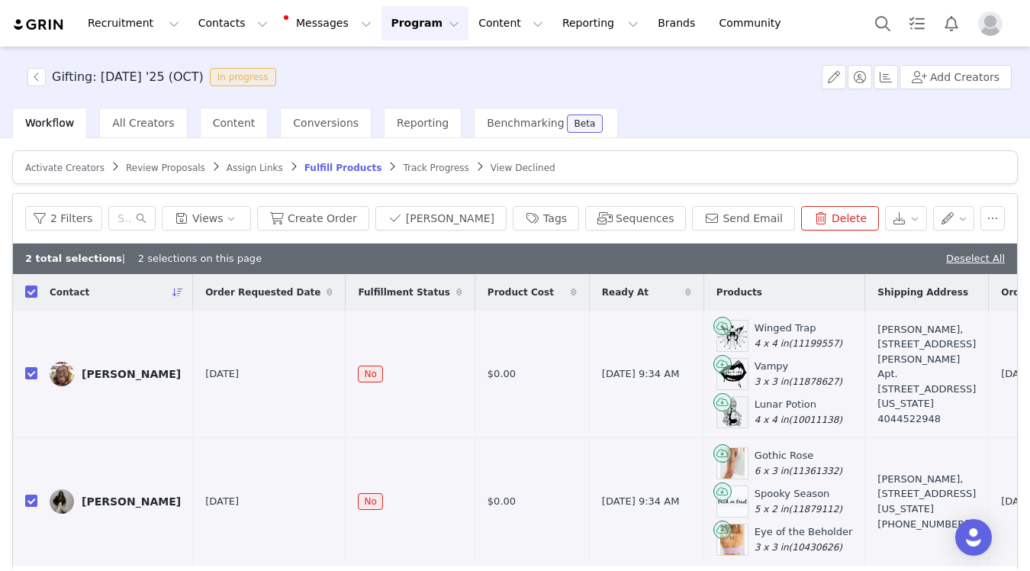
click at [407, 21] on button "Program Program" at bounding box center [425, 23] width 87 height 34
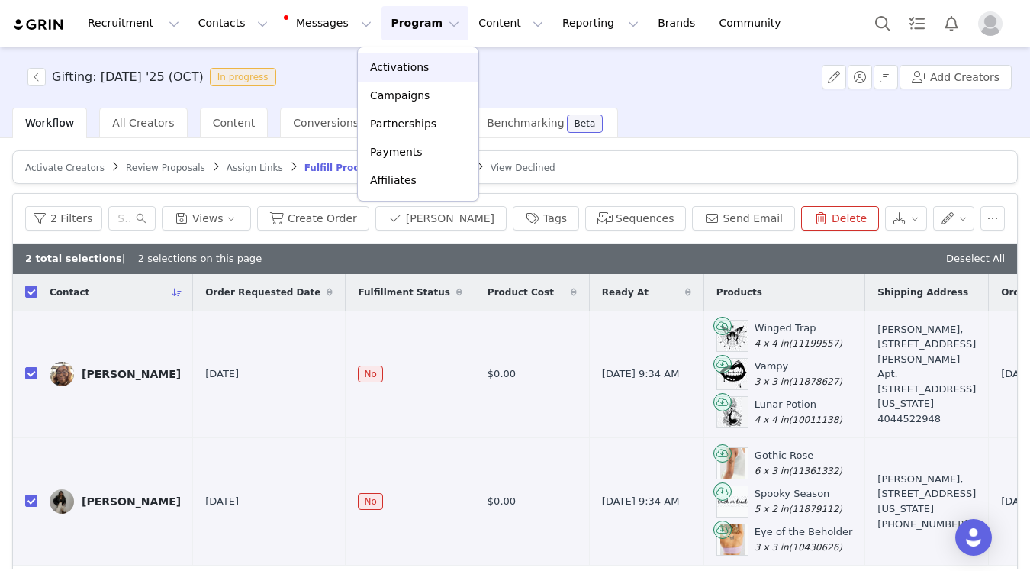
click at [405, 59] on link "Activations" at bounding box center [418, 67] width 121 height 28
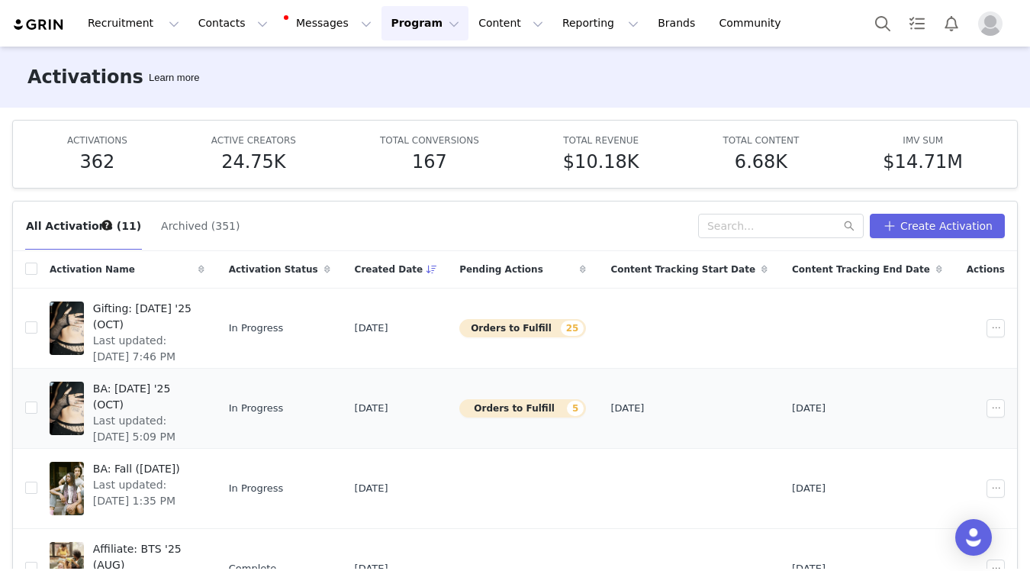
click at [195, 413] on span "Last updated: Sep 14, 2025 5:09 PM" at bounding box center [144, 429] width 102 height 32
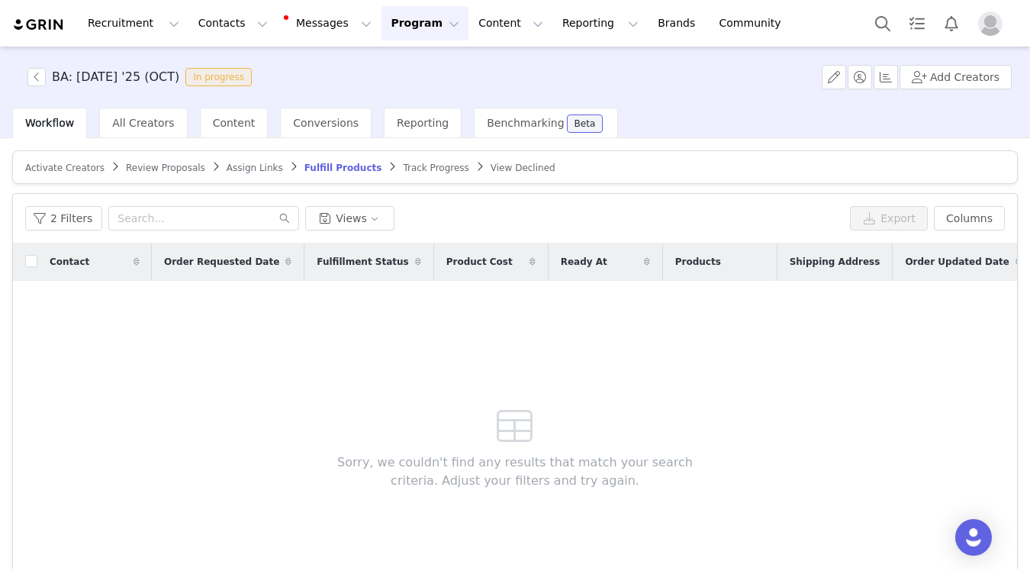
click at [138, 164] on span "Review Proposals" at bounding box center [165, 168] width 79 height 11
click at [63, 223] on button "1 Filter" at bounding box center [61, 218] width 72 height 24
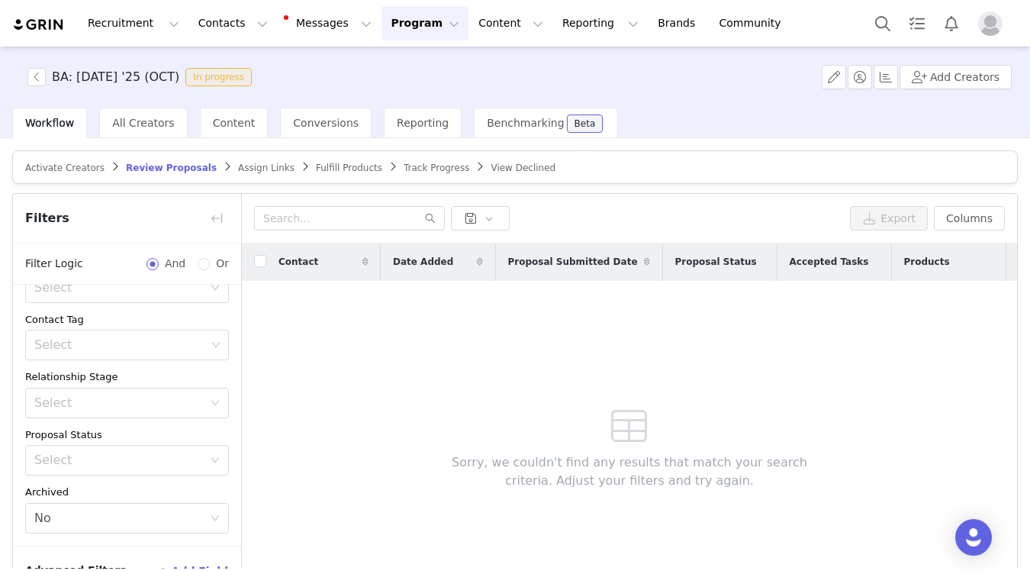
scroll to position [94, 0]
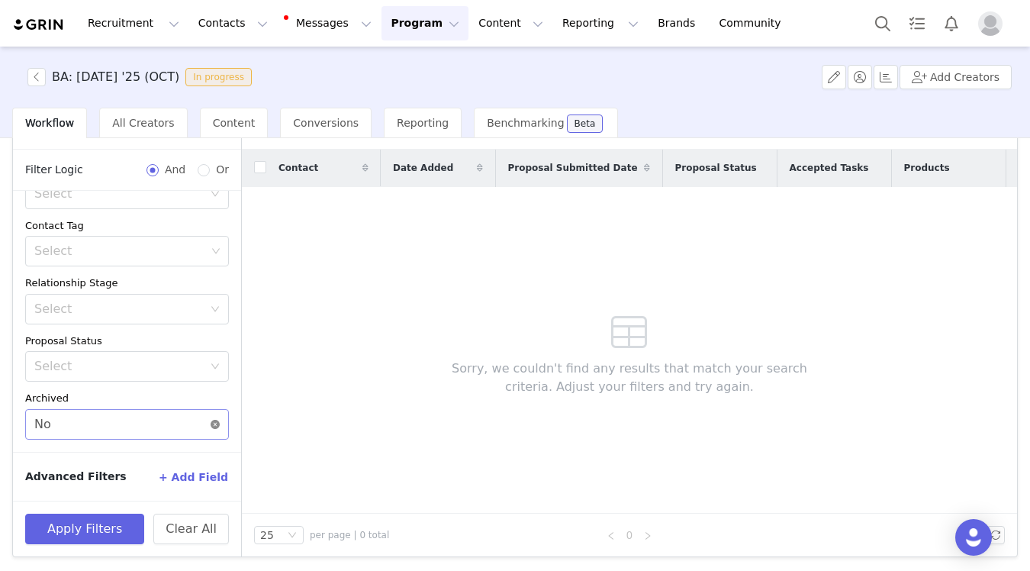
click at [219, 424] on icon "icon: close-circle" at bounding box center [215, 424] width 9 height 9
click at [114, 539] on button "Apply Filters" at bounding box center [84, 529] width 119 height 31
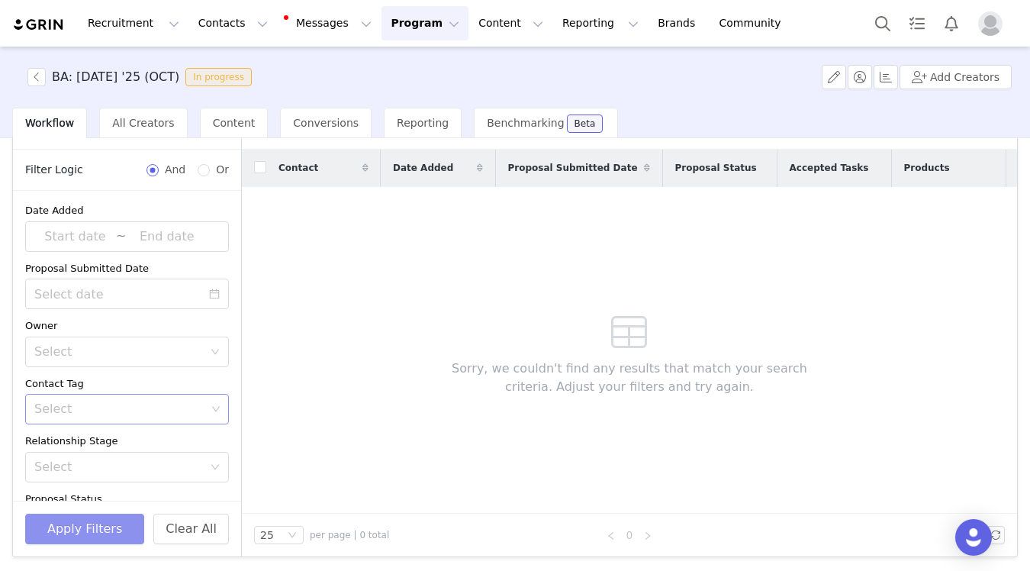
scroll to position [0, 0]
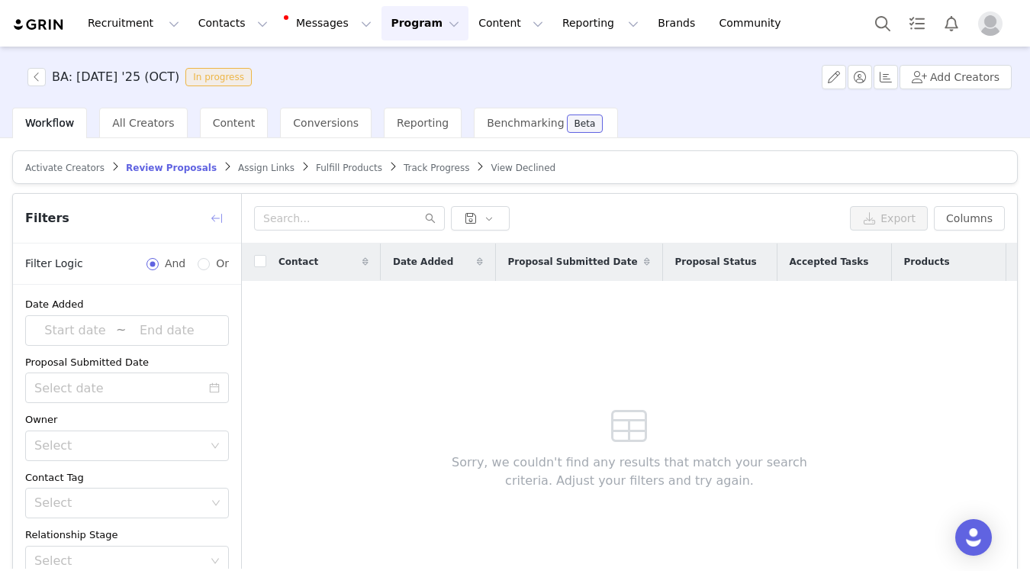
click at [215, 221] on button "button" at bounding box center [217, 218] width 24 height 24
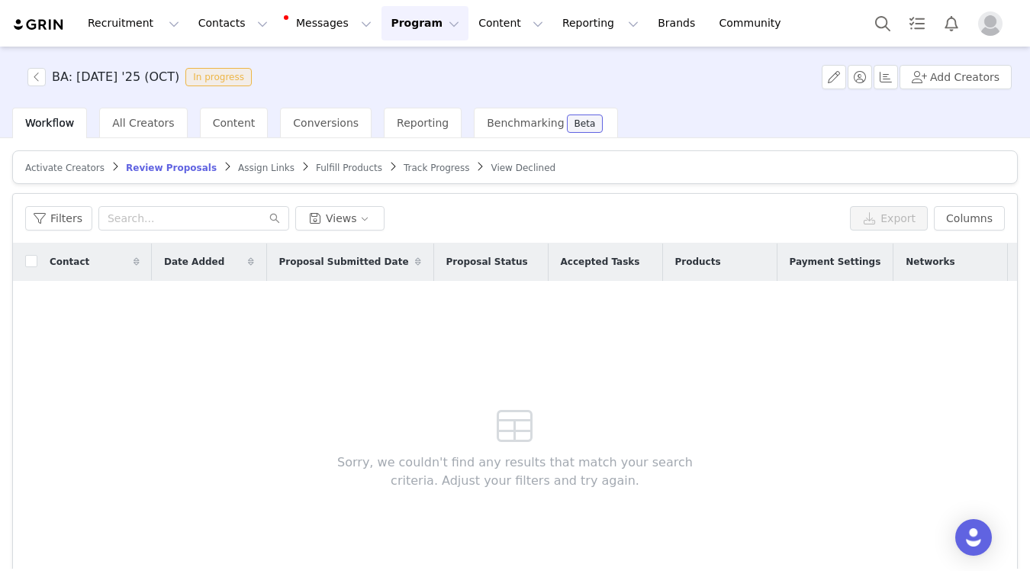
click at [340, 165] on span "Fulfill Products" at bounding box center [349, 168] width 66 height 11
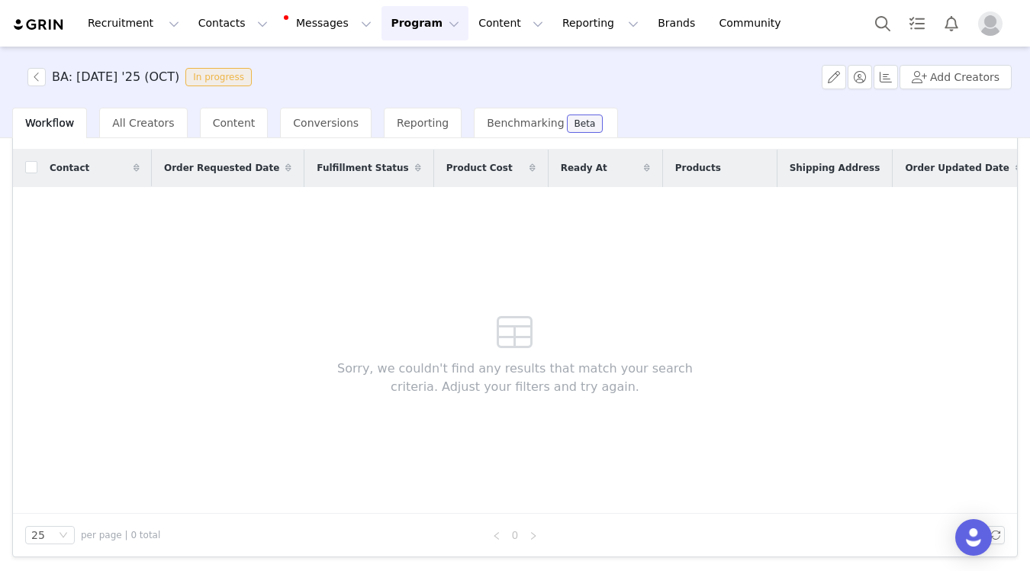
click at [382, 26] on button "Program Program" at bounding box center [425, 23] width 87 height 34
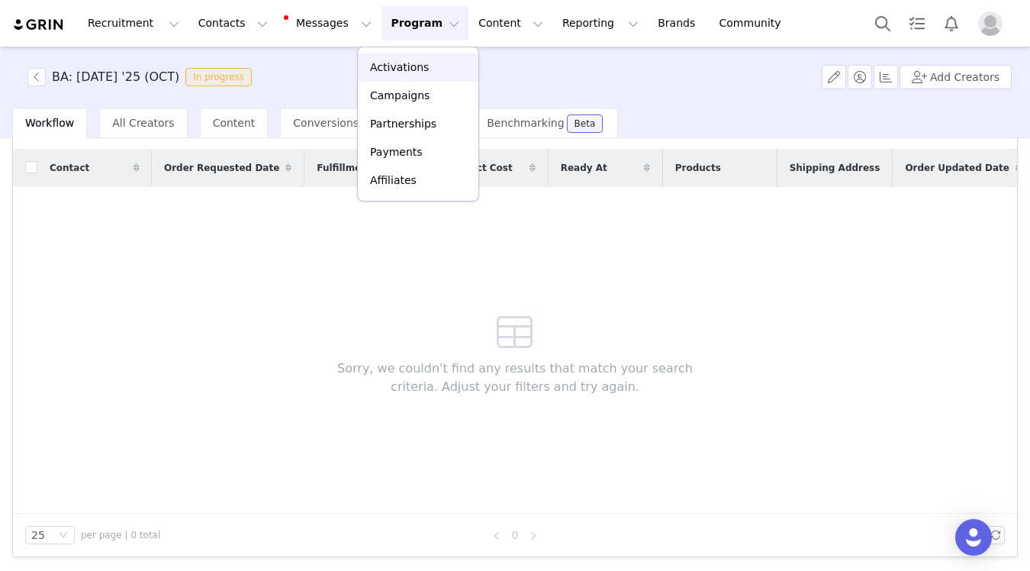
click at [383, 66] on p "Activations" at bounding box center [399, 68] width 59 height 16
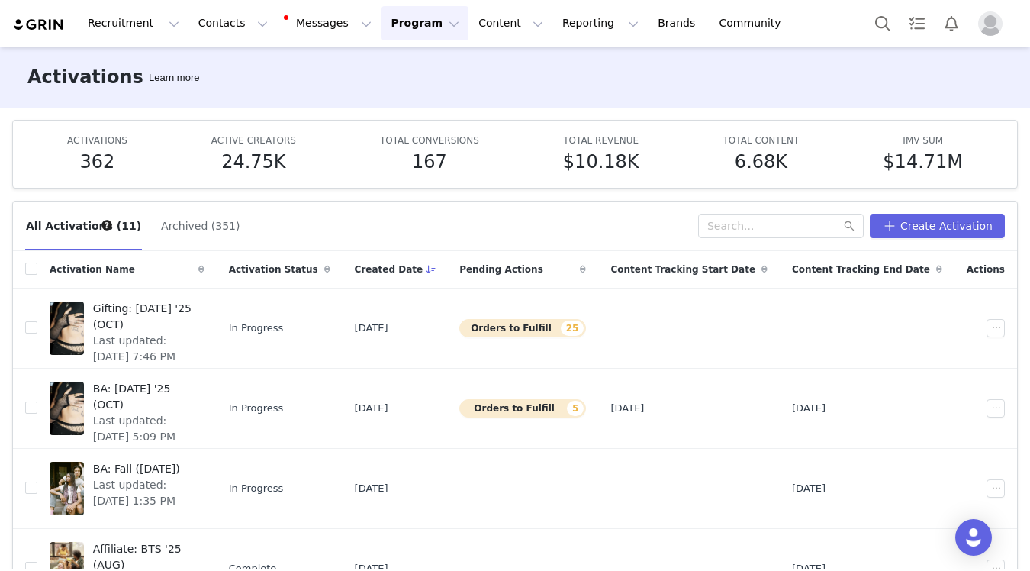
click at [44, 22] on img at bounding box center [38, 25] width 53 height 14
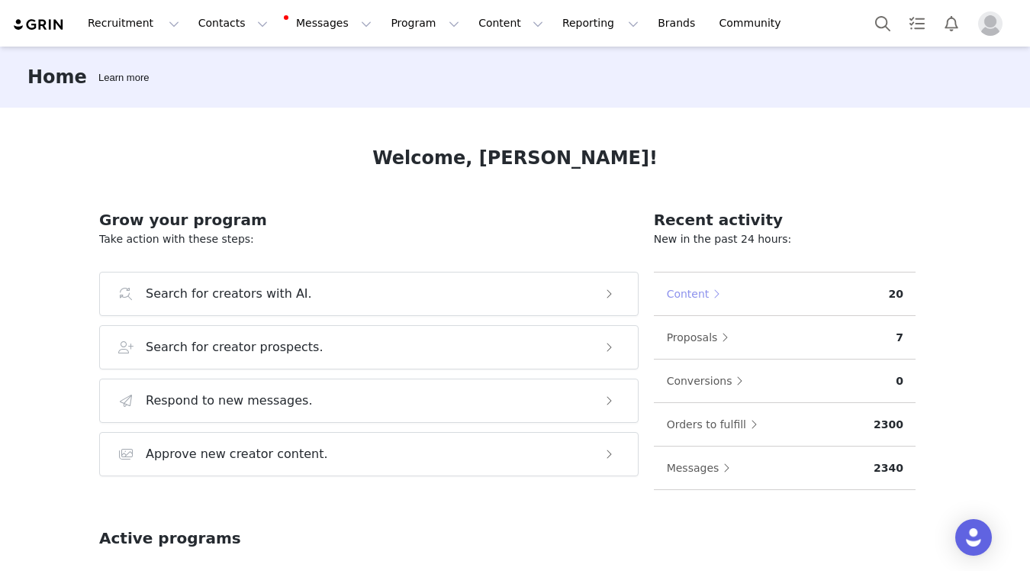
click at [697, 302] on button "Content" at bounding box center [697, 294] width 63 height 24
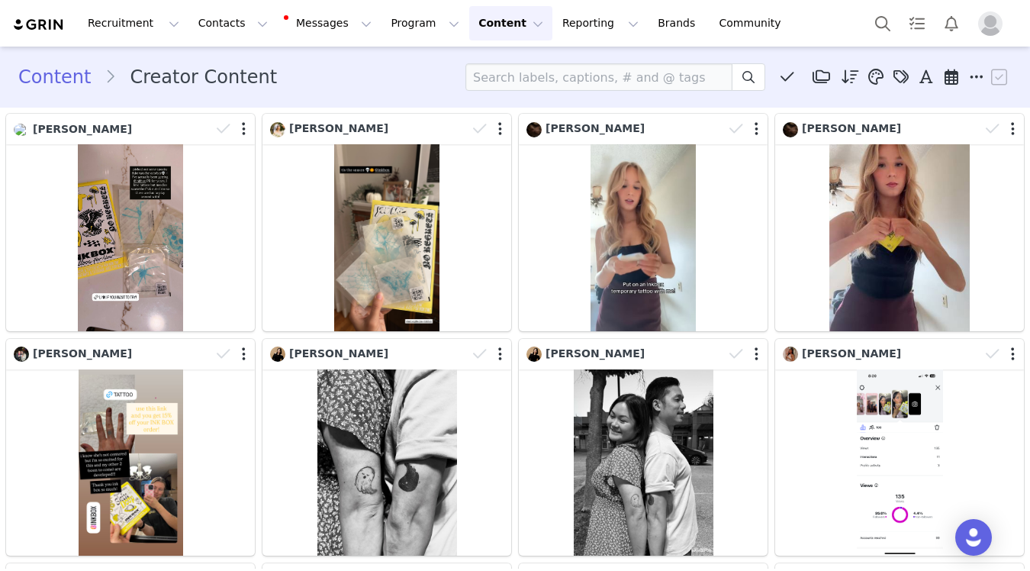
click at [46, 24] on img at bounding box center [38, 25] width 53 height 14
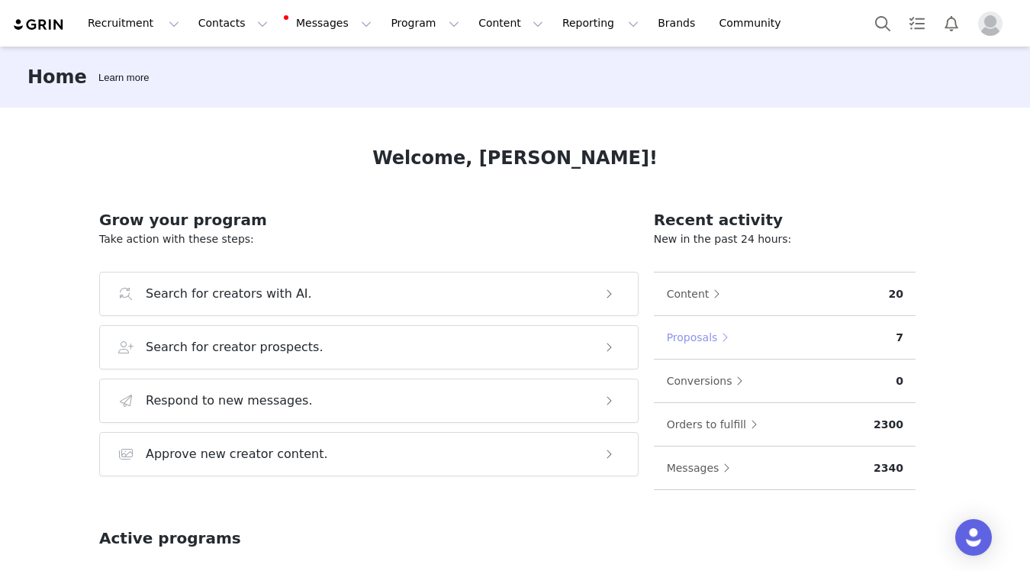
click at [691, 333] on button "Proposals" at bounding box center [701, 337] width 71 height 24
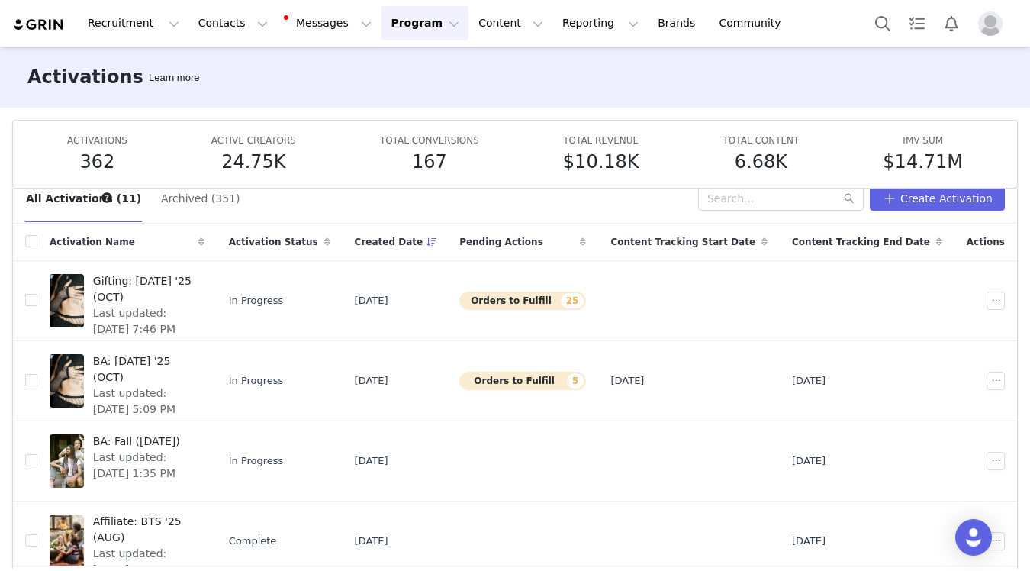
scroll to position [80, 0]
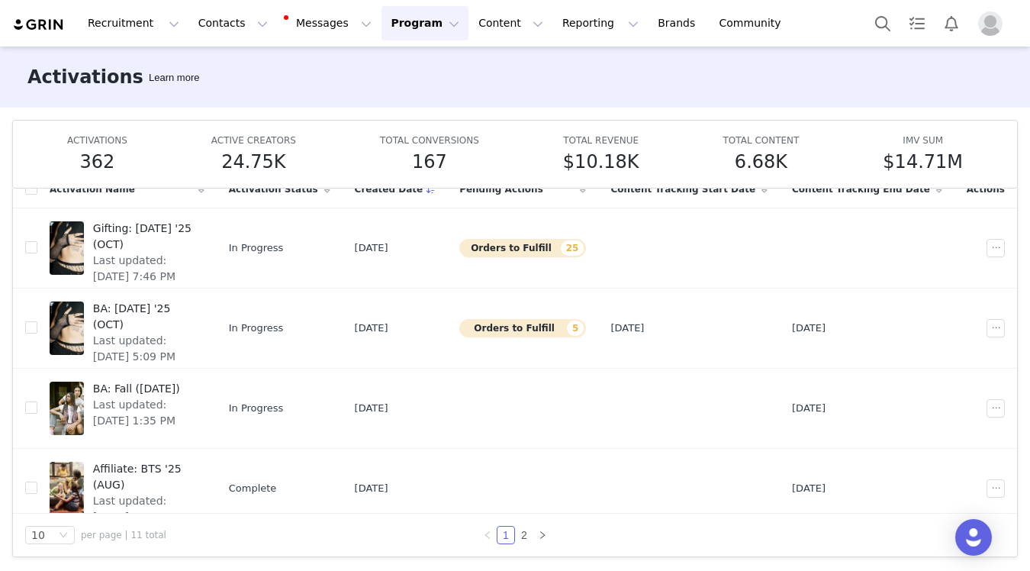
click at [59, 19] on img at bounding box center [38, 25] width 53 height 14
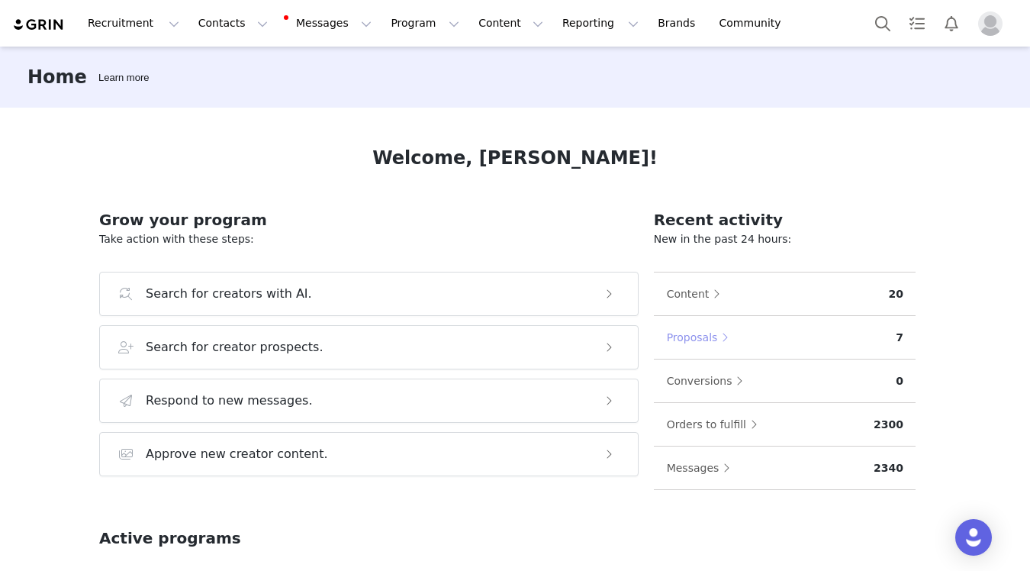
click at [706, 335] on button "Proposals" at bounding box center [701, 337] width 71 height 24
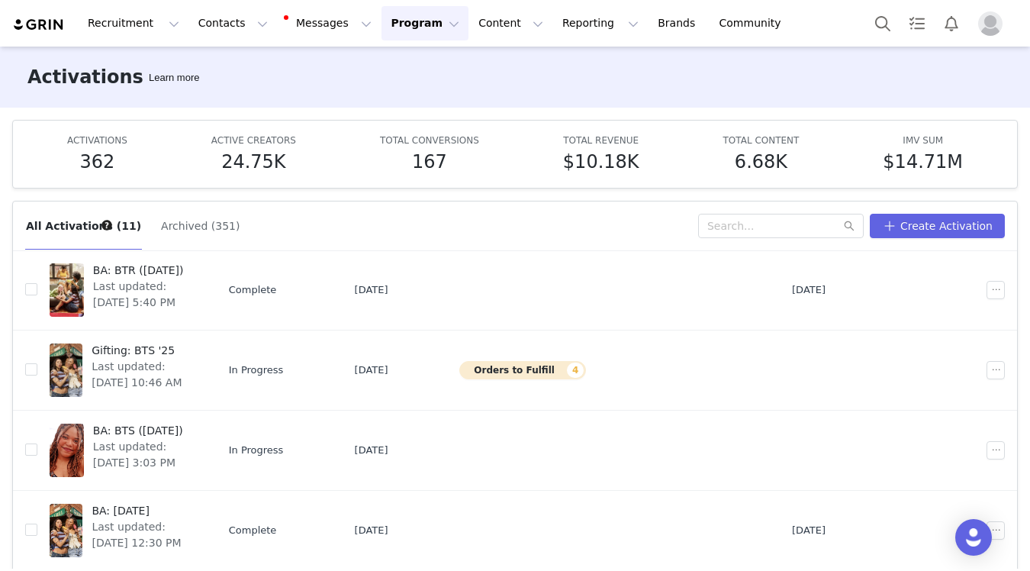
scroll to position [361, 0]
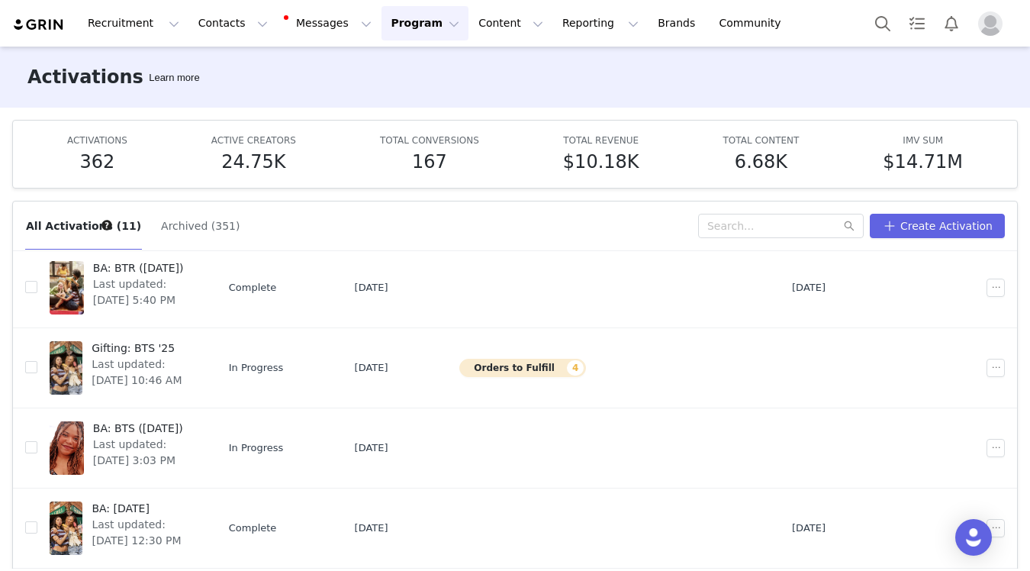
click at [34, 24] on img at bounding box center [38, 25] width 53 height 14
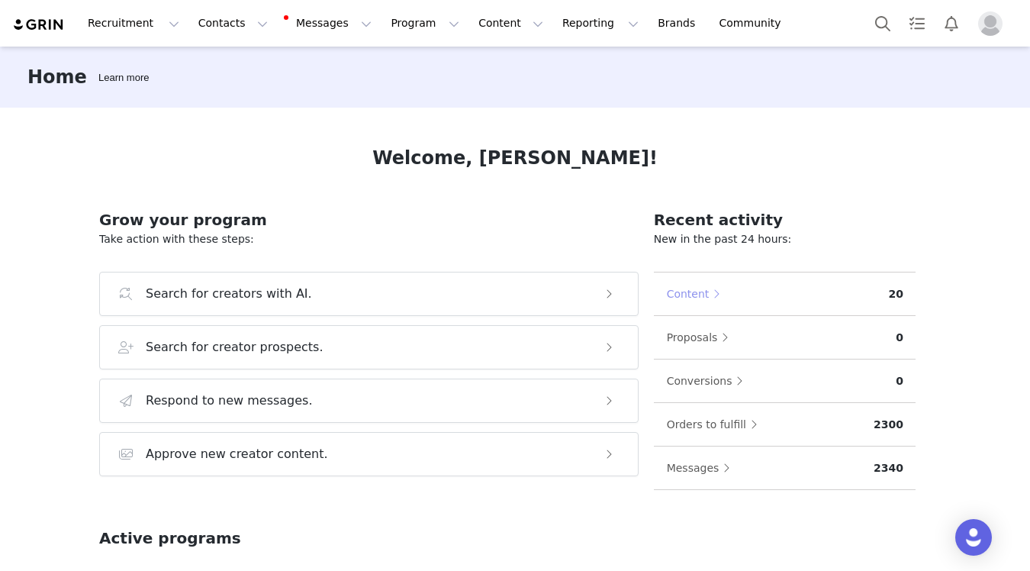
click at [701, 292] on button "Content" at bounding box center [697, 294] width 63 height 24
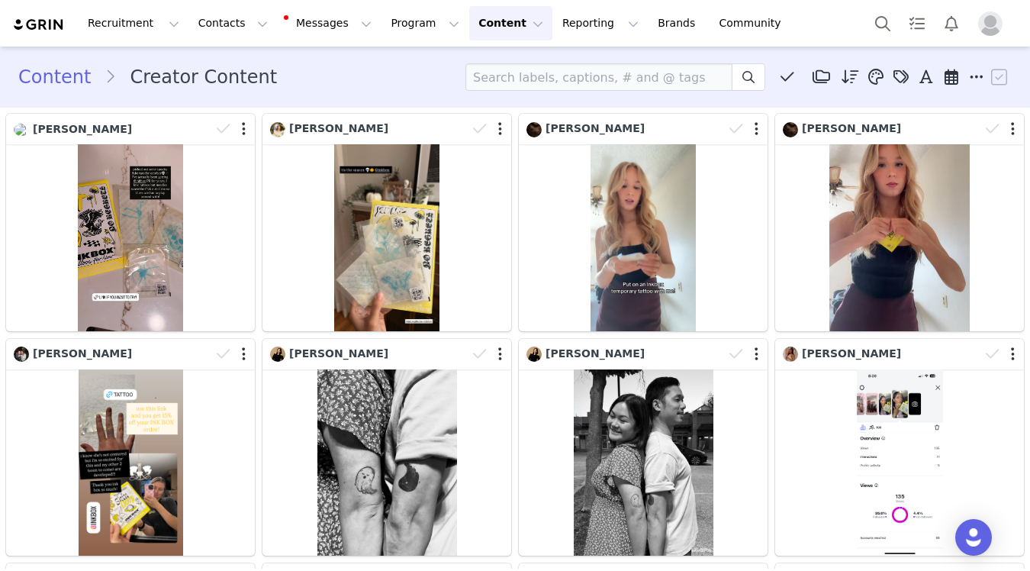
click at [48, 30] on img at bounding box center [38, 25] width 53 height 14
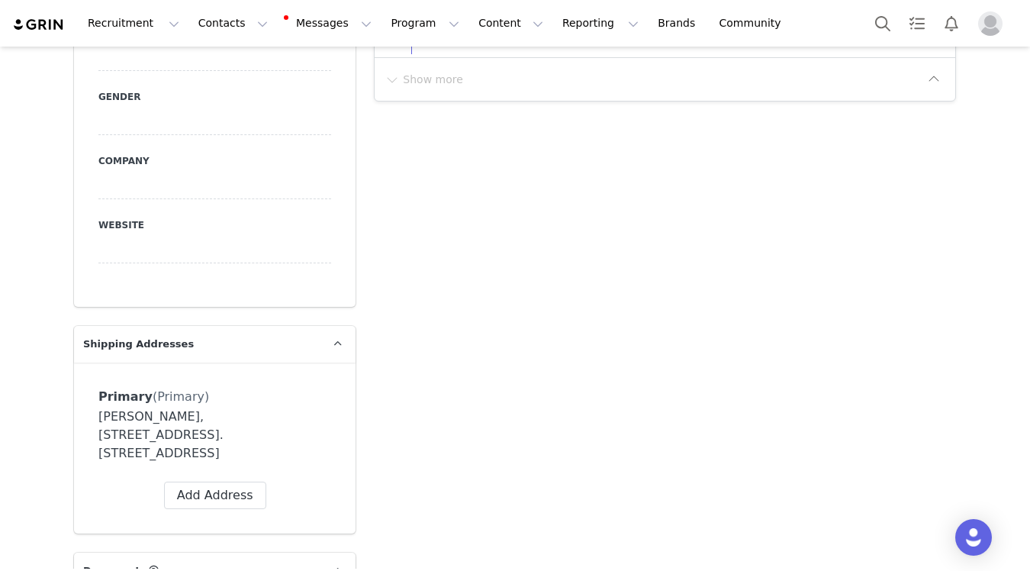
scroll to position [1107, 0]
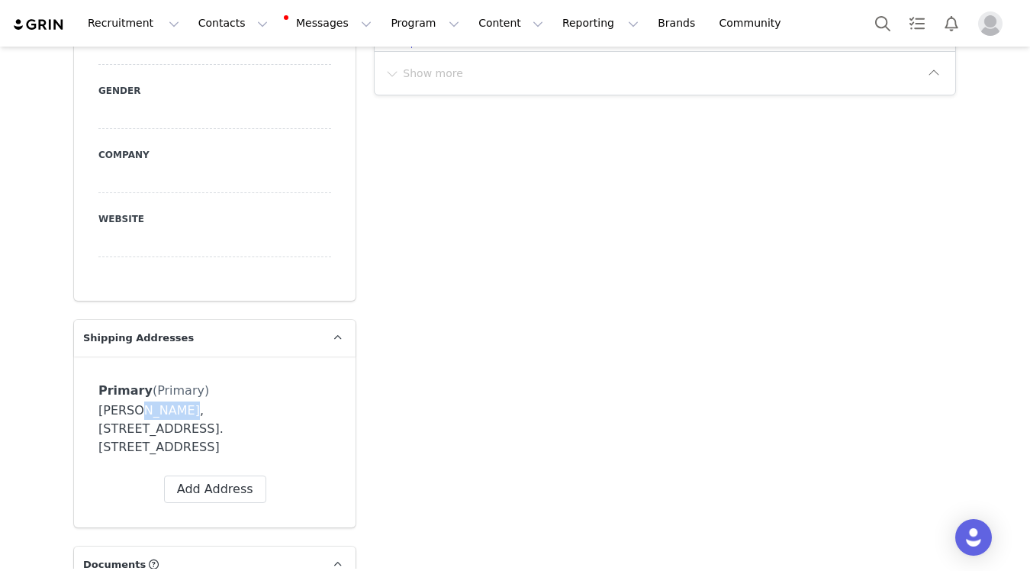
drag, startPoint x: 175, startPoint y: 395, endPoint x: 132, endPoint y: 394, distance: 42.7
click at [132, 401] on div "[PERSON_NAME], [STREET_ADDRESS]. [STREET_ADDRESS]" at bounding box center [214, 428] width 233 height 55
copy div "[PERSON_NAME]"
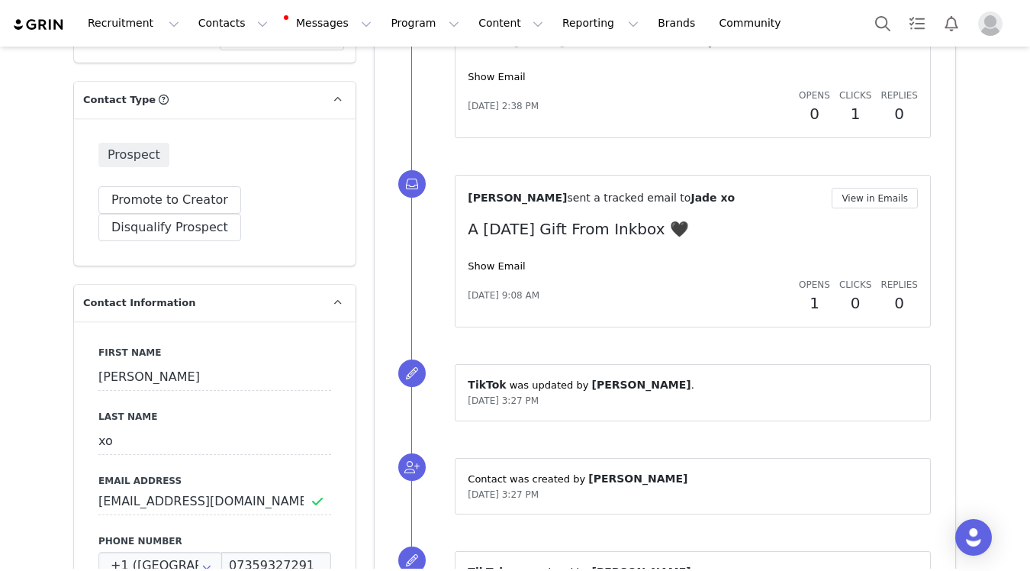
scroll to position [523, 0]
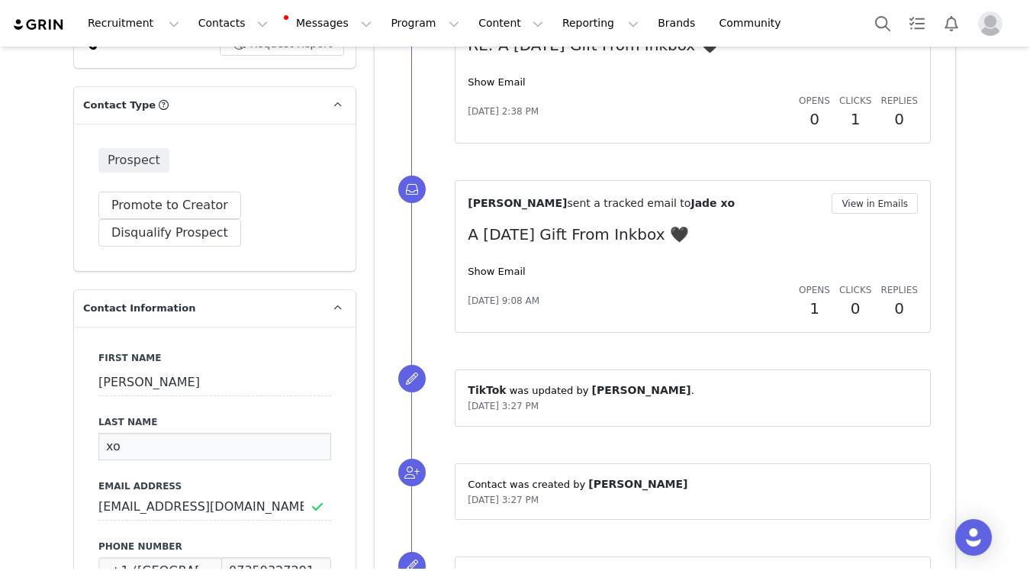
drag, startPoint x: 170, startPoint y: 433, endPoint x: 89, endPoint y: 405, distance: 86.1
paste input "[PERSON_NAME]"
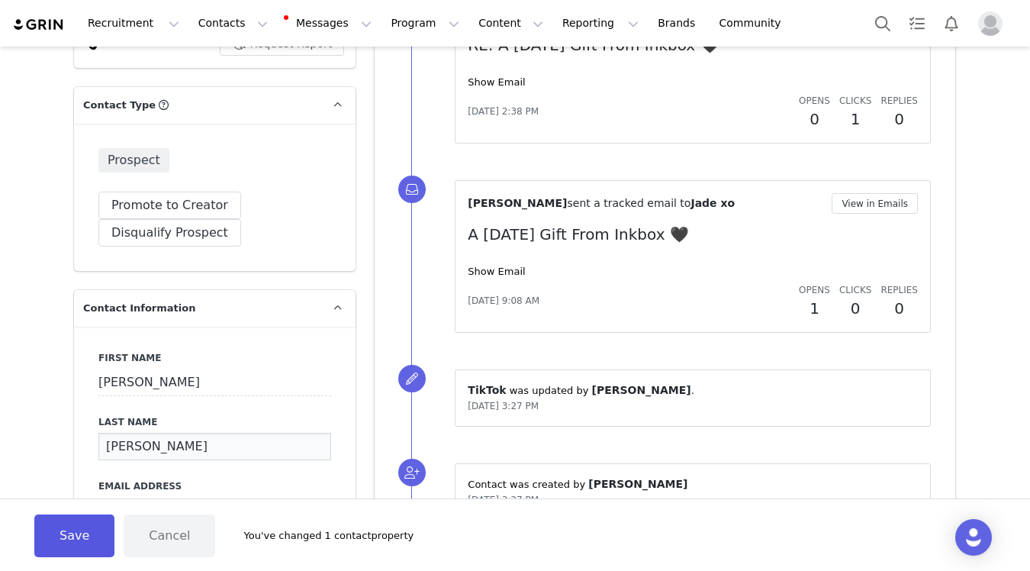
type input "[PERSON_NAME]"
click at [83, 548] on button "Save" at bounding box center [74, 535] width 80 height 43
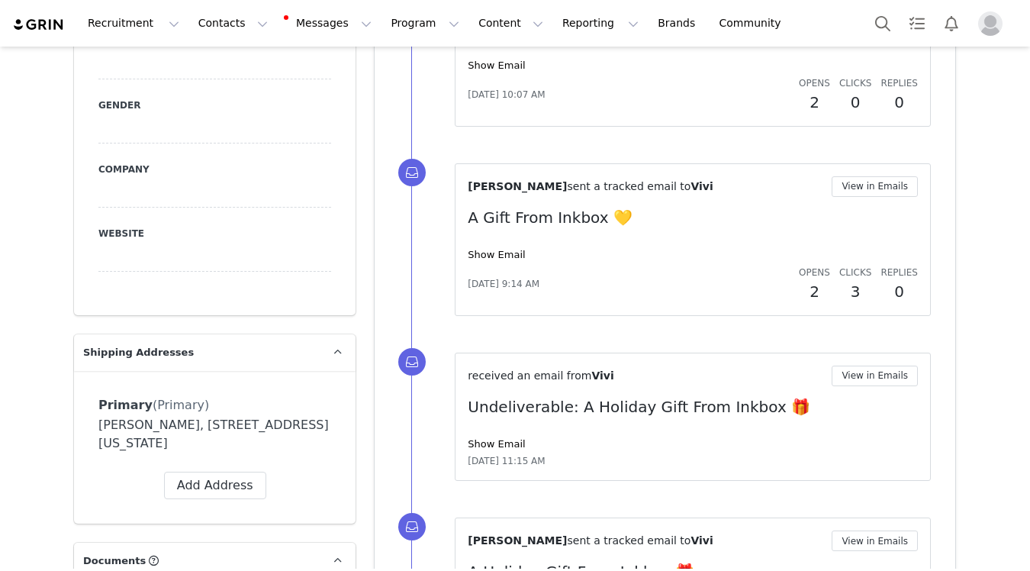
scroll to position [1073, 0]
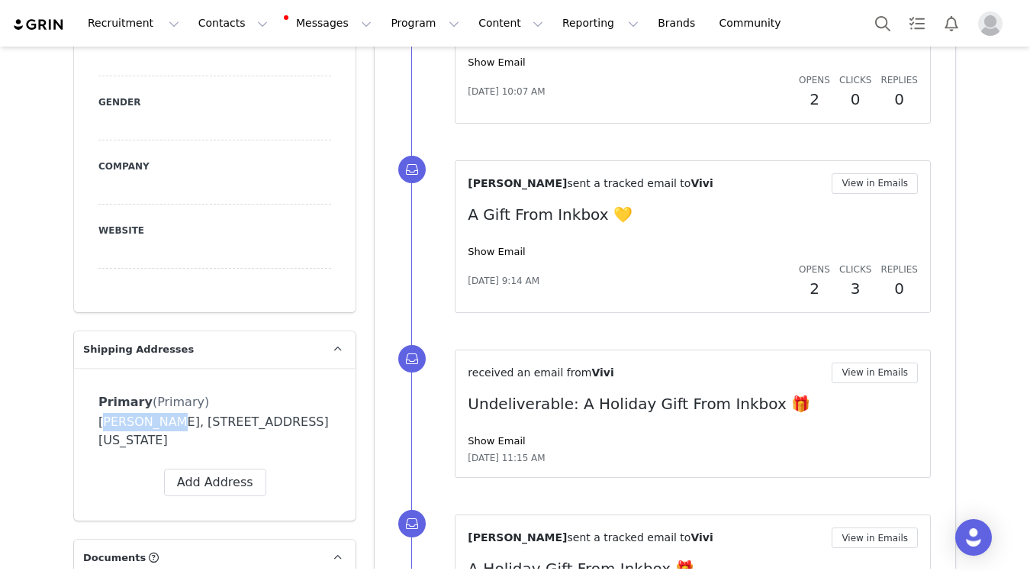
drag, startPoint x: 158, startPoint y: 408, endPoint x: 57, endPoint y: 399, distance: 101.1
copy div "[PERSON_NAME]"
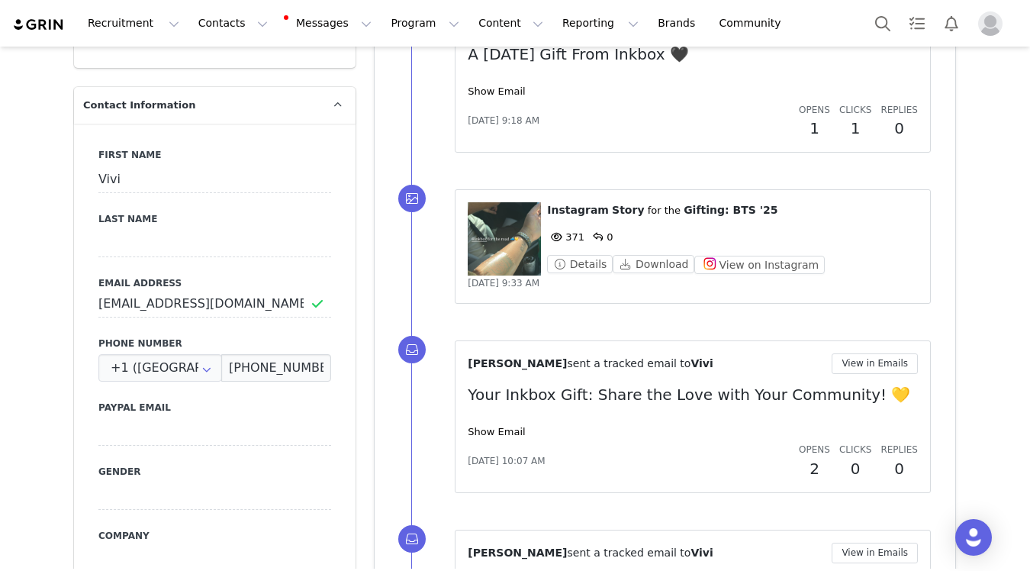
scroll to position [664, 0]
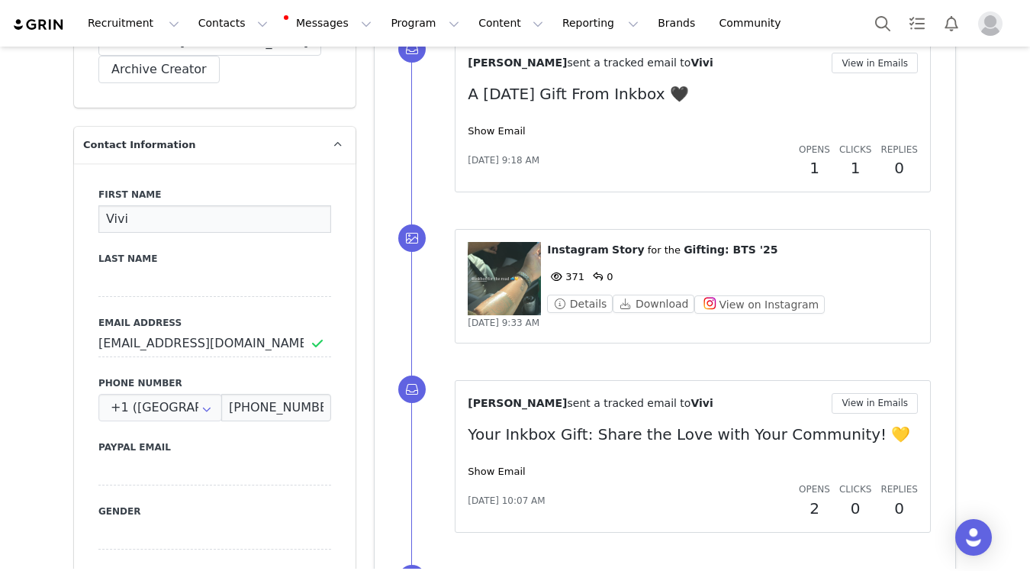
drag, startPoint x: 169, startPoint y: 198, endPoint x: 101, endPoint y: 186, distance: 69.8
click at [101, 188] on div "First Name Vivi" at bounding box center [214, 210] width 233 height 45
paste input "[PERSON_NAME]"
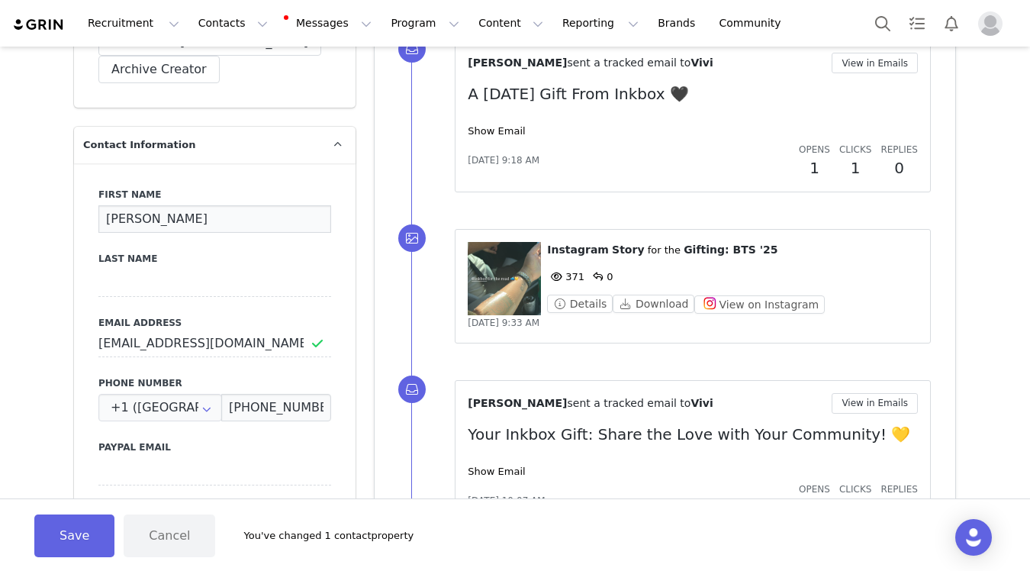
drag, startPoint x: 172, startPoint y: 201, endPoint x: 141, endPoint y: 200, distance: 31.3
click at [141, 205] on input "[PERSON_NAME]" at bounding box center [214, 218] width 233 height 27
type input "[PERSON_NAME]"
click at [141, 270] on input at bounding box center [214, 282] width 233 height 27
paste input "Raaz"
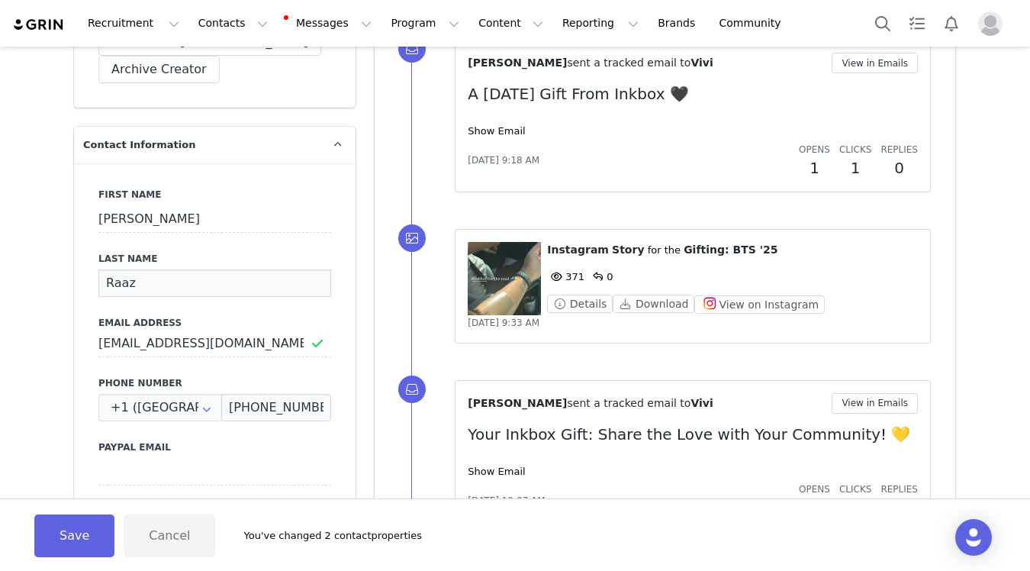
type input "Raaz"
click at [55, 565] on div "Save Cancel You've changed 2 contact properties" at bounding box center [515, 534] width 1030 height 72
click at [63, 514] on button "Save" at bounding box center [74, 535] width 80 height 43
